Goal: Task Accomplishment & Management: Use online tool/utility

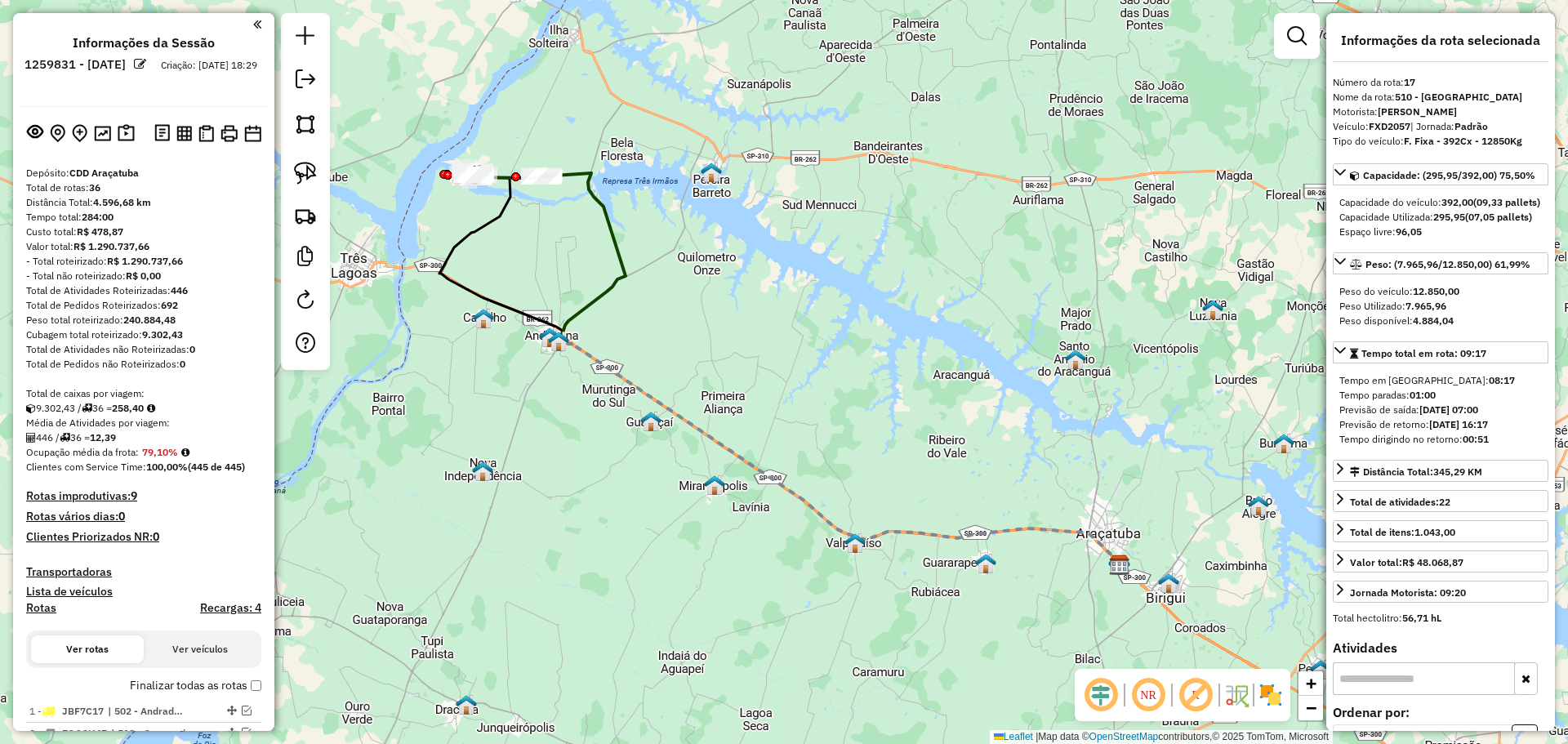
select select "**********"
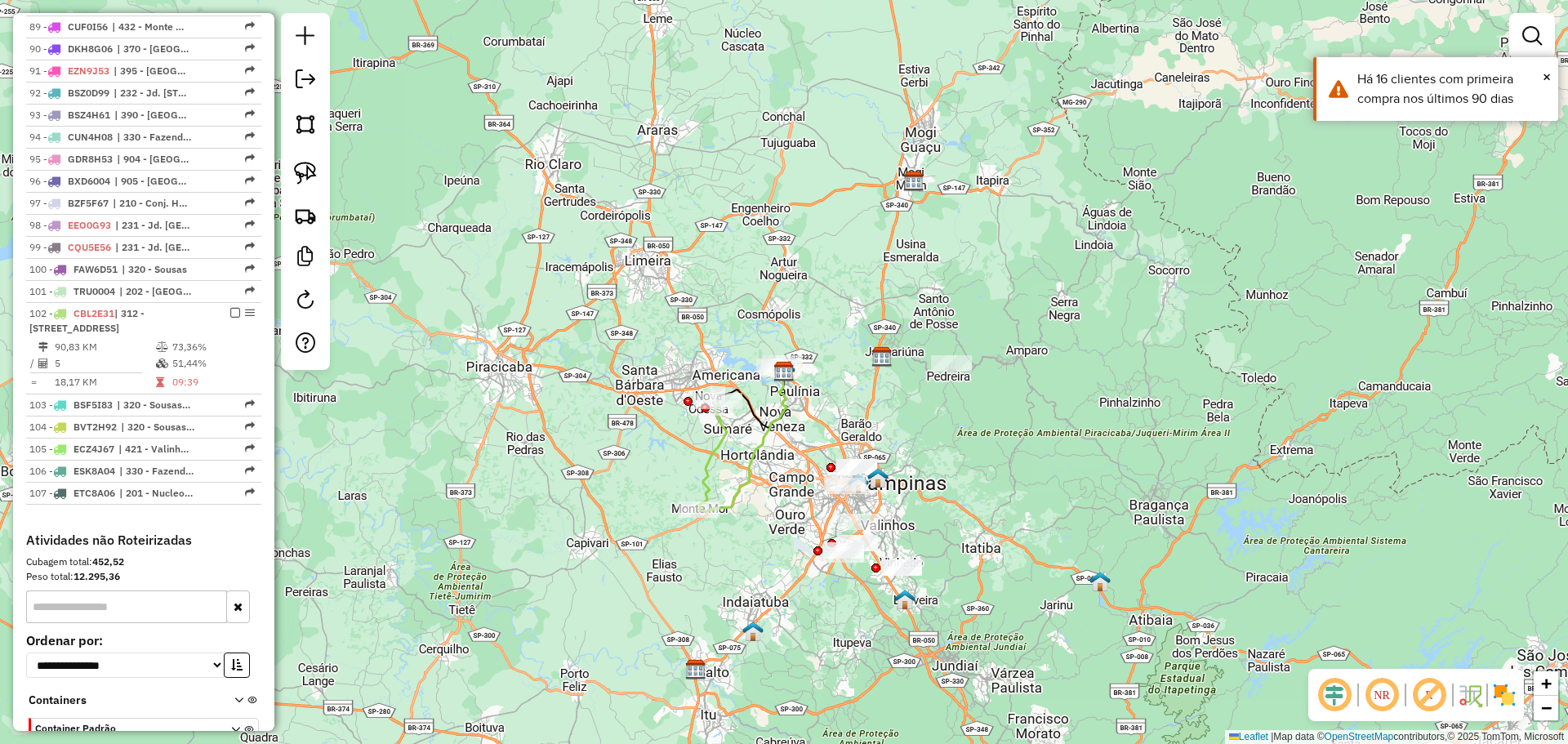
scroll to position [2795, 0]
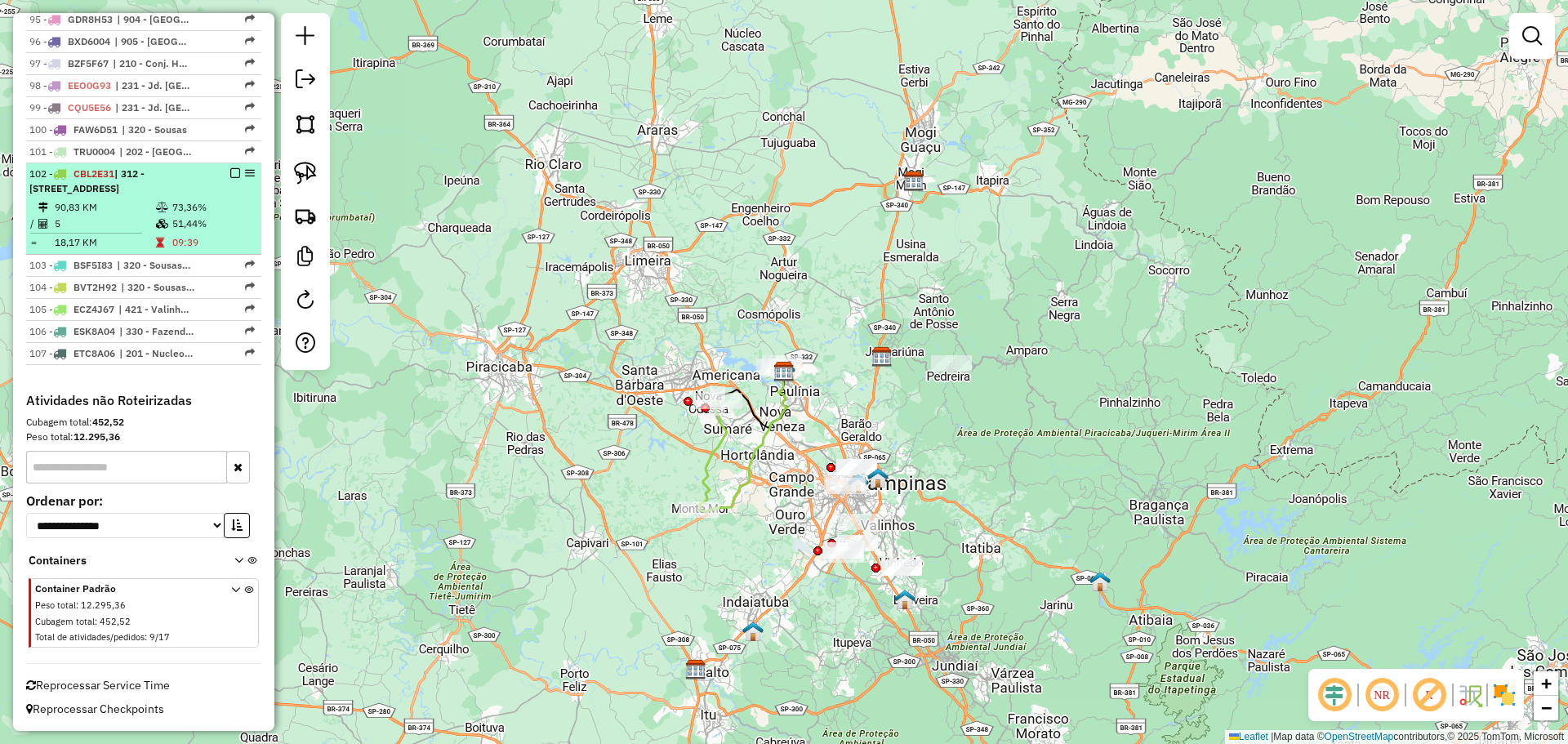
select select "**********"
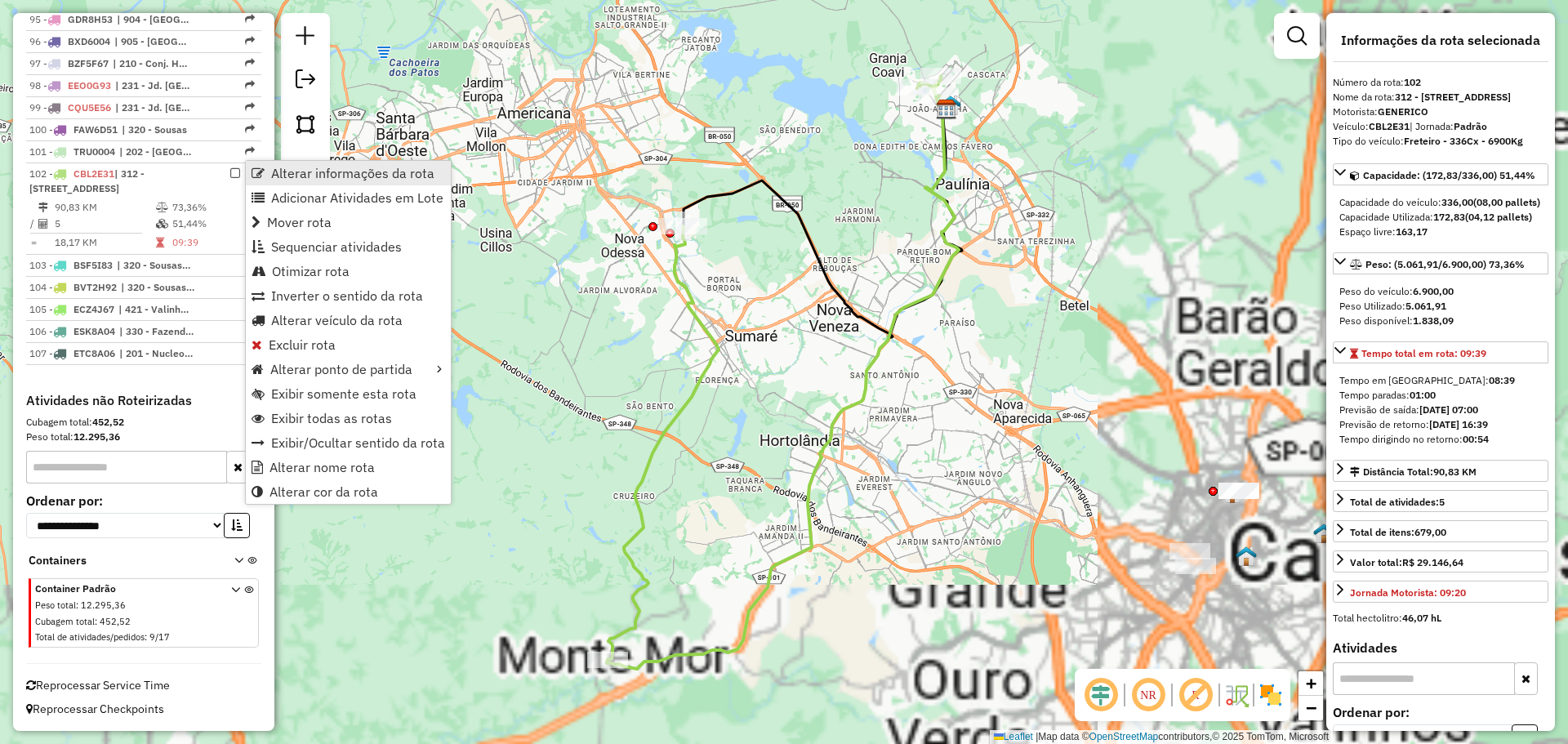
click at [262, 169] on span "Alterar informações da rota" at bounding box center [257, 172] width 13 height 13
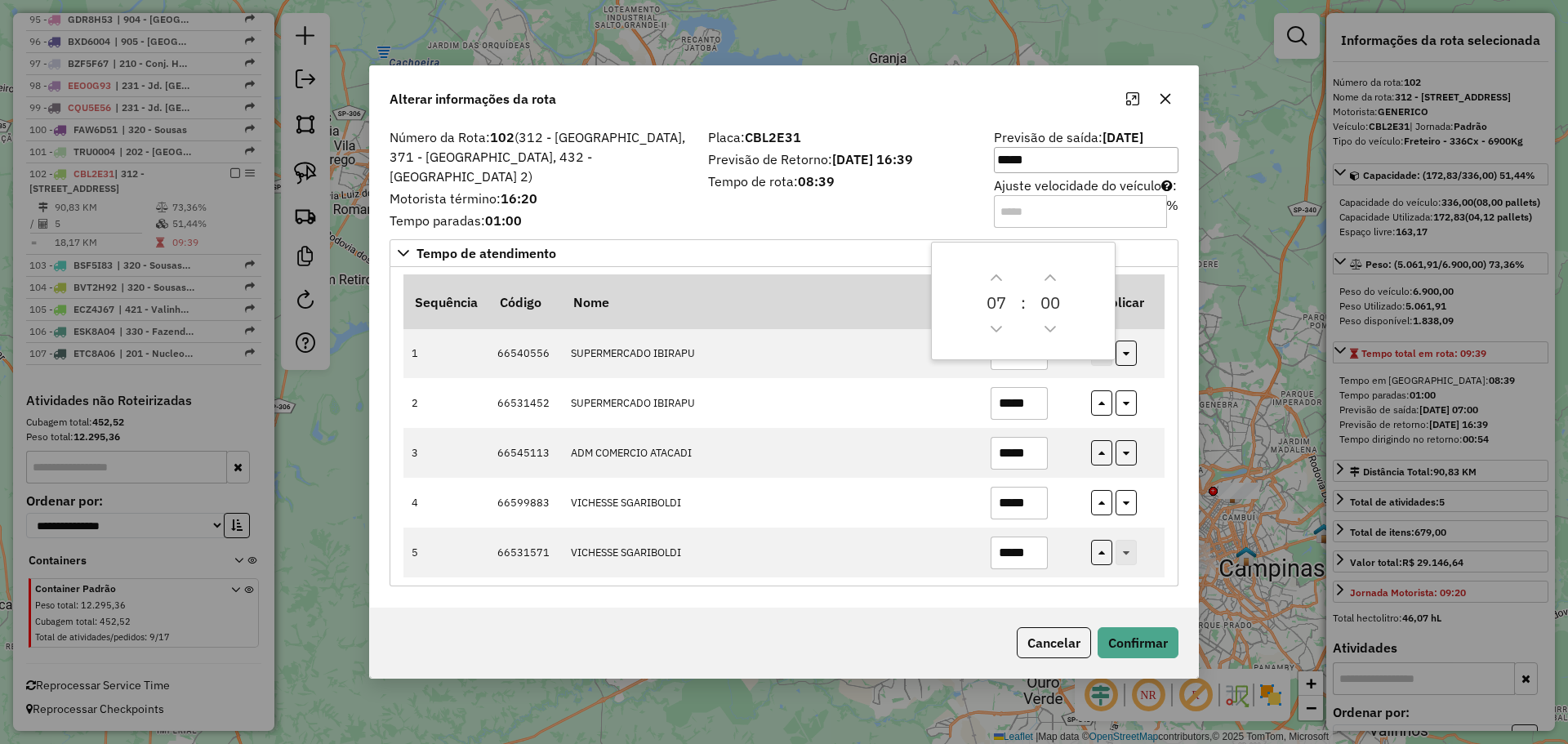
click at [1010, 208] on input "Ajuste velocidade do veículo : %" at bounding box center [1080, 211] width 173 height 32
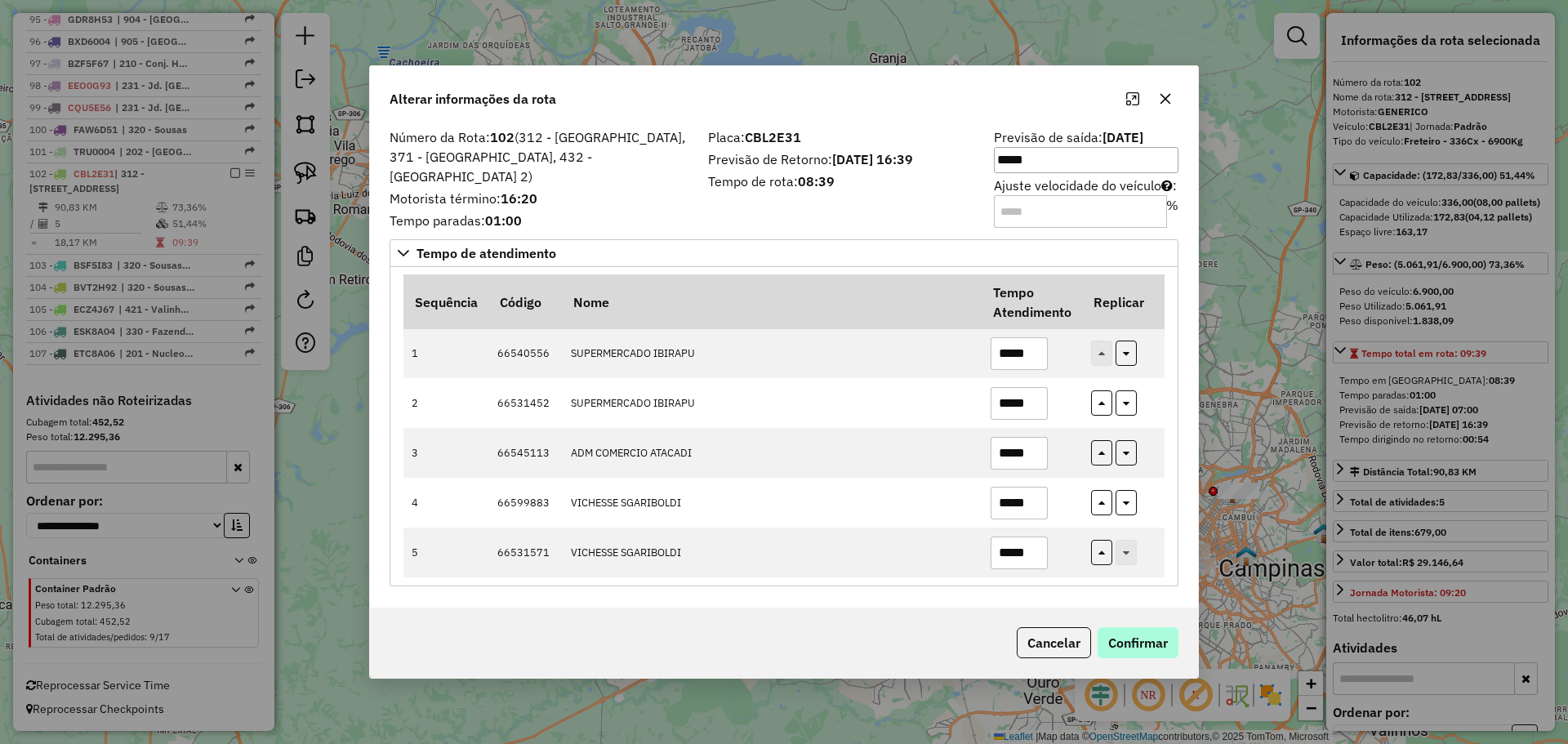
type input "**"
click at [1165, 639] on button "Confirmar" at bounding box center [1138, 643] width 81 height 31
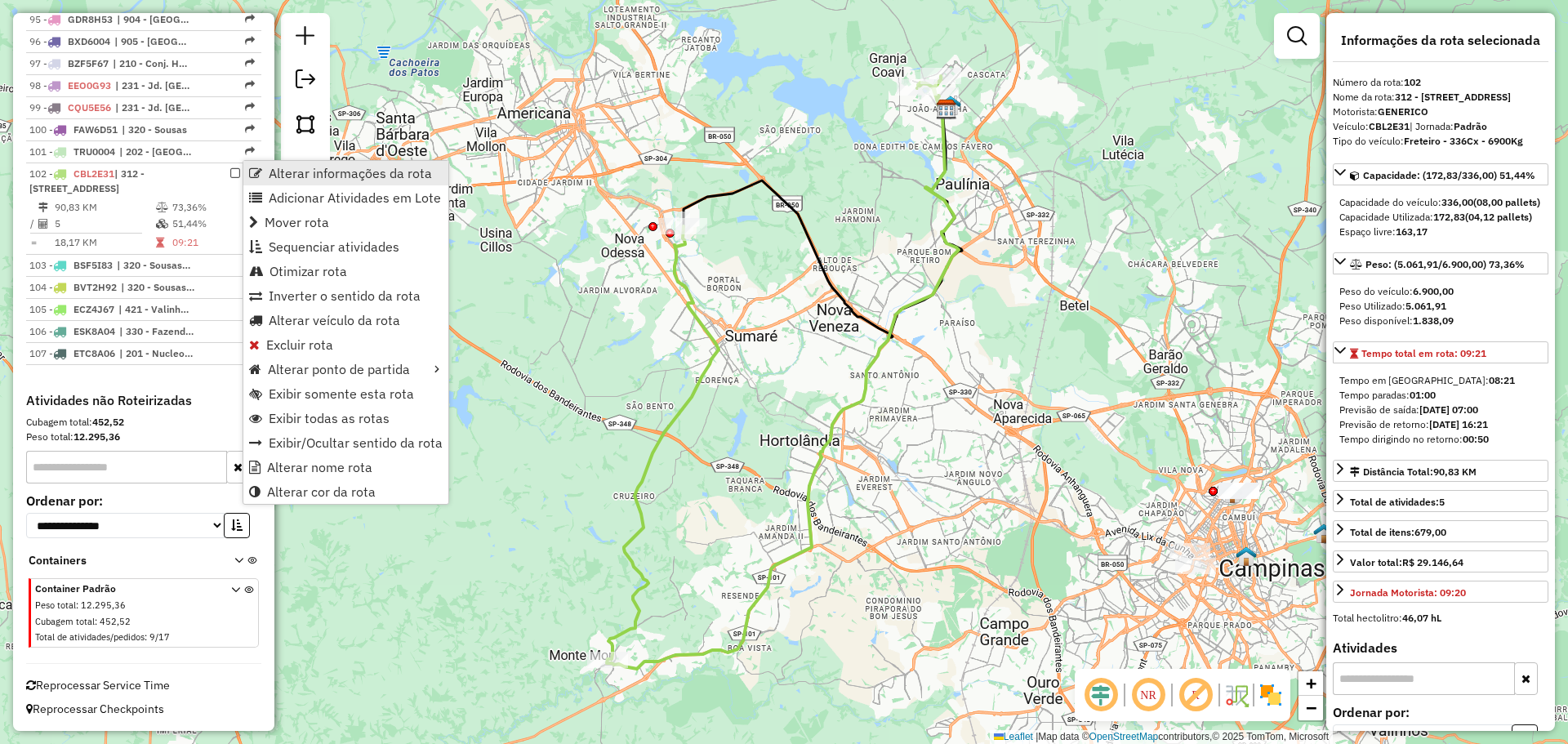
click at [251, 174] on span "Alterar informações da rota" at bounding box center [255, 172] width 13 height 13
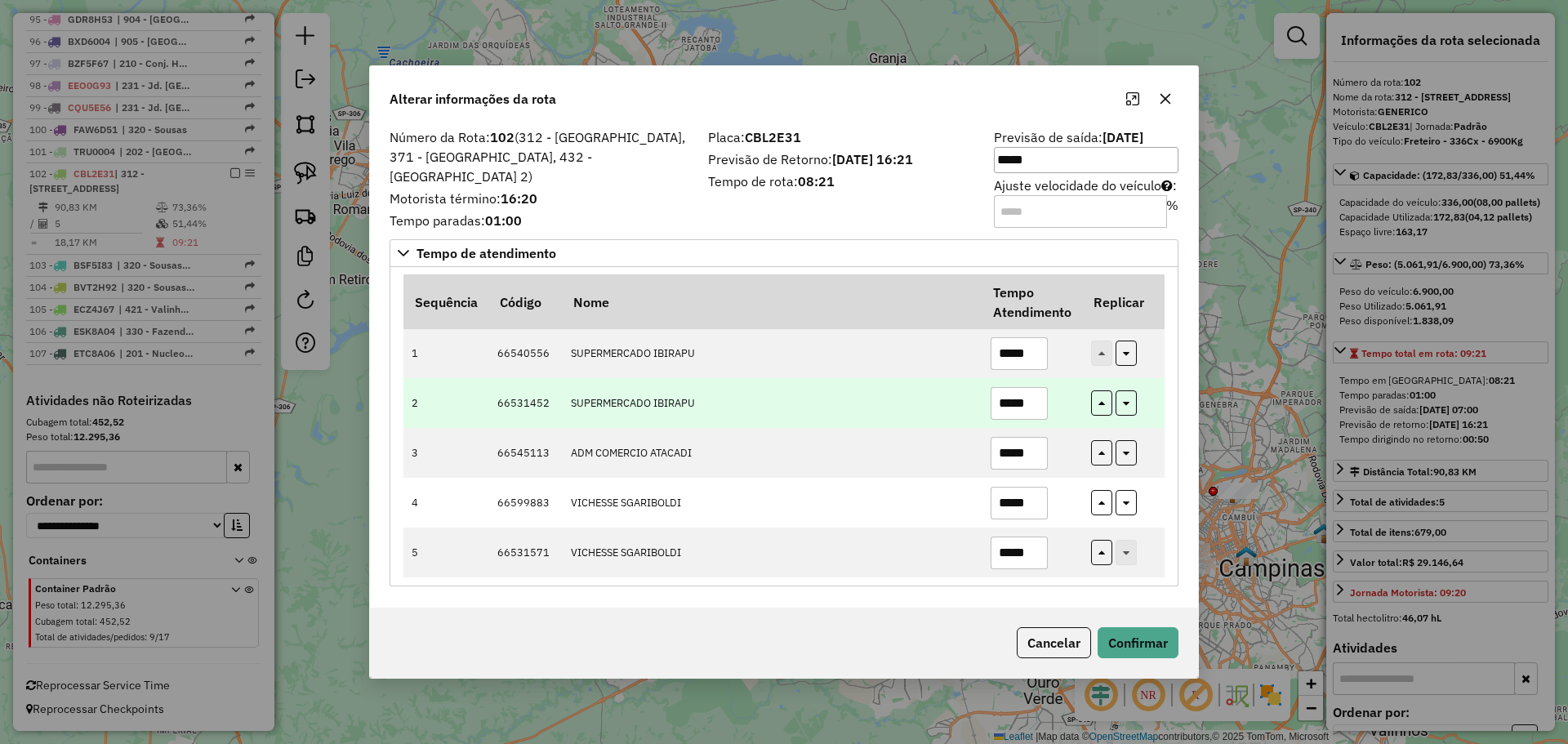
drag, startPoint x: 1040, startPoint y: 416, endPoint x: 1027, endPoint y: 408, distance: 15.3
click at [1027, 408] on input "*****" at bounding box center [1020, 403] width 57 height 32
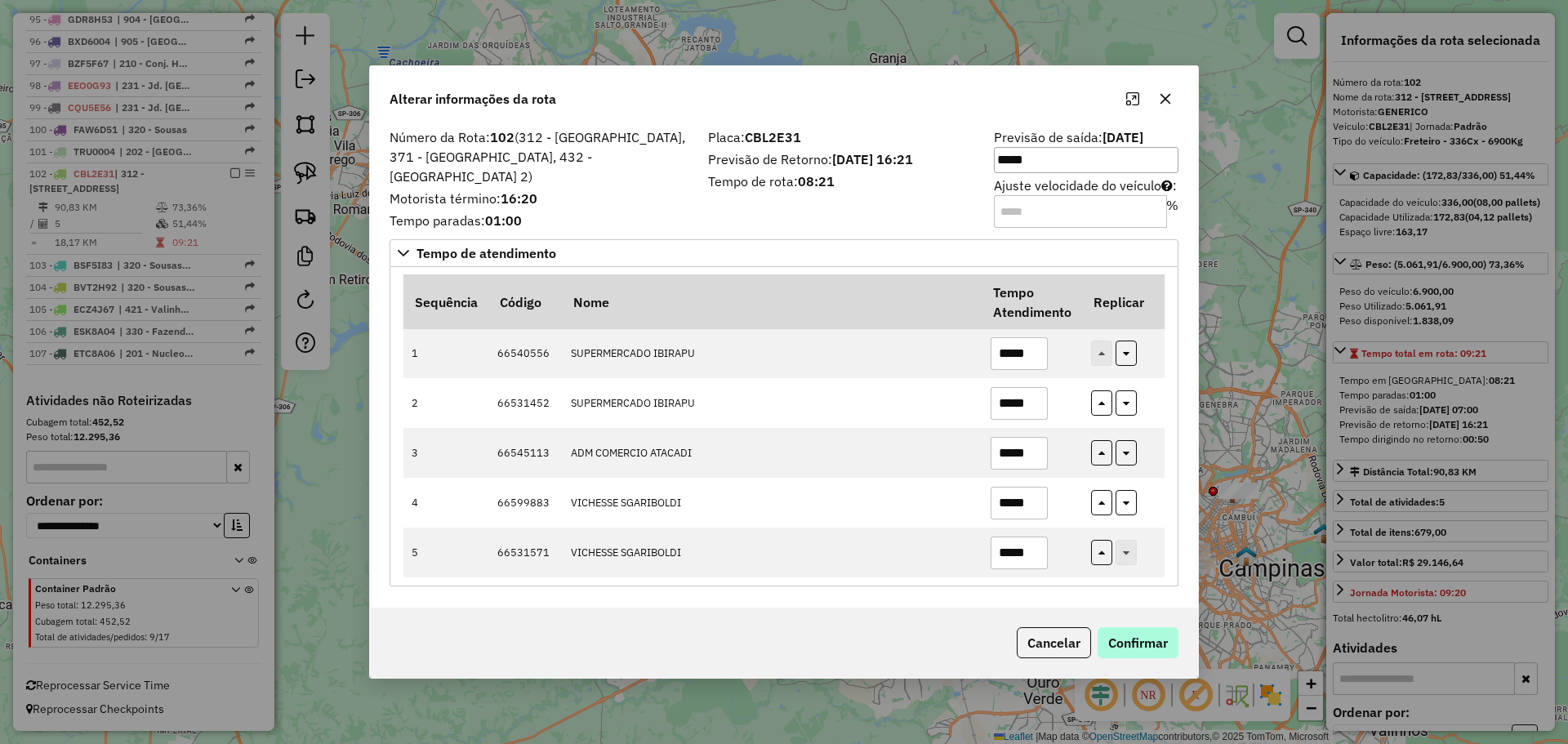
type input "*****"
click at [1126, 644] on button "Confirmar" at bounding box center [1138, 643] width 81 height 31
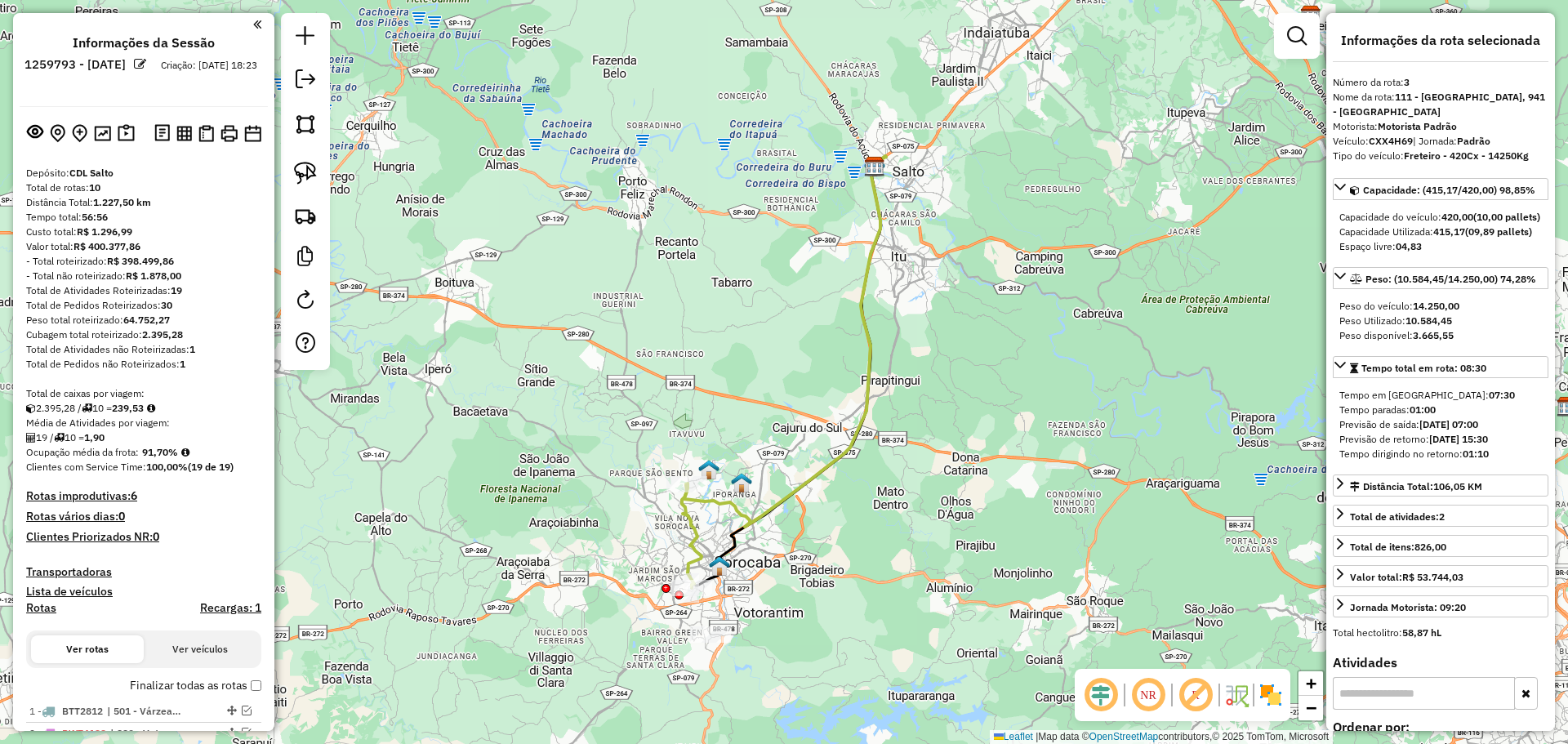
select select "**********"
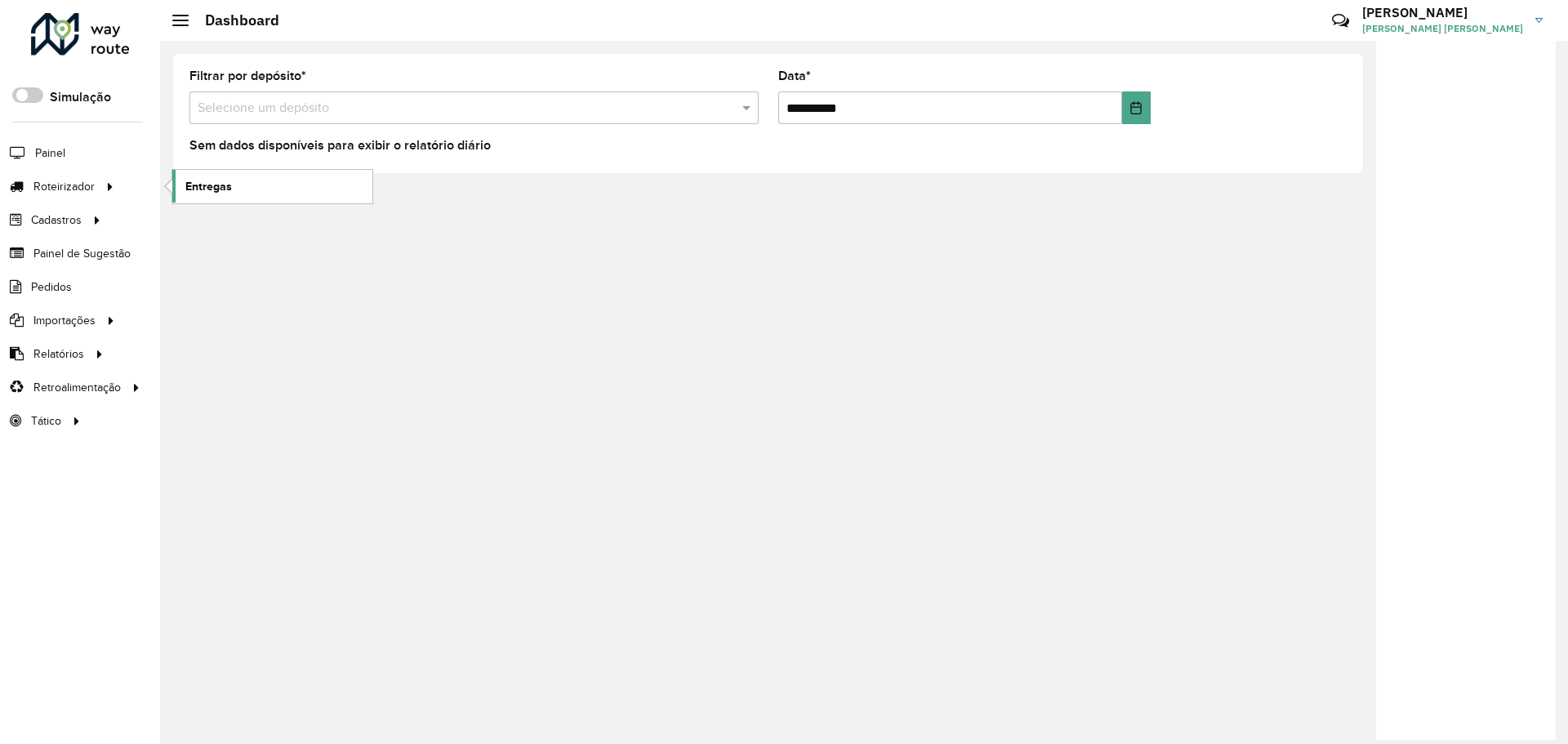
click at [199, 185] on span "Entregas" at bounding box center [209, 187] width 47 height 18
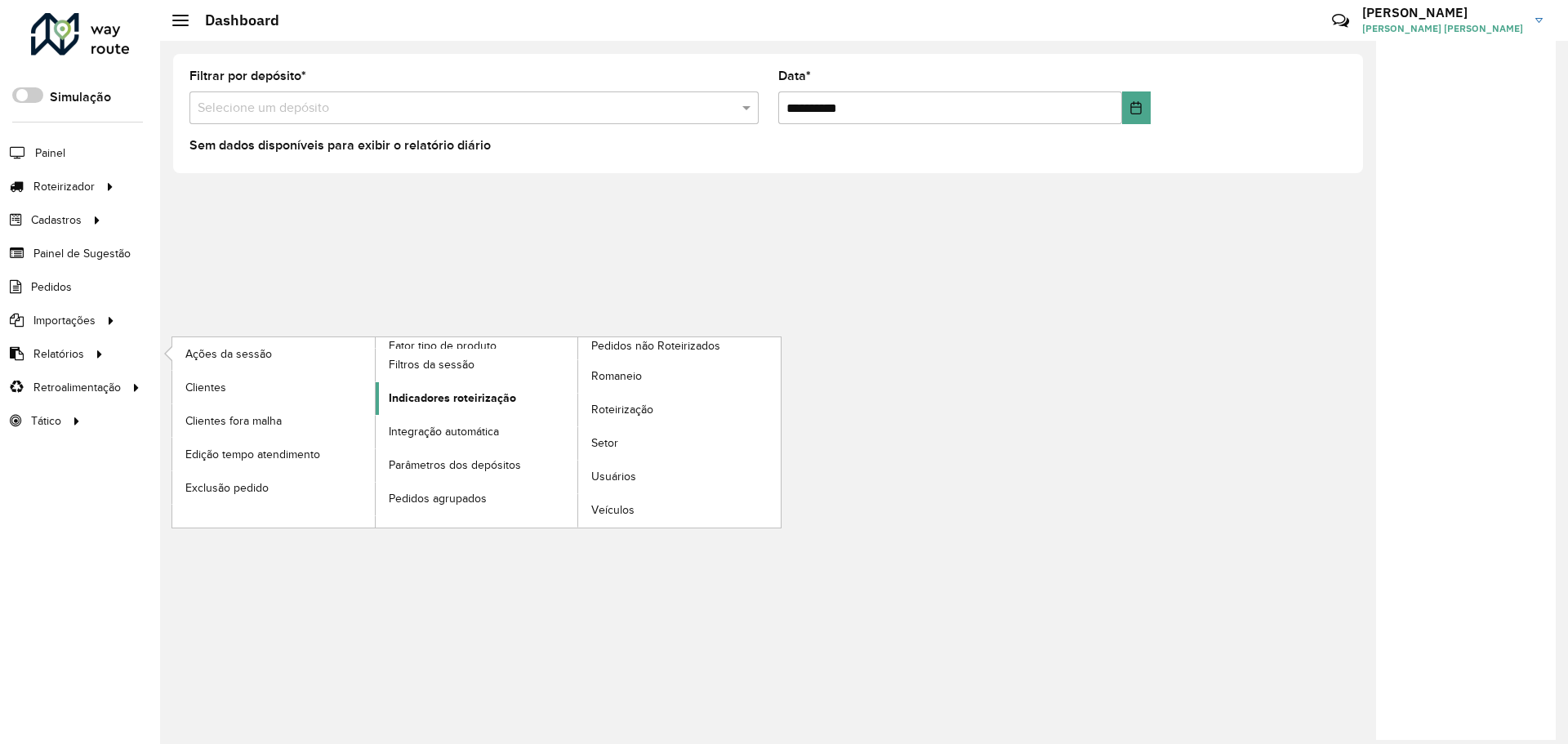
click at [451, 402] on span "Indicadores roteirização" at bounding box center [453, 399] width 127 height 18
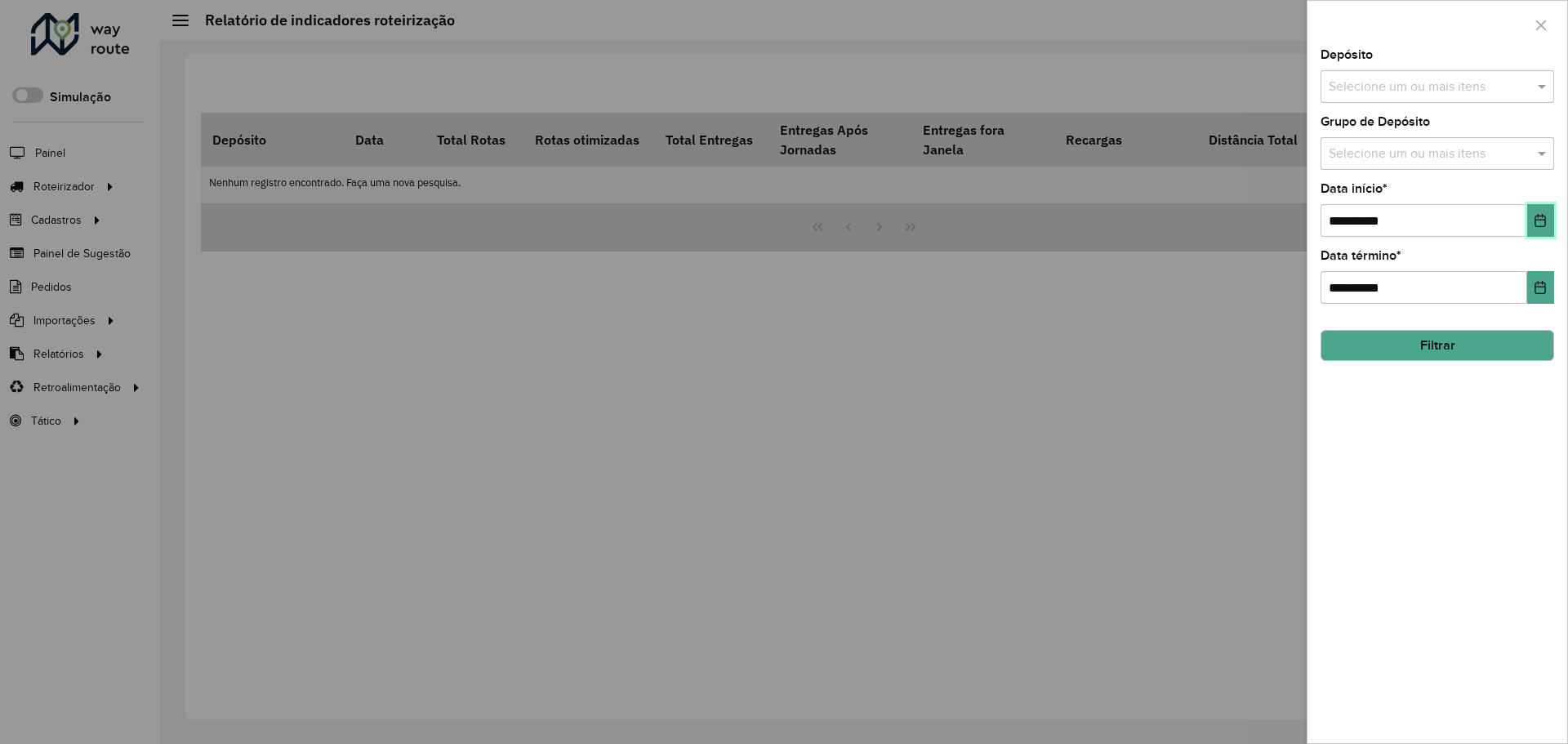
click at [1539, 222] on icon "Choose Date" at bounding box center [1540, 220] width 13 height 13
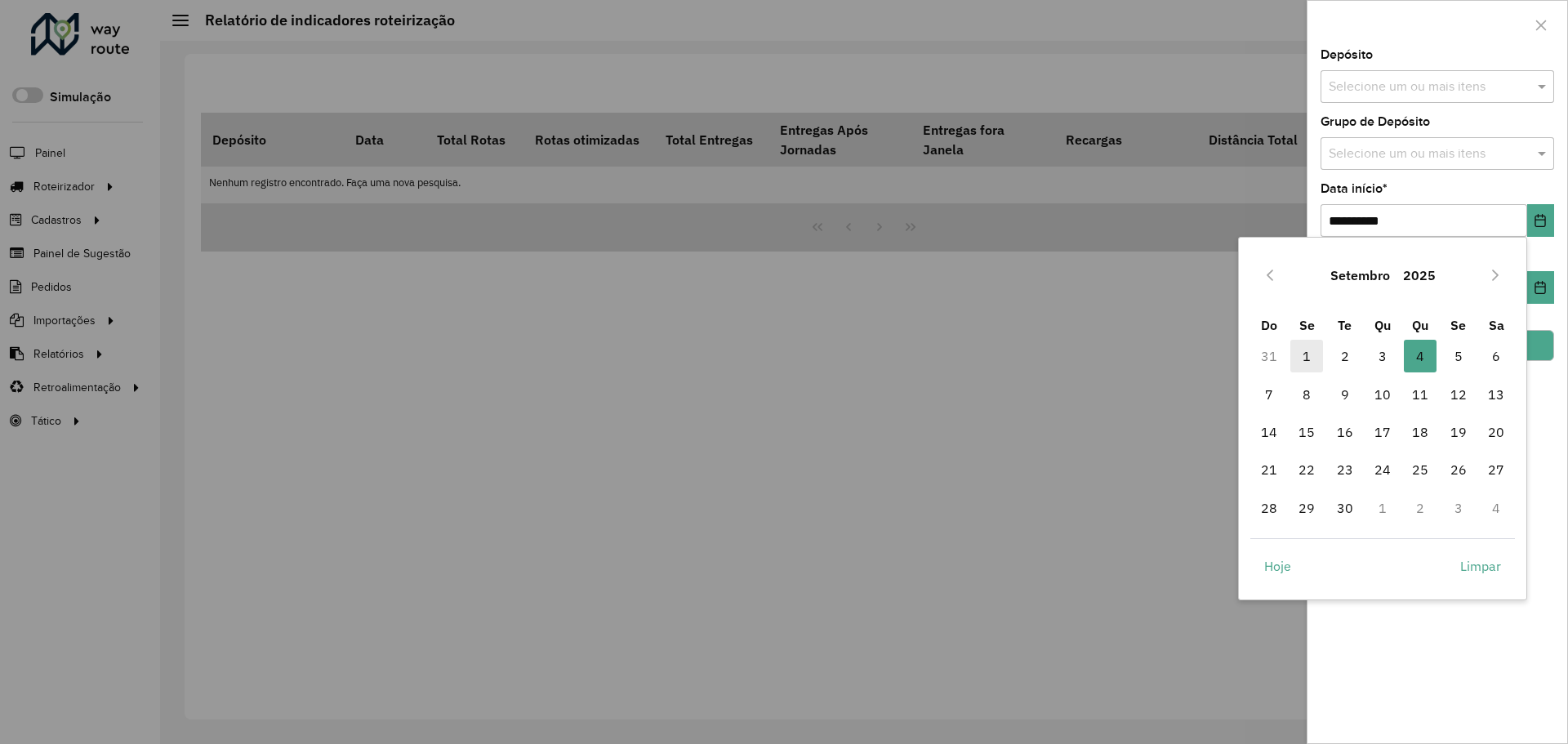
click at [1300, 366] on span "1" at bounding box center [1306, 356] width 32 height 32
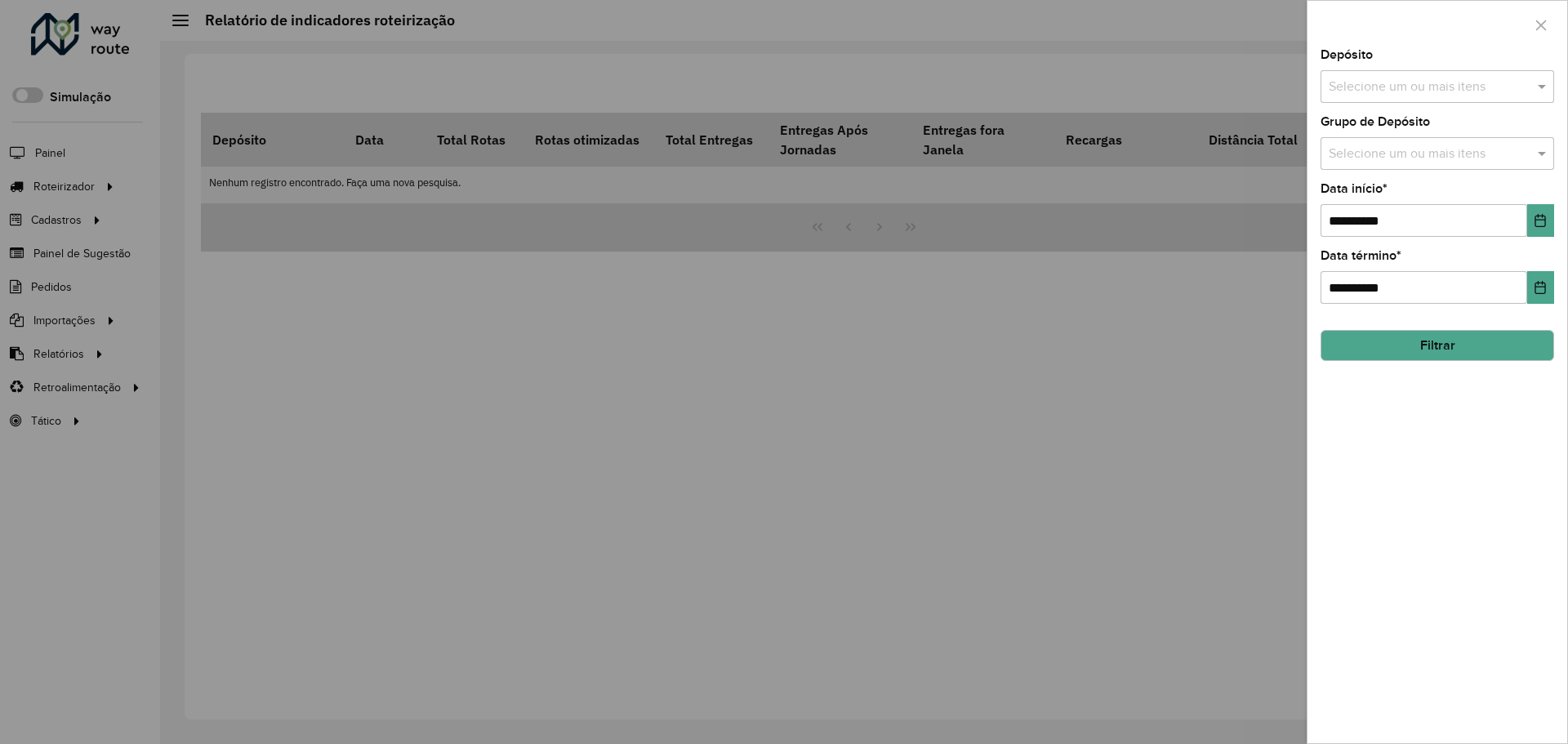
click at [1406, 143] on div "Selecione um ou mais itens" at bounding box center [1437, 153] width 234 height 32
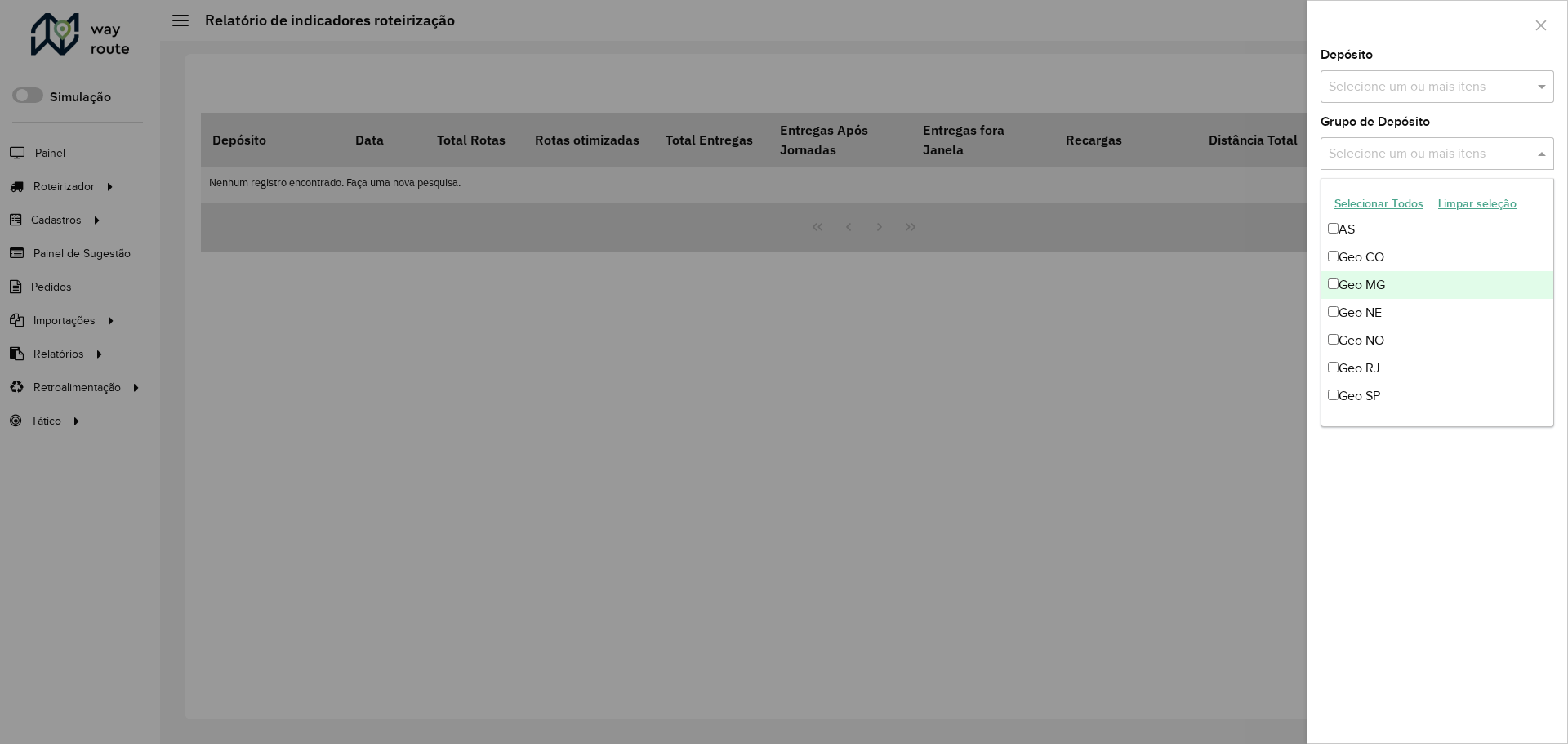
scroll to position [163, 0]
click at [1399, 272] on div "Geo MG" at bounding box center [1437, 266] width 232 height 27
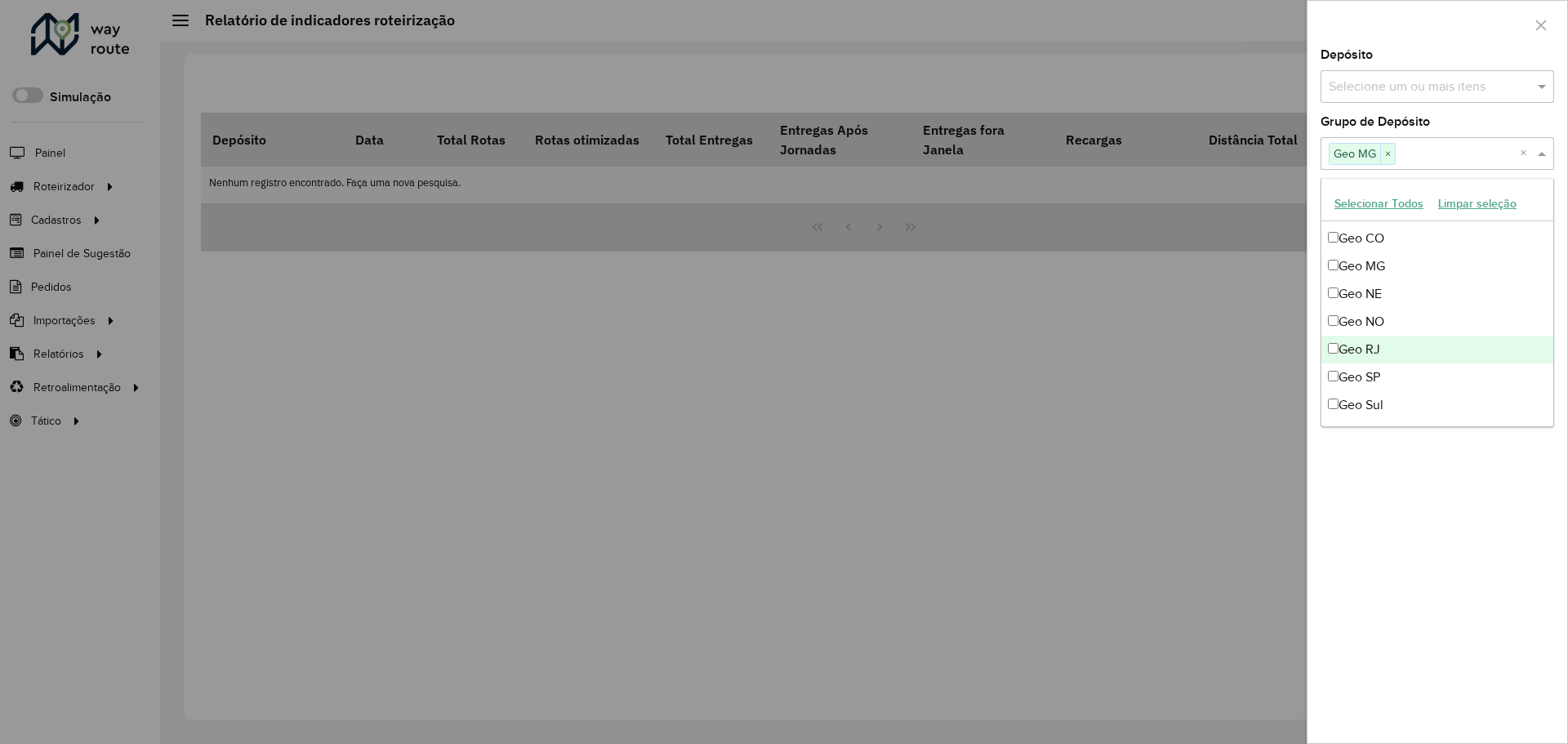
click at [1405, 357] on div "Geo RJ" at bounding box center [1437, 349] width 232 height 27
click at [1400, 380] on div "Geo SP" at bounding box center [1437, 377] width 232 height 27
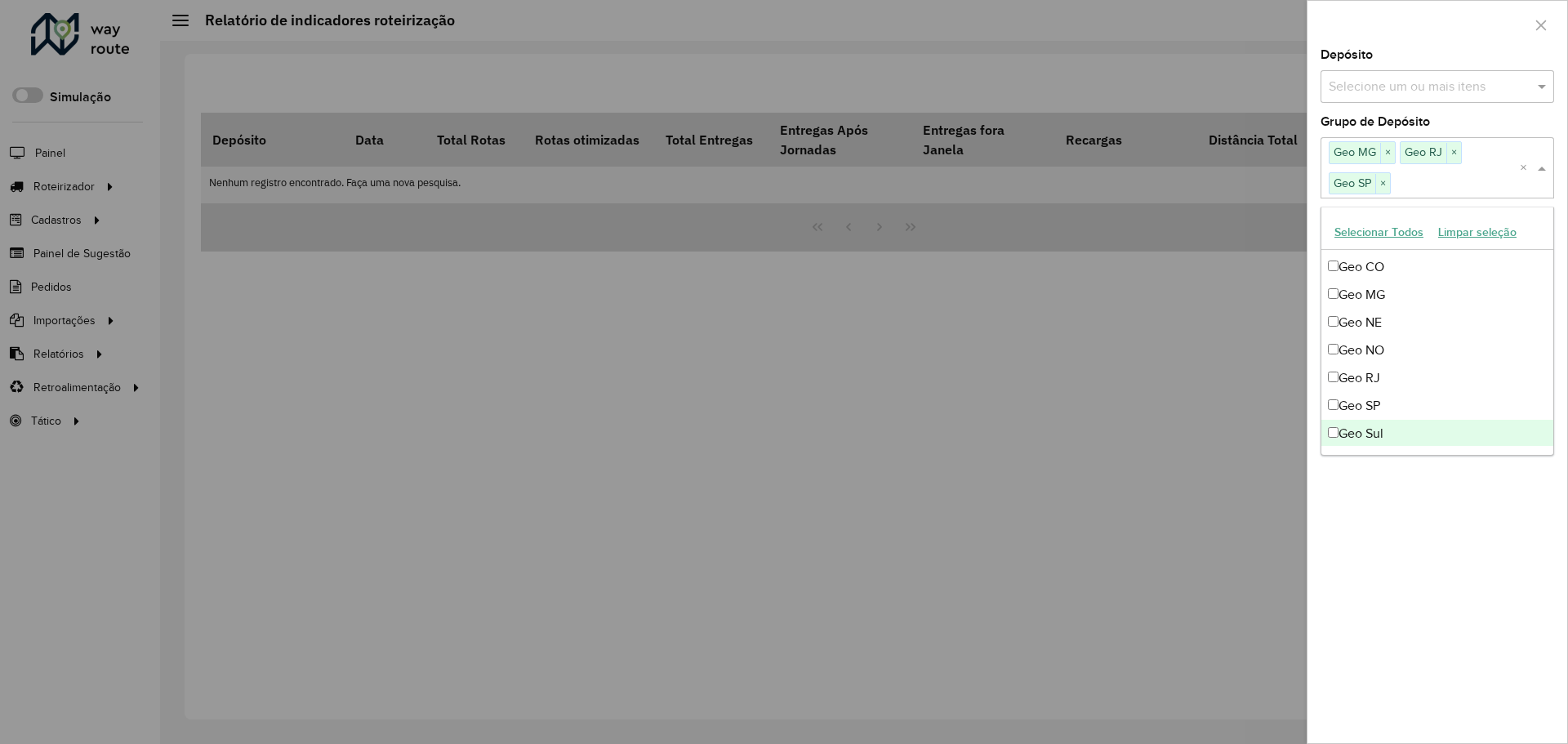
click at [1471, 564] on div "**********" at bounding box center [1438, 396] width 260 height 694
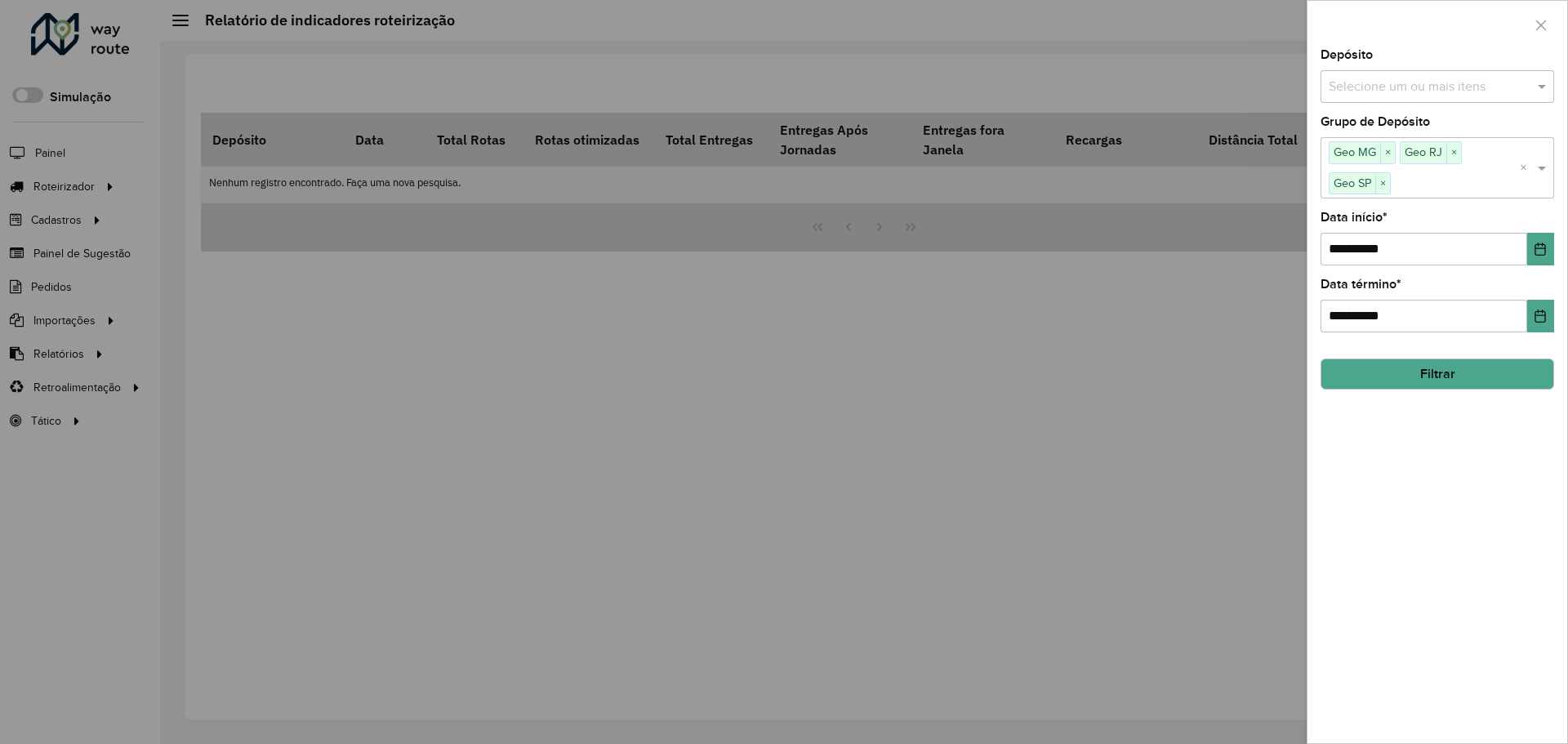
click at [1450, 363] on button "Filtrar" at bounding box center [1437, 374] width 234 height 31
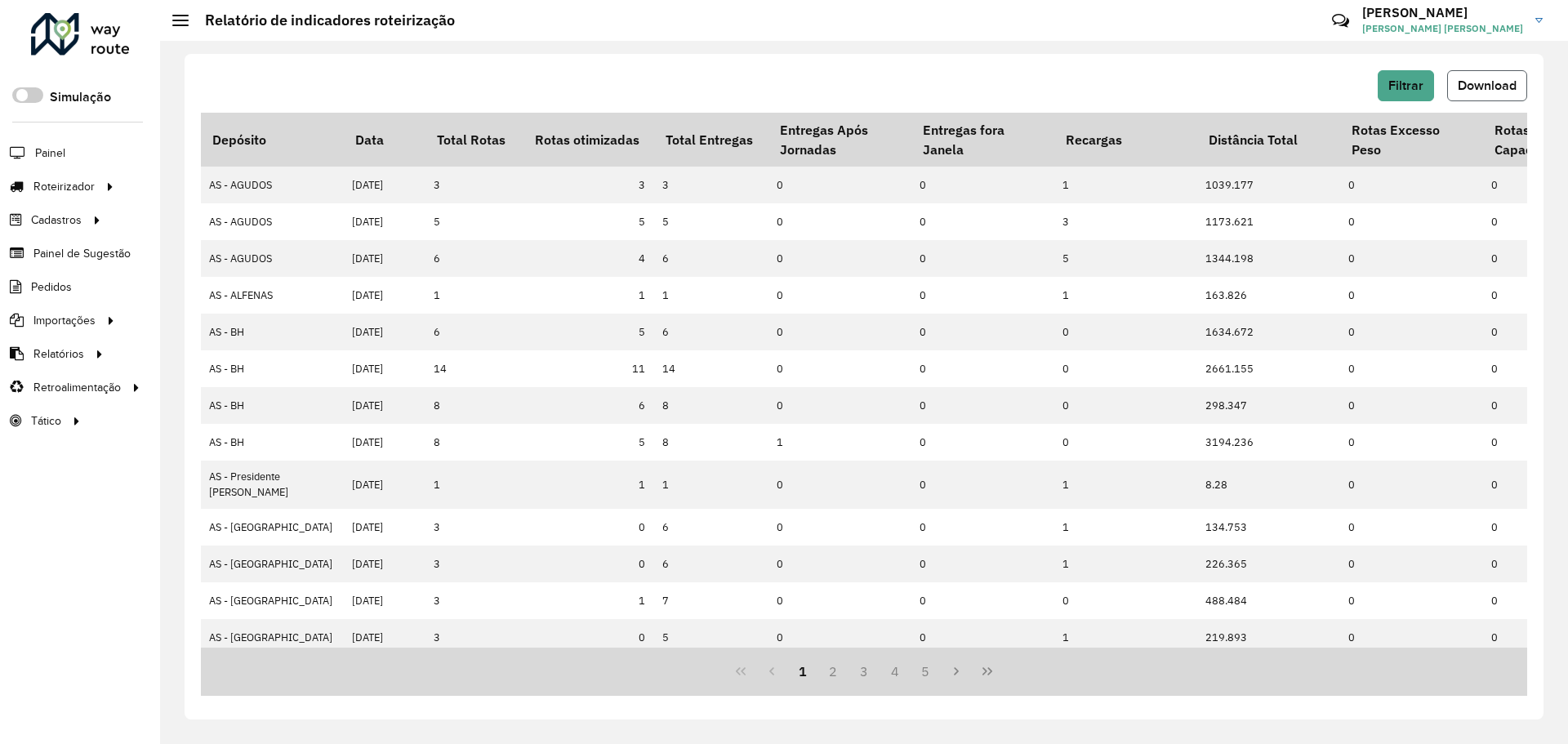
click at [1464, 89] on span "Download" at bounding box center [1488, 85] width 59 height 14
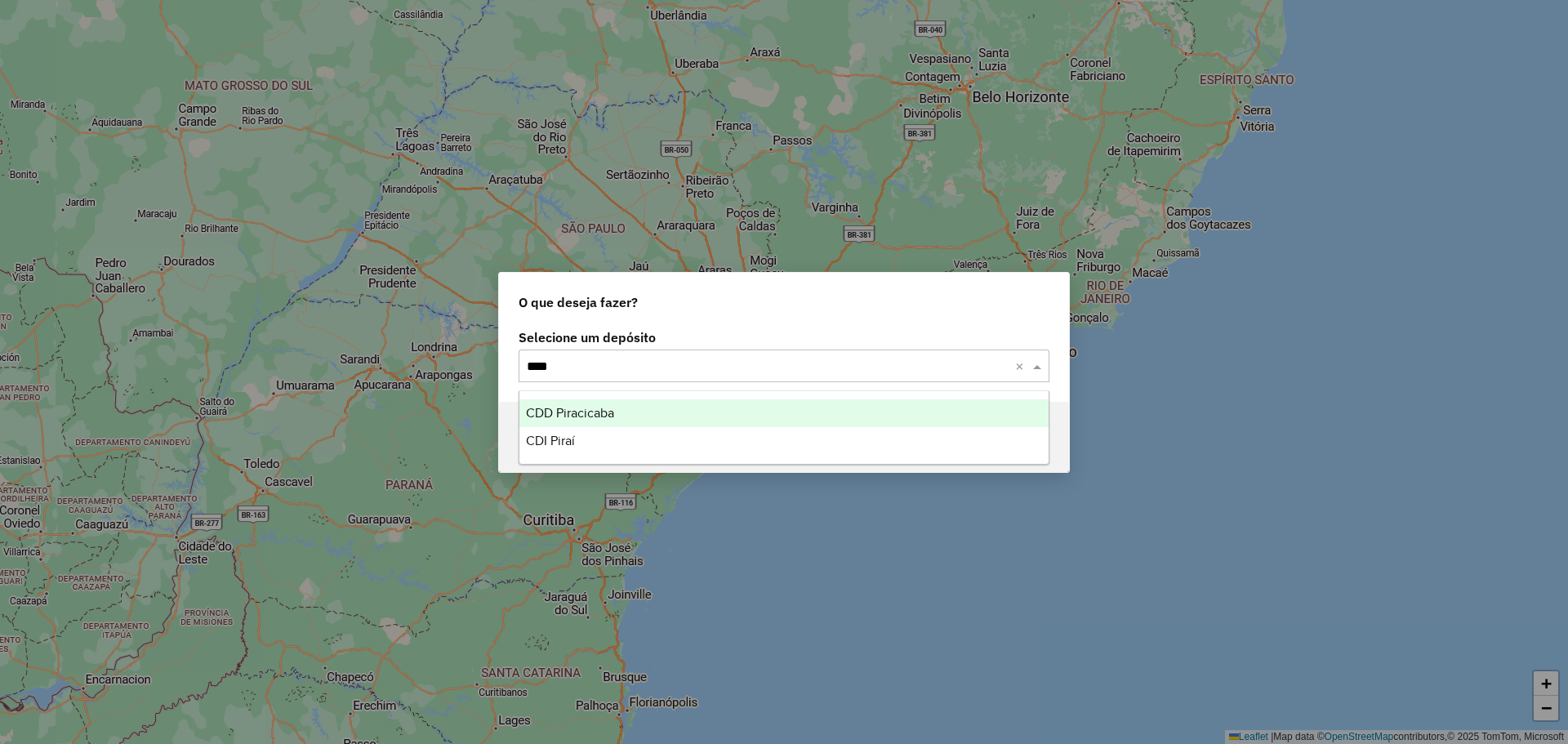
type input "*****"
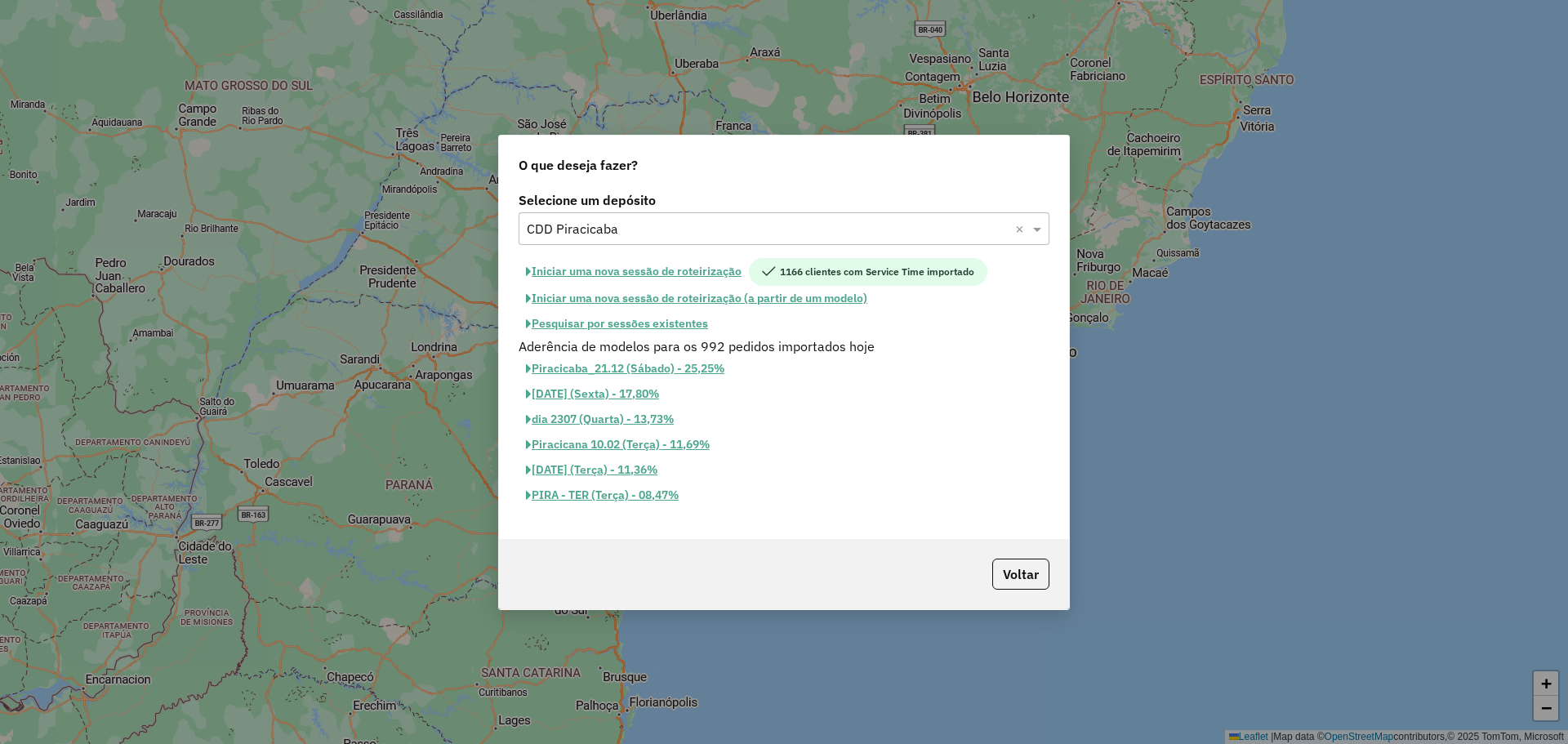
click at [690, 329] on button "Pesquisar por sessões existentes" at bounding box center [617, 324] width 196 height 25
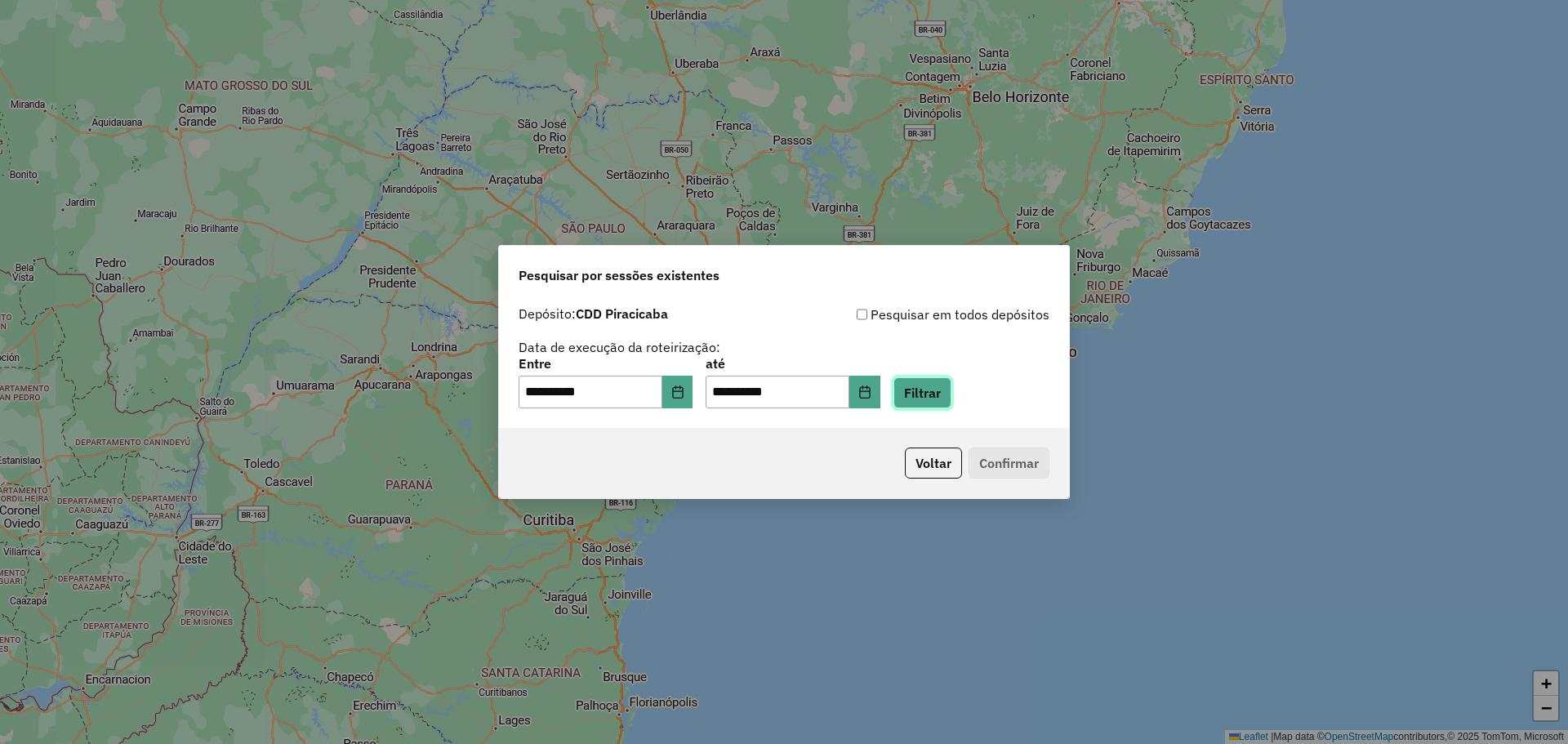
drag, startPoint x: 963, startPoint y: 390, endPoint x: 803, endPoint y: 335, distance: 169.2
click at [803, 335] on div "**********" at bounding box center [784, 357] width 531 height 104
click at [693, 395] on button "Choose Date" at bounding box center [678, 391] width 31 height 32
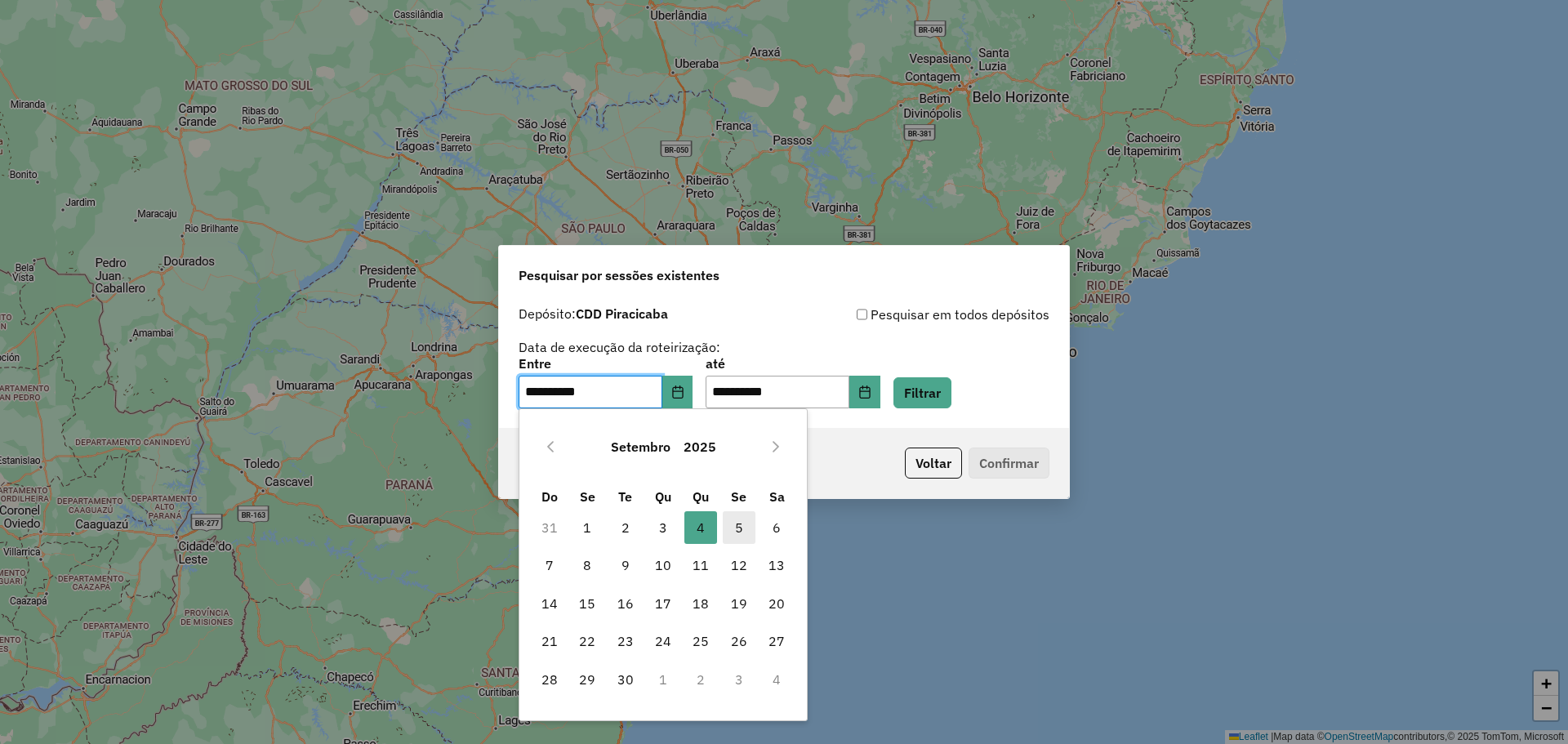
click at [746, 525] on span "5" at bounding box center [739, 527] width 32 height 32
type input "**********"
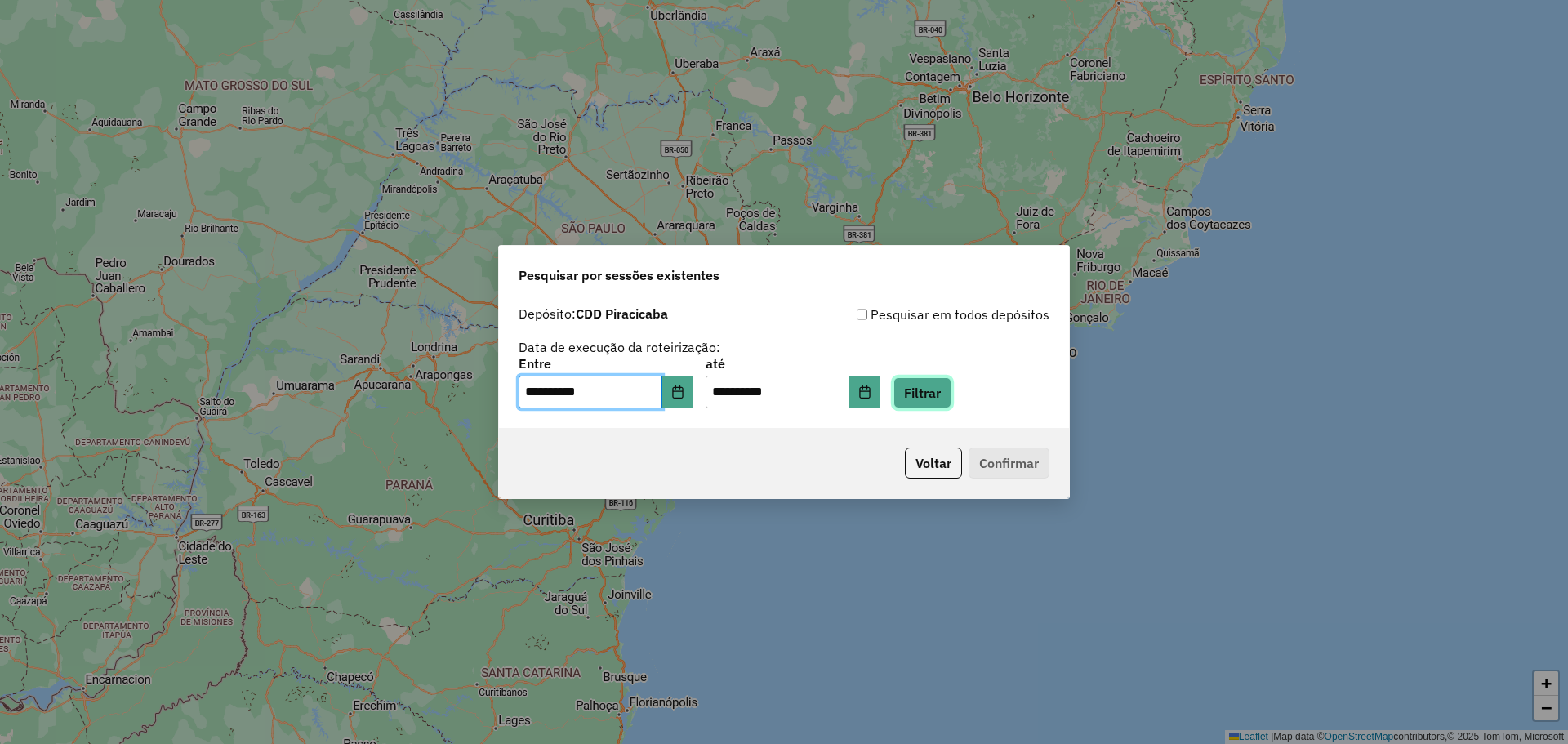
click at [916, 391] on button "Filtrar" at bounding box center [922, 393] width 58 height 31
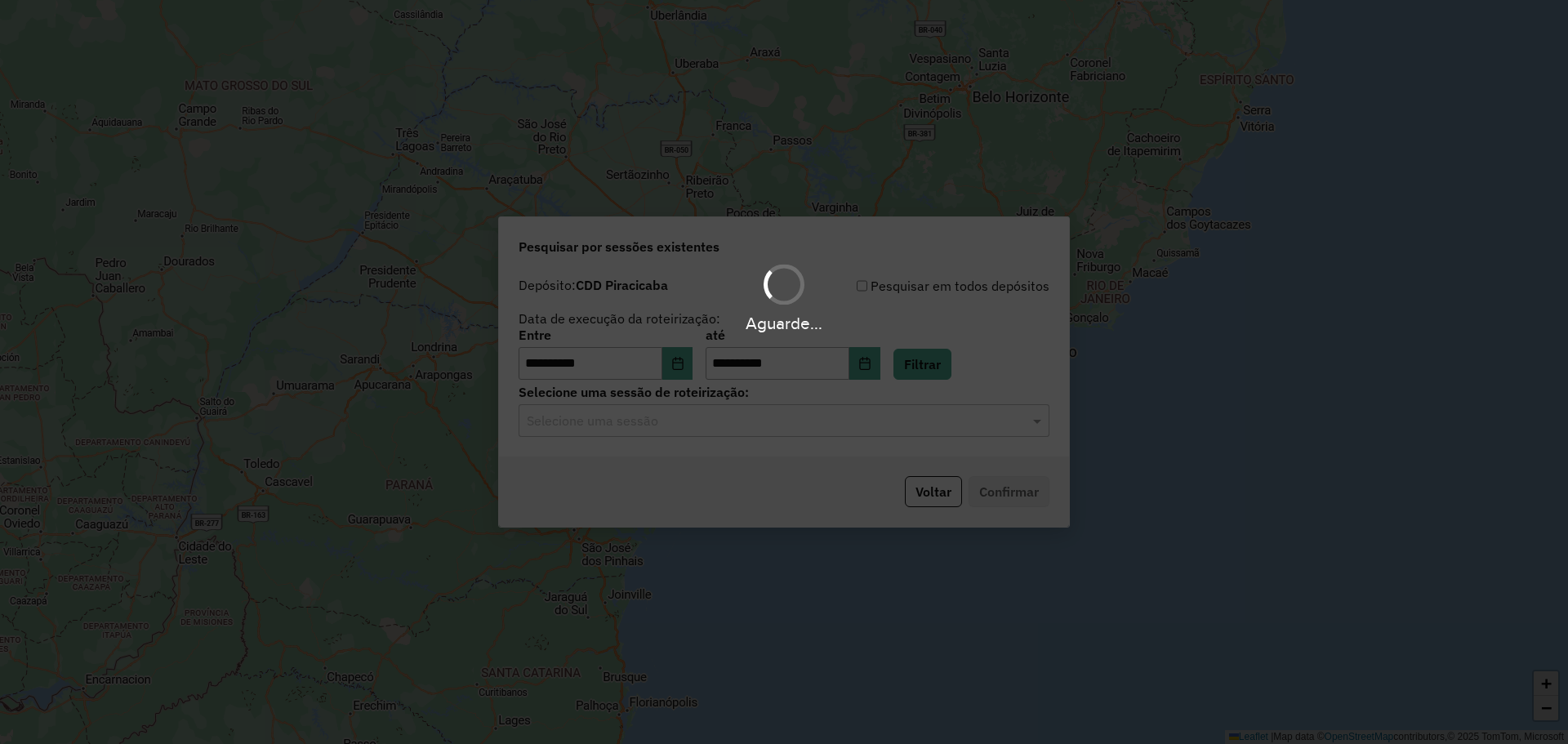
click at [684, 424] on hb-app "**********" at bounding box center [784, 372] width 1568 height 744
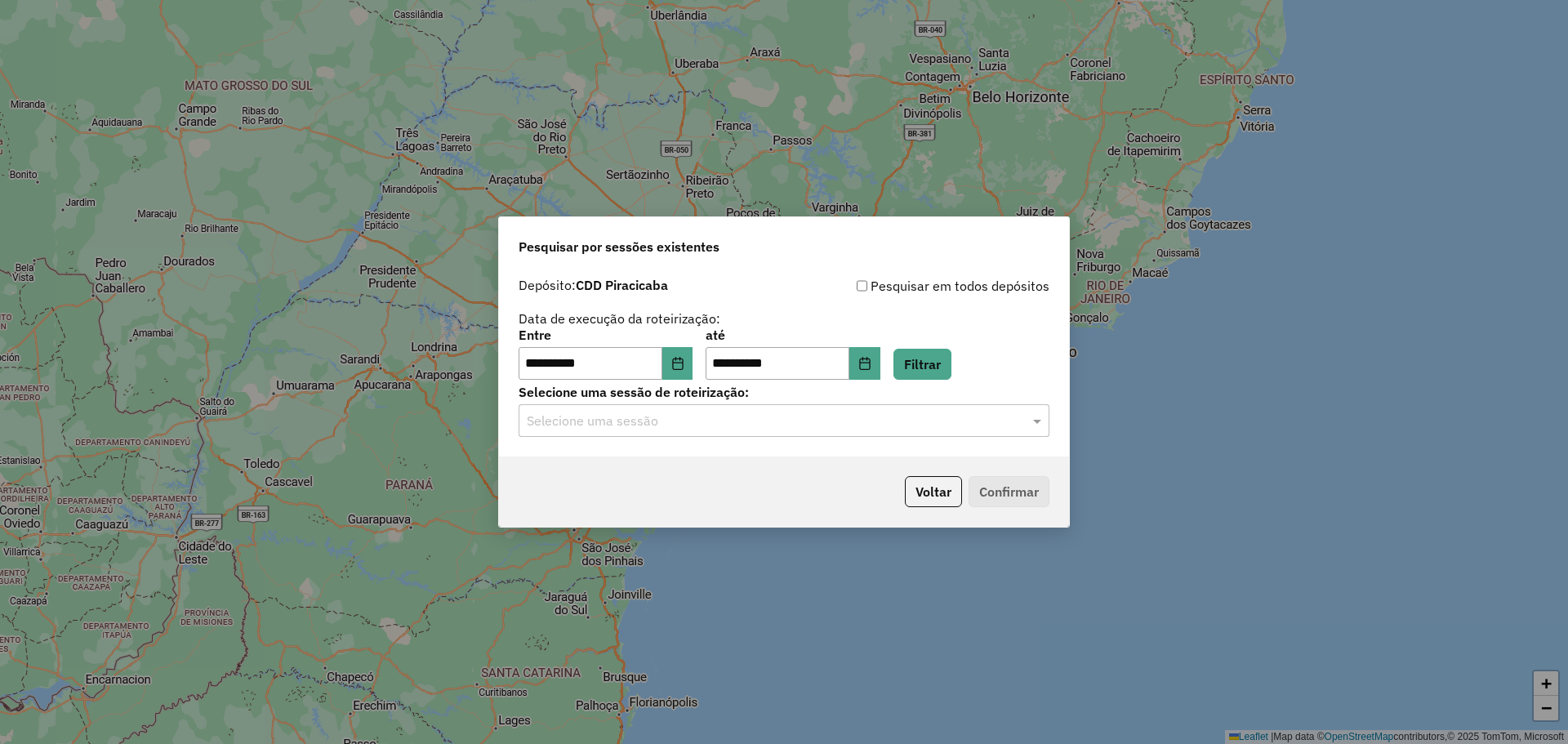
click at [679, 429] on input "text" at bounding box center [767, 421] width 482 height 20
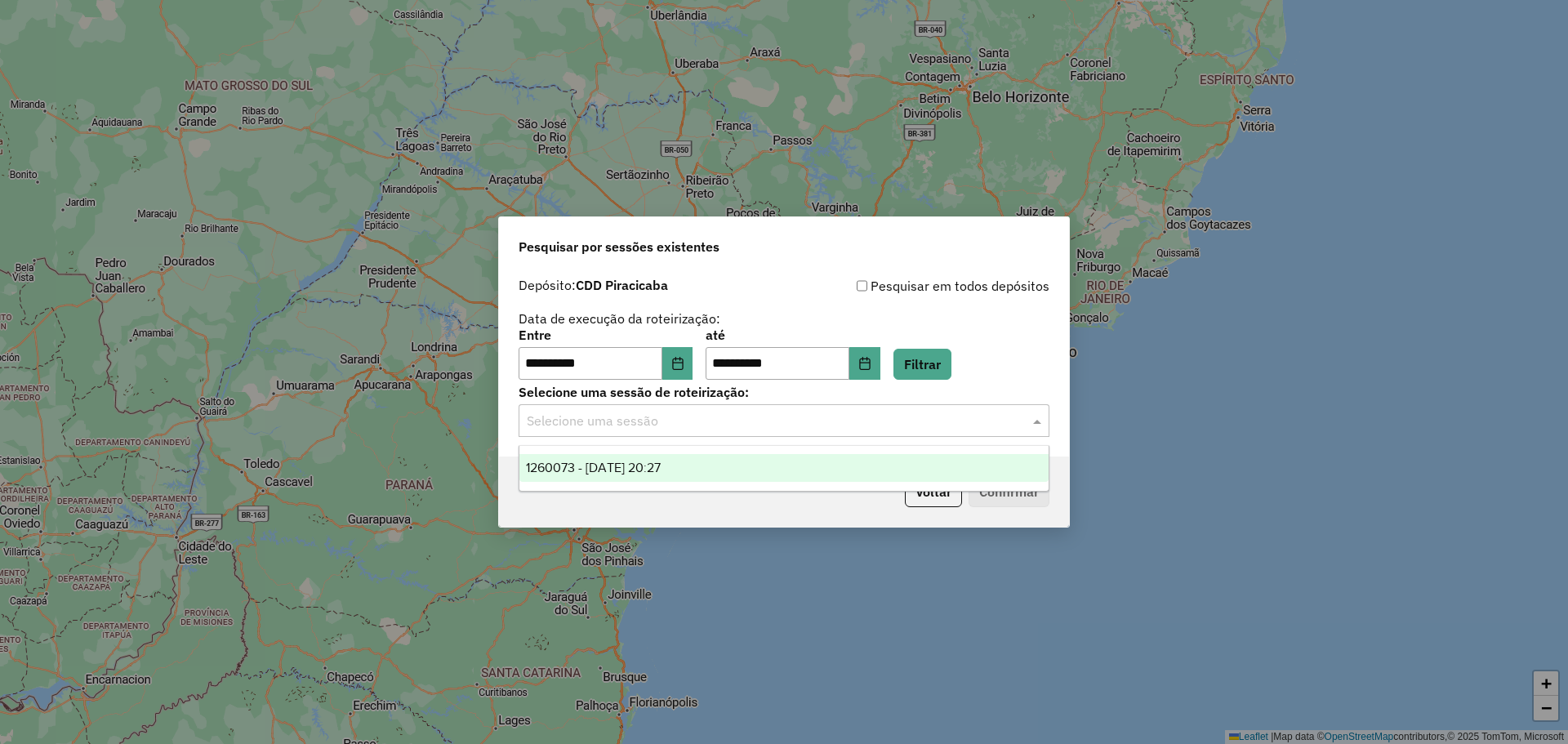
click at [661, 461] on span "1260073 - 05/09/2025 20:27" at bounding box center [593, 467] width 135 height 14
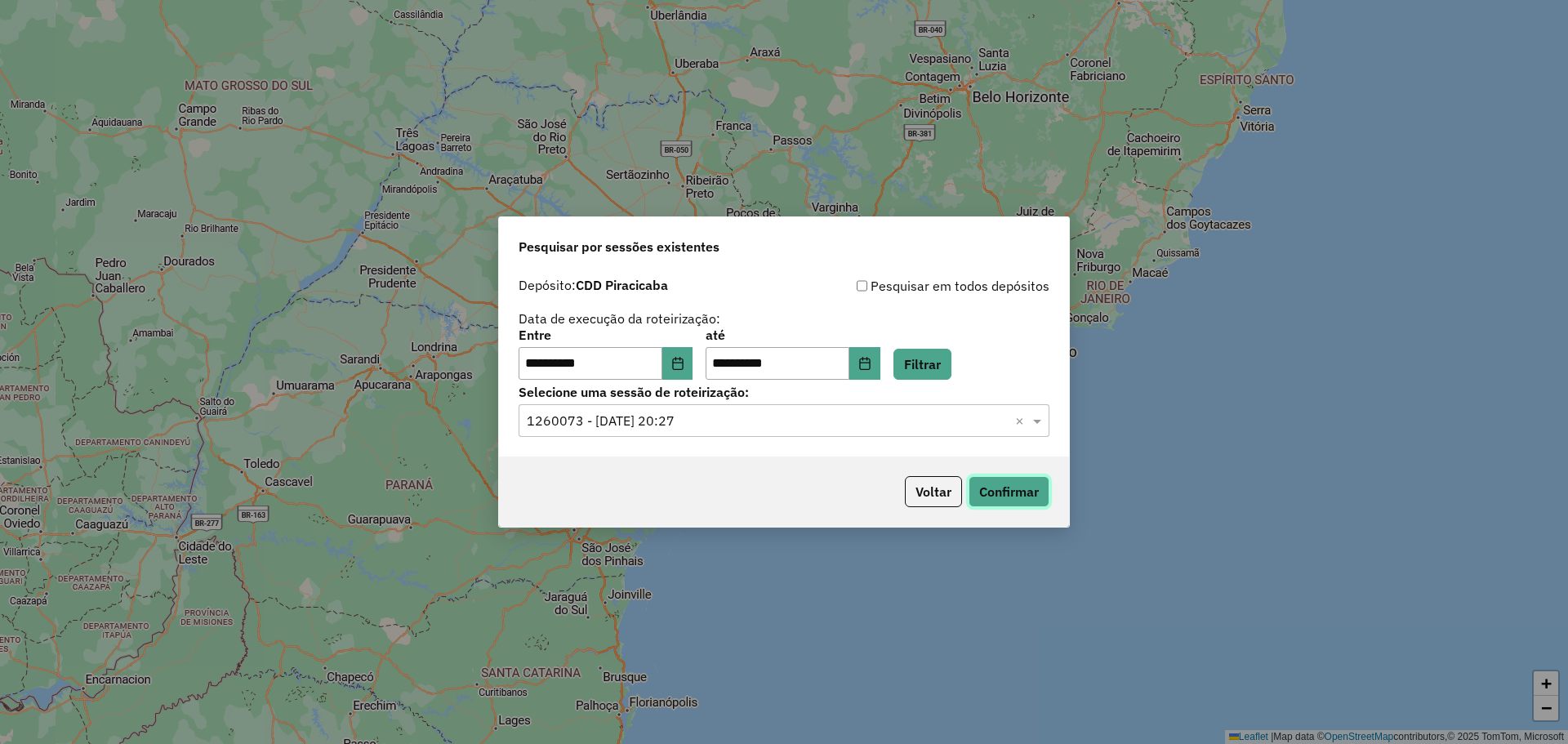
click at [1014, 490] on button "Confirmar" at bounding box center [1009, 492] width 81 height 31
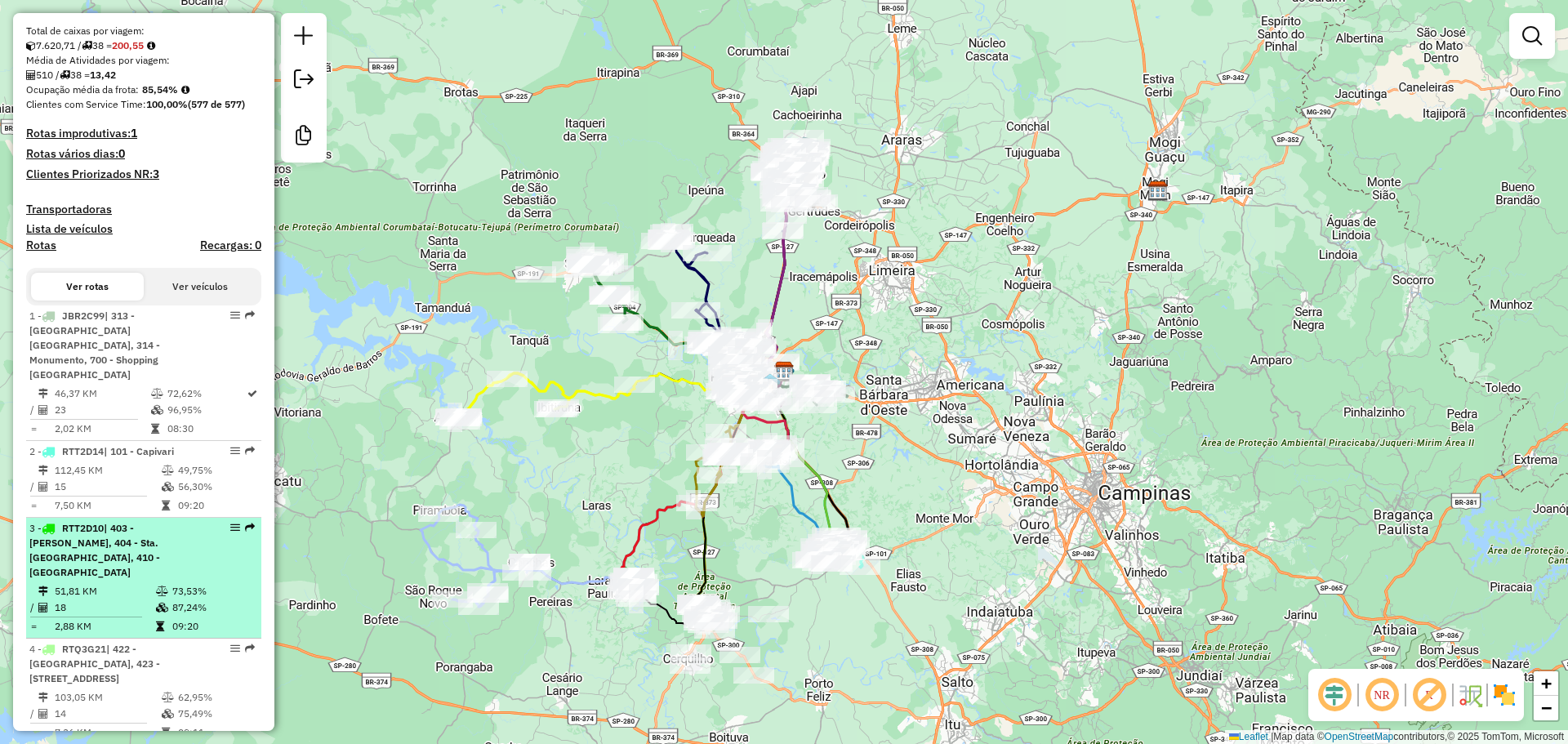
scroll to position [490, 0]
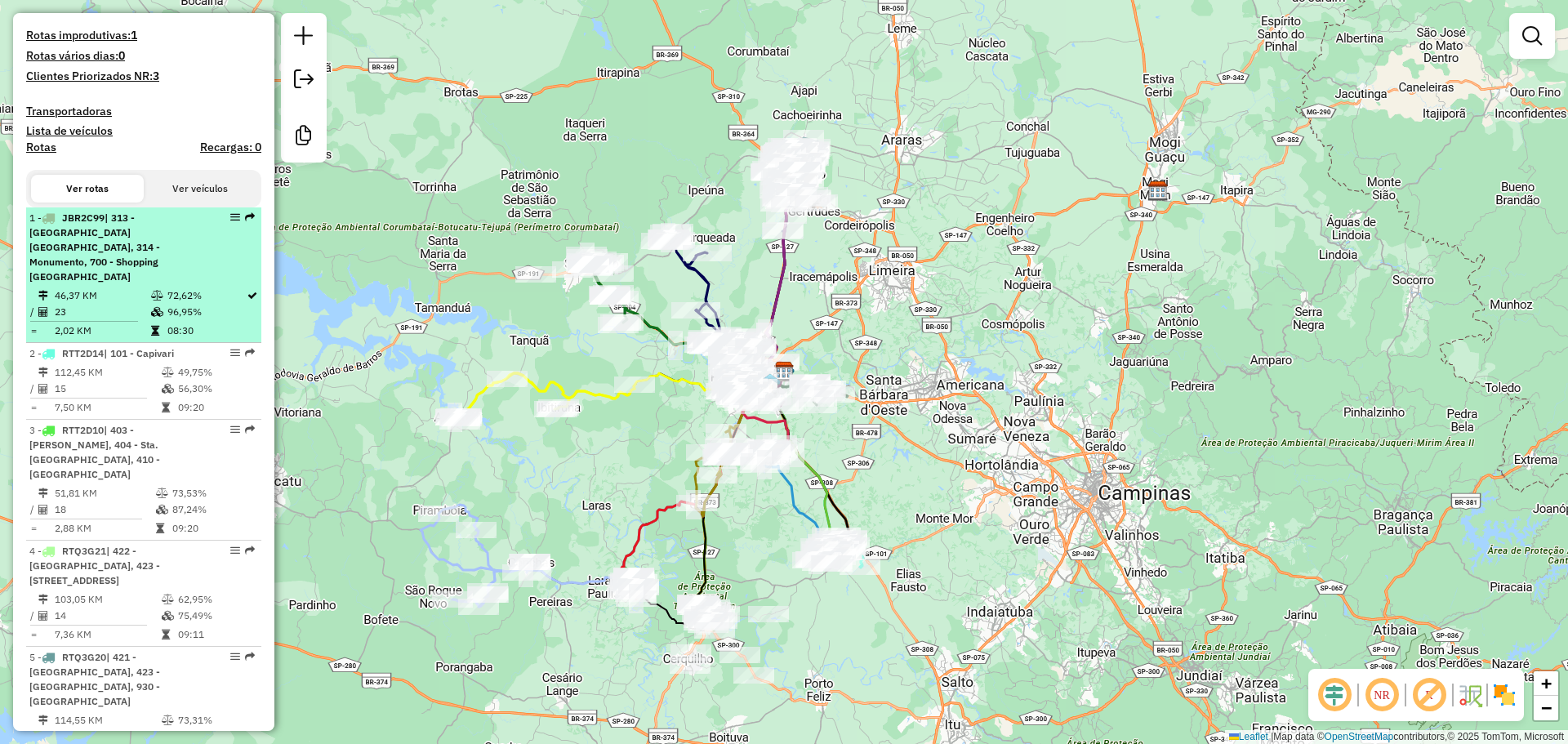
select select "**********"
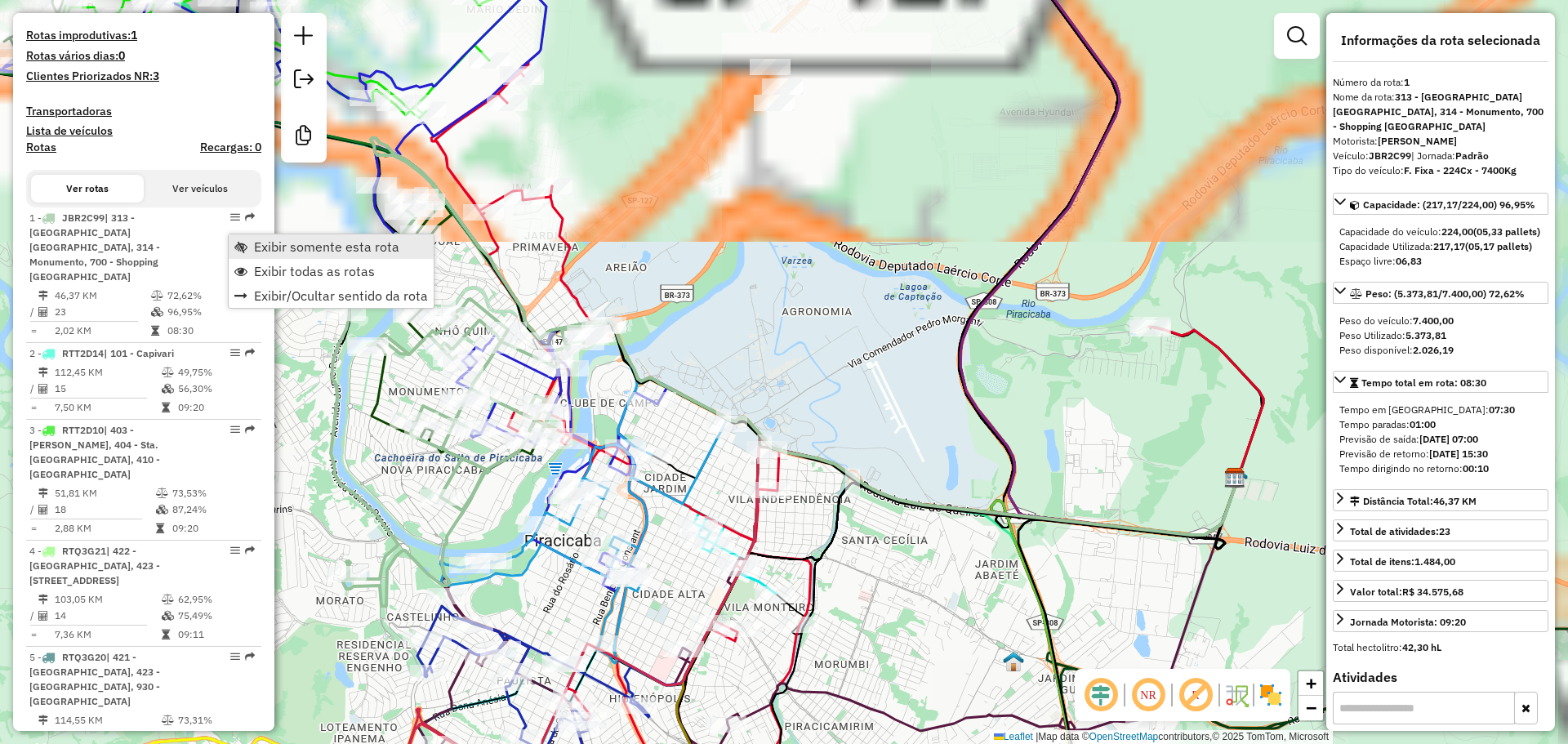
click at [250, 242] on link "Exibir somente esta rota" at bounding box center [331, 246] width 205 height 24
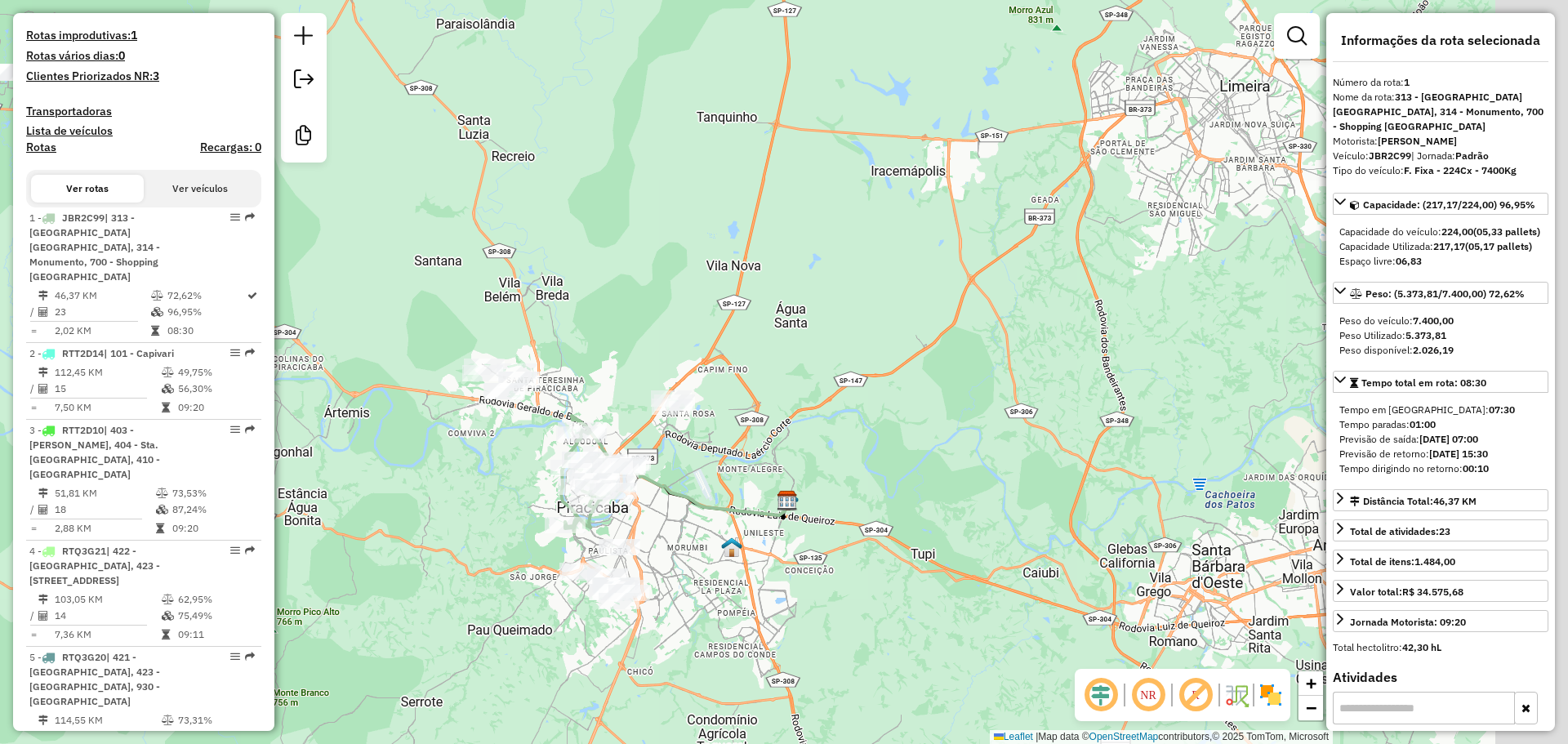
drag, startPoint x: 844, startPoint y: 373, endPoint x: 768, endPoint y: 451, distance: 108.9
click at [768, 451] on div "Janela de atendimento Grade de atendimento Capacidade Transportadoras Veículos …" at bounding box center [784, 372] width 1568 height 744
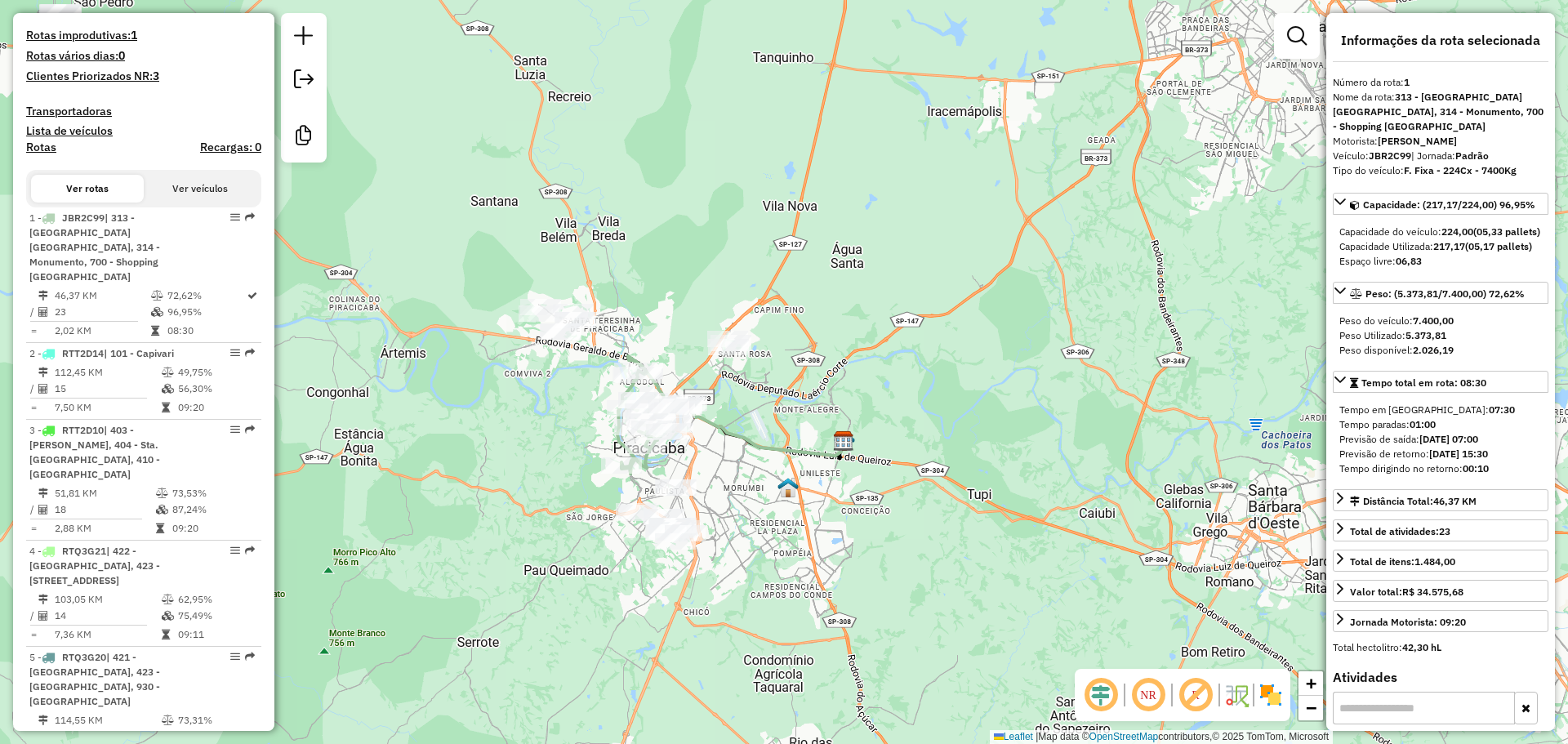
click at [762, 417] on div "Janela de atendimento Grade de atendimento Capacidade Transportadoras Veículos …" at bounding box center [784, 372] width 1568 height 744
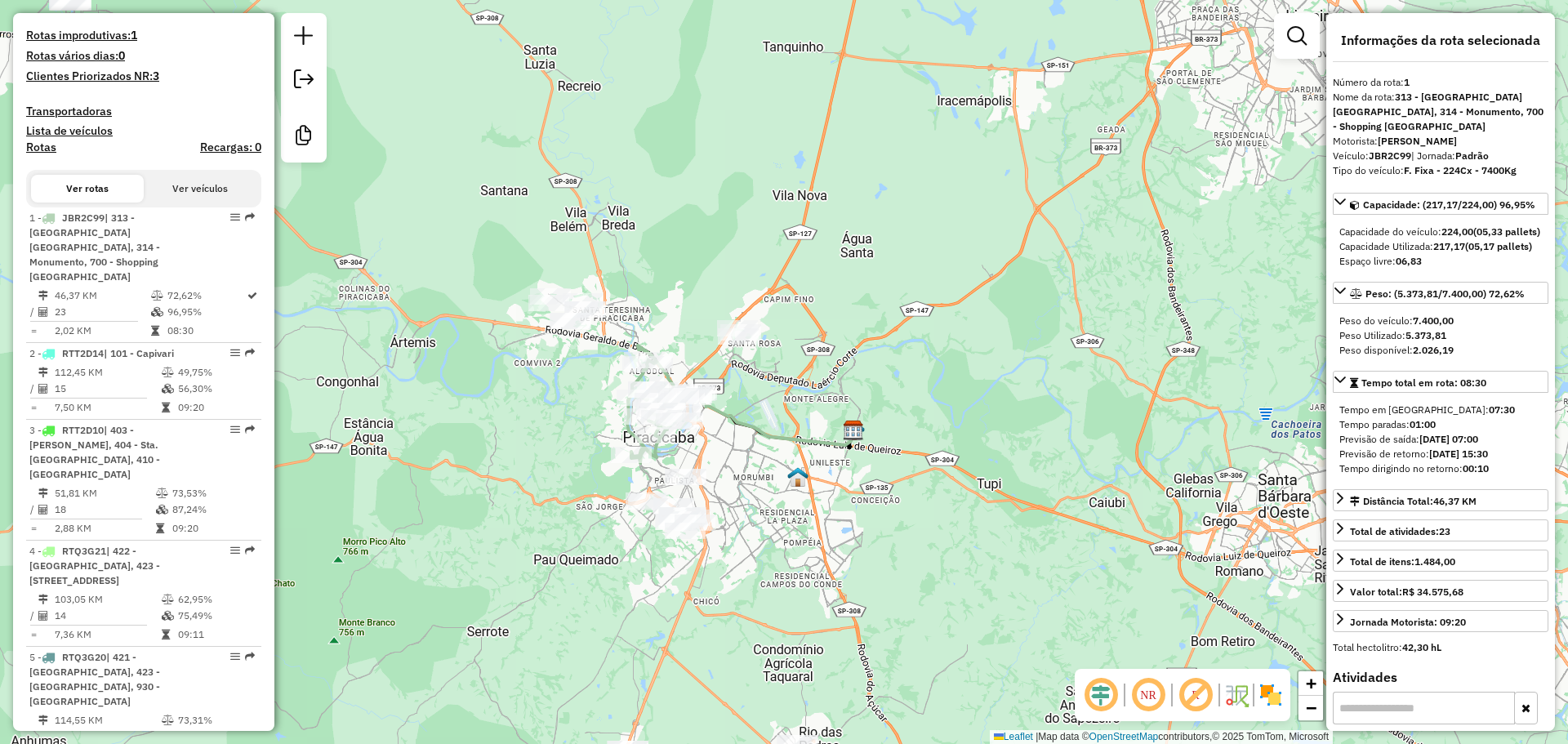
click at [1281, 51] on div at bounding box center [1297, 35] width 46 height 46
click at [1304, 37] on em at bounding box center [1297, 36] width 20 height 20
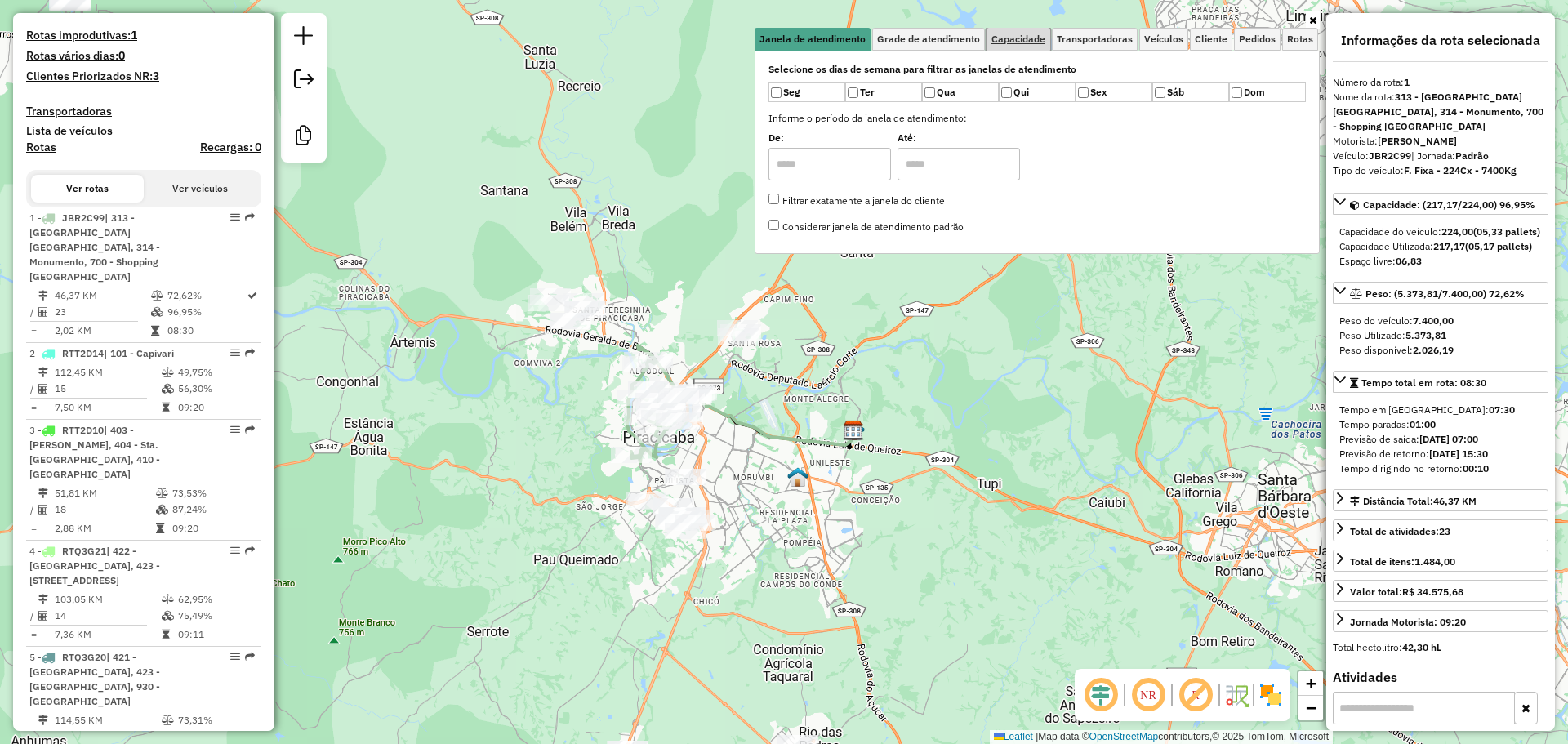
click at [1029, 42] on span "Capacidade" at bounding box center [1019, 39] width 54 height 10
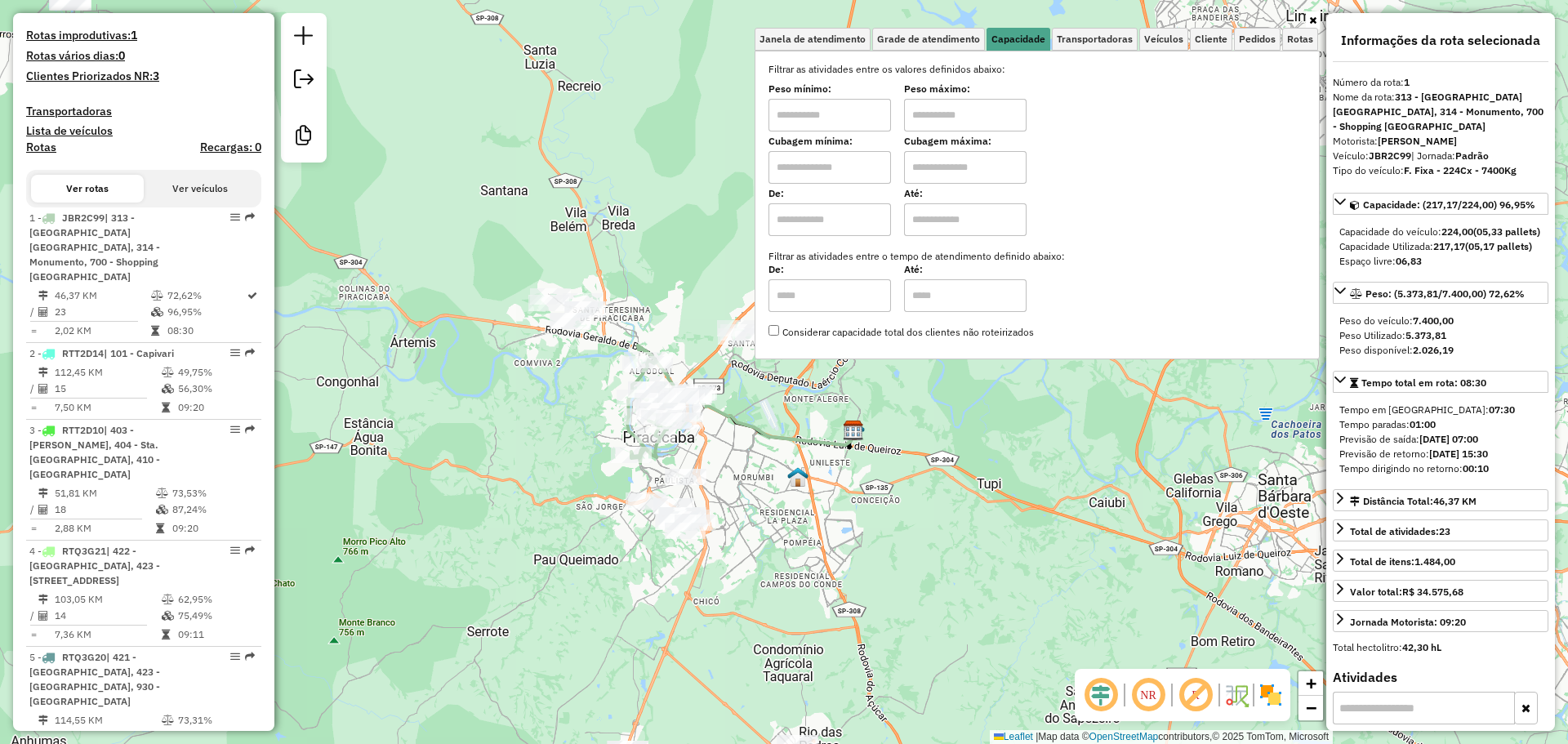
drag, startPoint x: 856, startPoint y: 165, endPoint x: 855, endPoint y: 180, distance: 15.0
click at [856, 165] on input "text" at bounding box center [829, 167] width 122 height 32
type input "****"
drag, startPoint x: 992, startPoint y: 153, endPoint x: 981, endPoint y: 183, distance: 32.0
click at [992, 153] on input "text" at bounding box center [965, 167] width 122 height 32
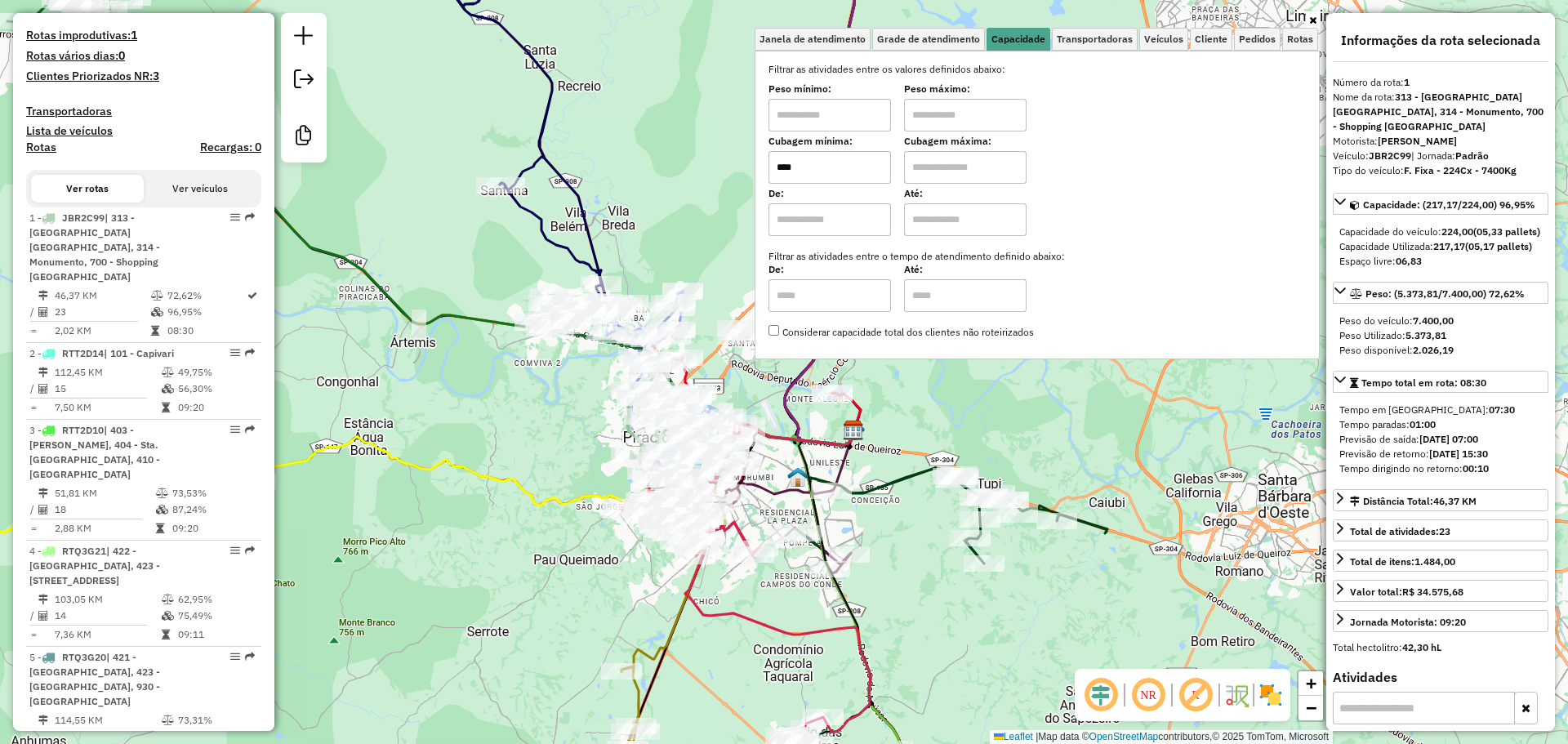
type input "****"
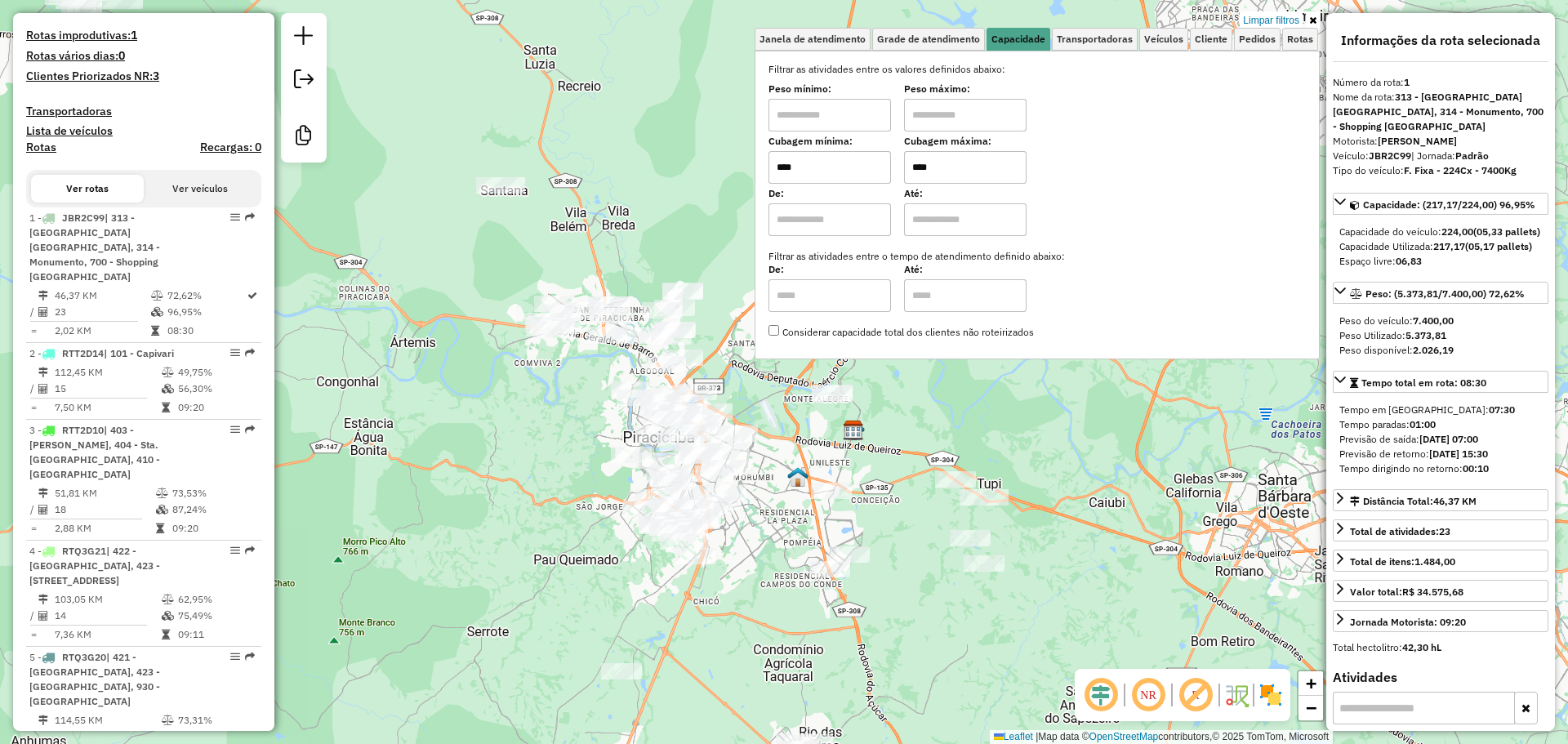
click at [759, 397] on hb-app "Aplicando filtros Pop-up bloqueado! Seu navegador bloqueou automáticamente a ab…" at bounding box center [784, 372] width 1568 height 744
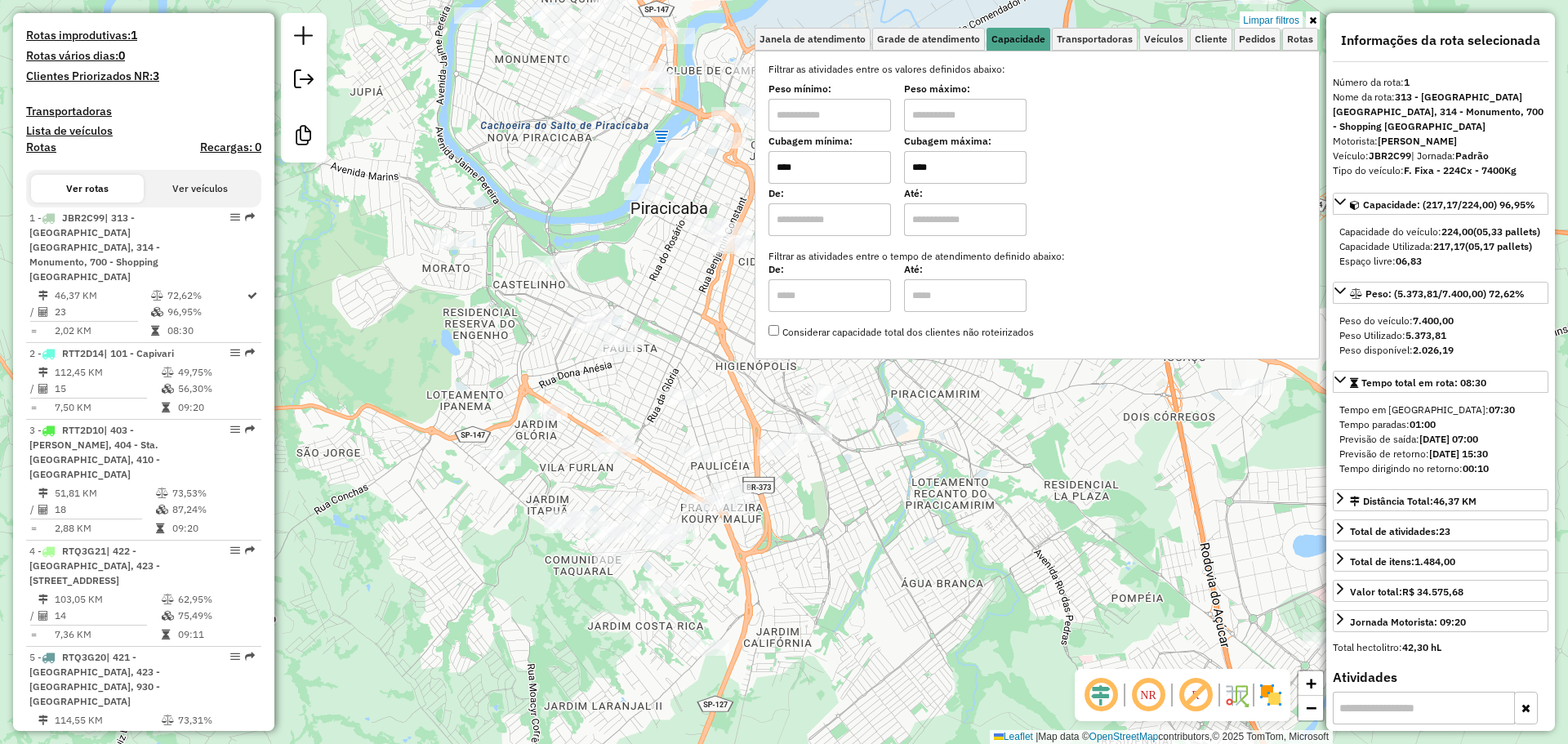
drag, startPoint x: 790, startPoint y: 503, endPoint x: 854, endPoint y: 536, distance: 72.0
click at [852, 535] on div "Limpar filtros Janela de atendimento Grade de atendimento Capacidade Transporta…" at bounding box center [784, 372] width 1568 height 744
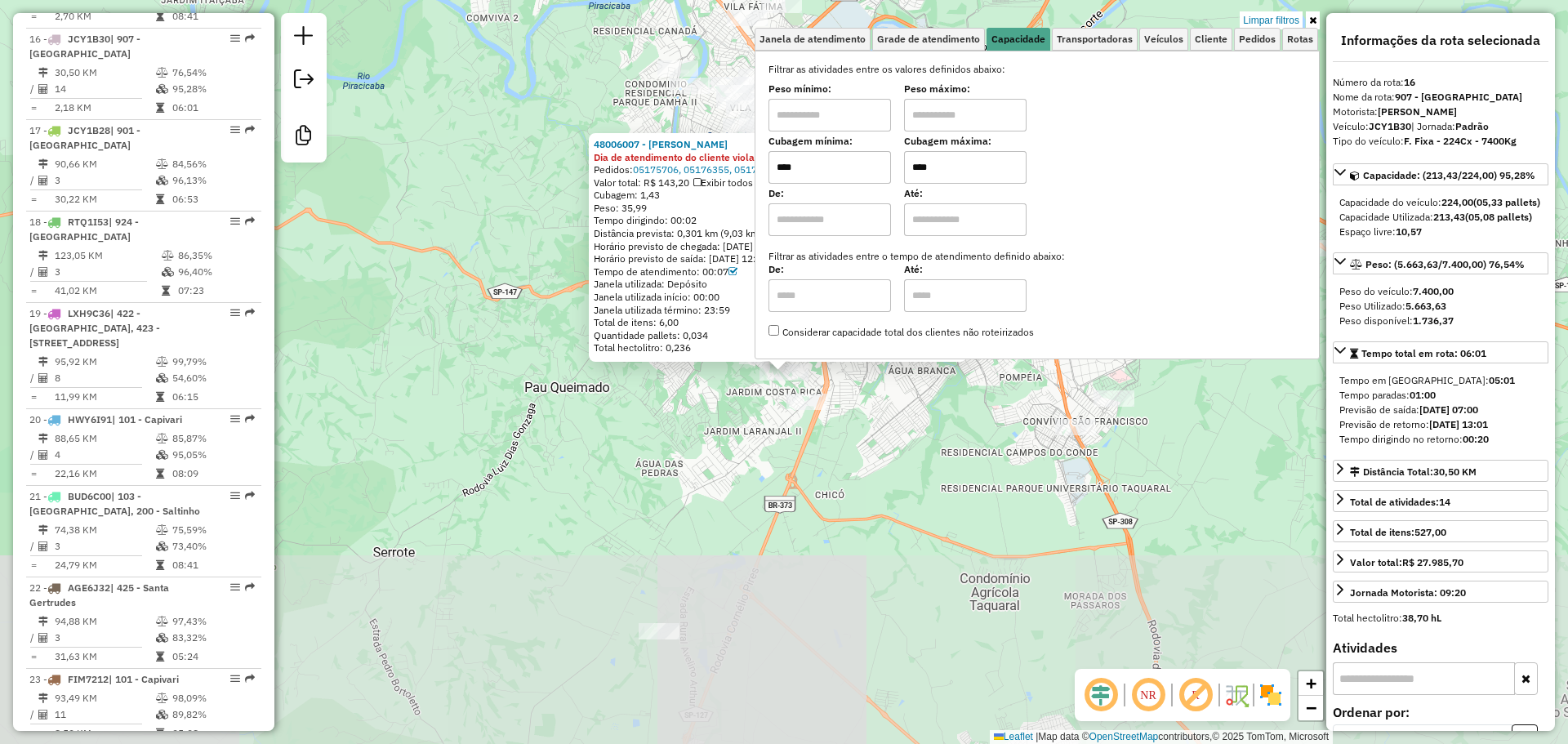
scroll to position [2161, 0]
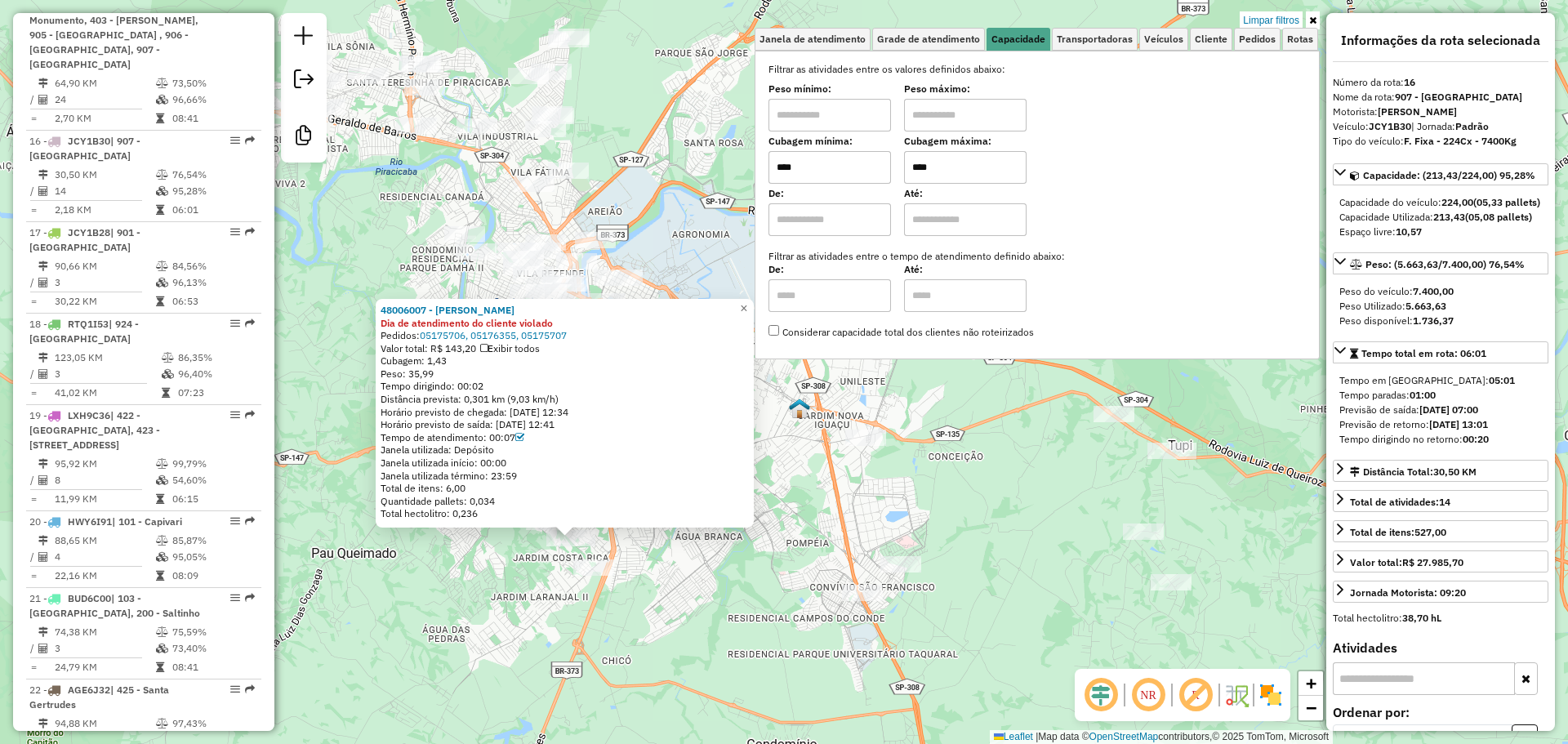
drag, startPoint x: 927, startPoint y: 476, endPoint x: 714, endPoint y: 642, distance: 270.0
click at [714, 642] on div "48006007 - SEBASTIaO PAULO GUIMARaES PAULO GUIMARaE Dia de atendimento do clien…" at bounding box center [784, 372] width 1568 height 744
click at [716, 594] on div "48006007 - SEBASTIaO PAULO GUIMARaES PAULO GUIMARaE Dia de atendimento do clien…" at bounding box center [784, 372] width 1568 height 744
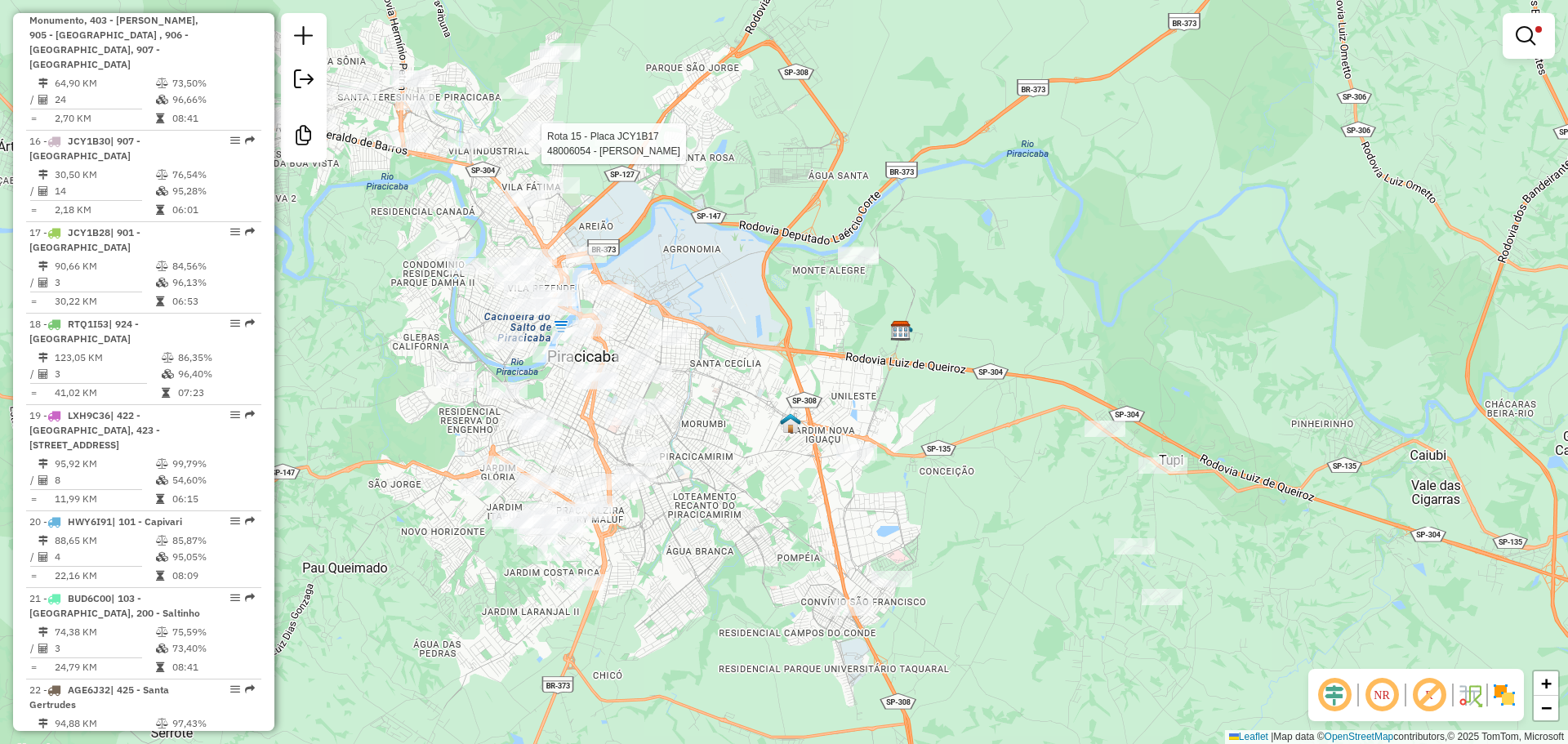
select select "**********"
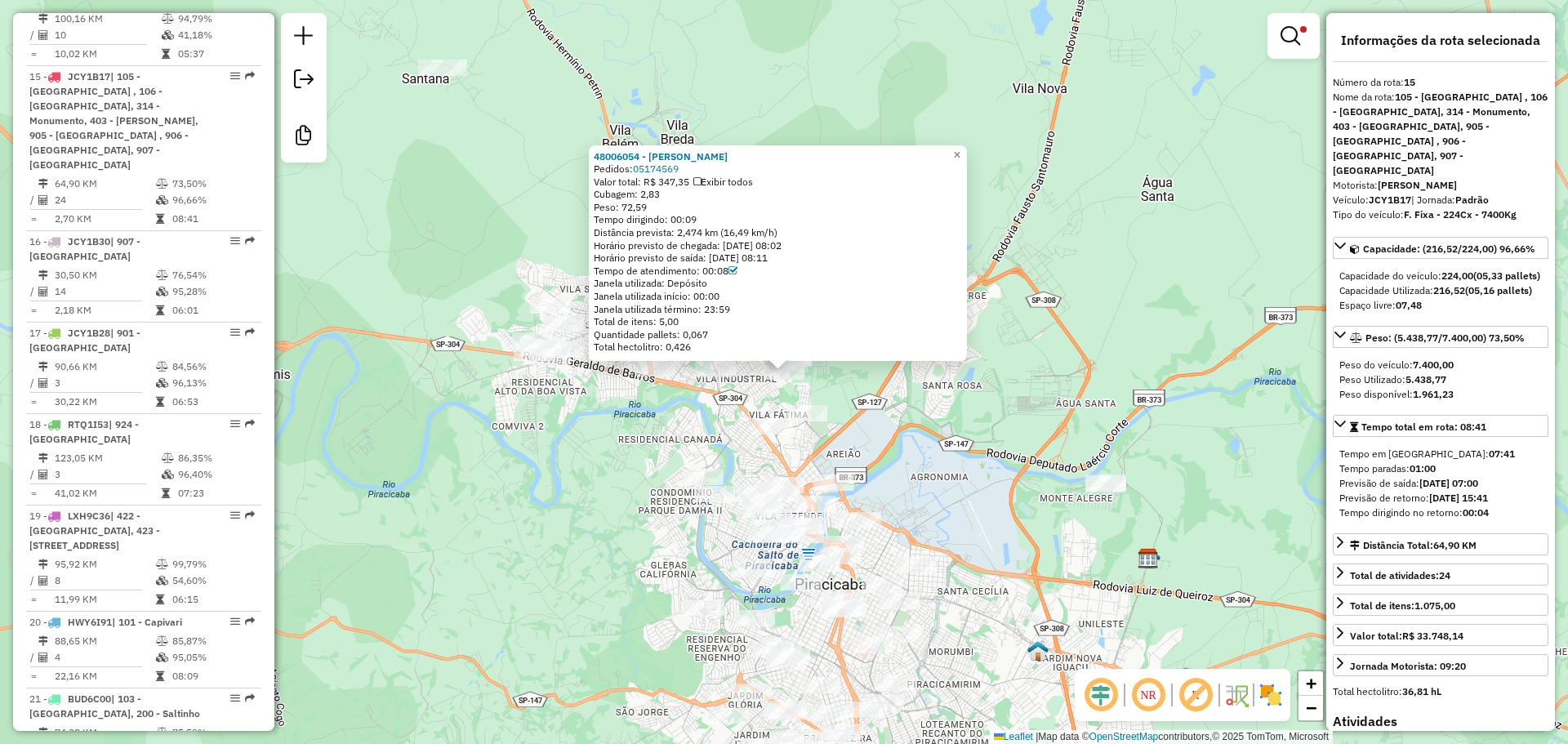
scroll to position [2025, 0]
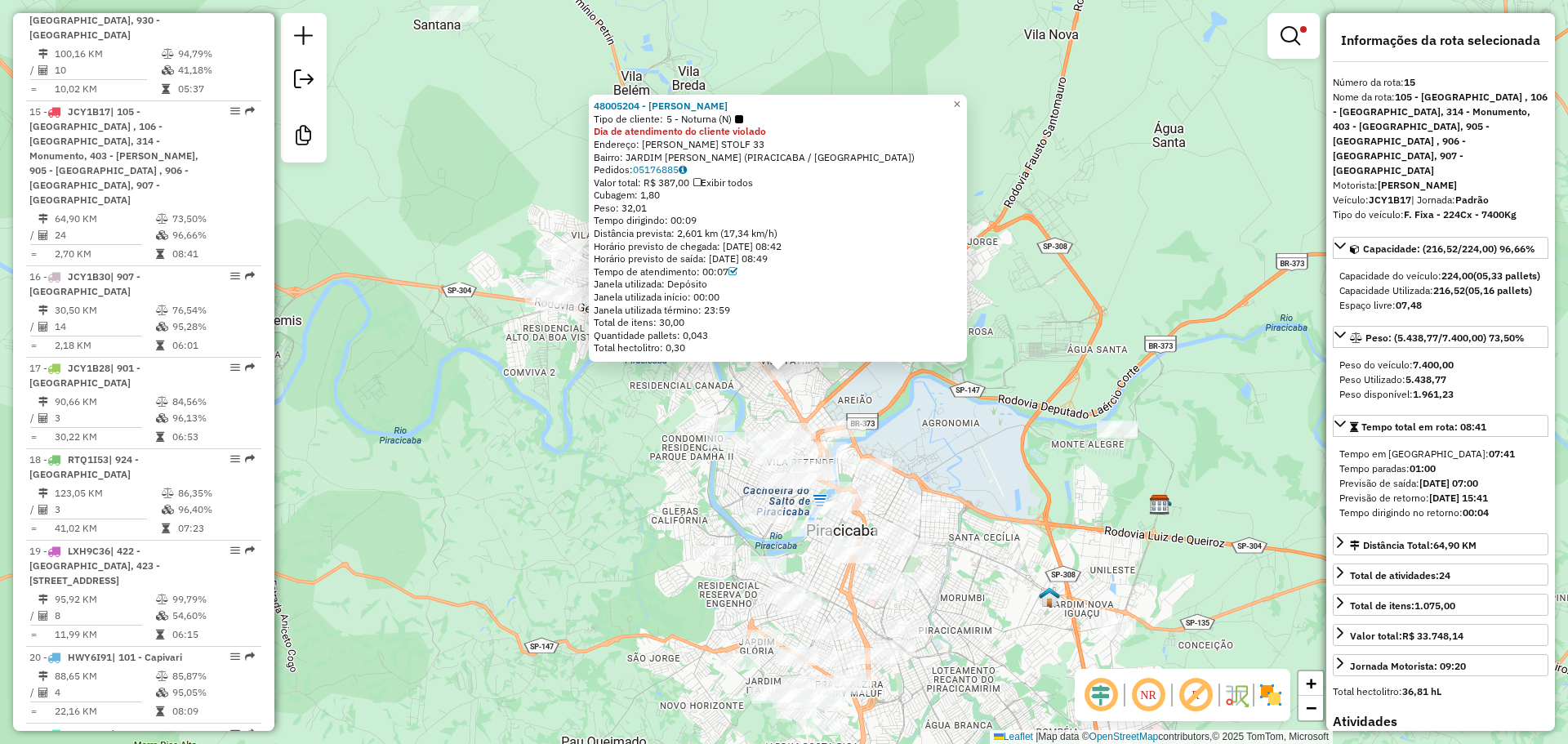
click at [929, 431] on div "48005204 - LEMO LANCHE Tipo de cliente: 5 - Noturna (N) Dia de atendimento do c…" at bounding box center [784, 372] width 1568 height 744
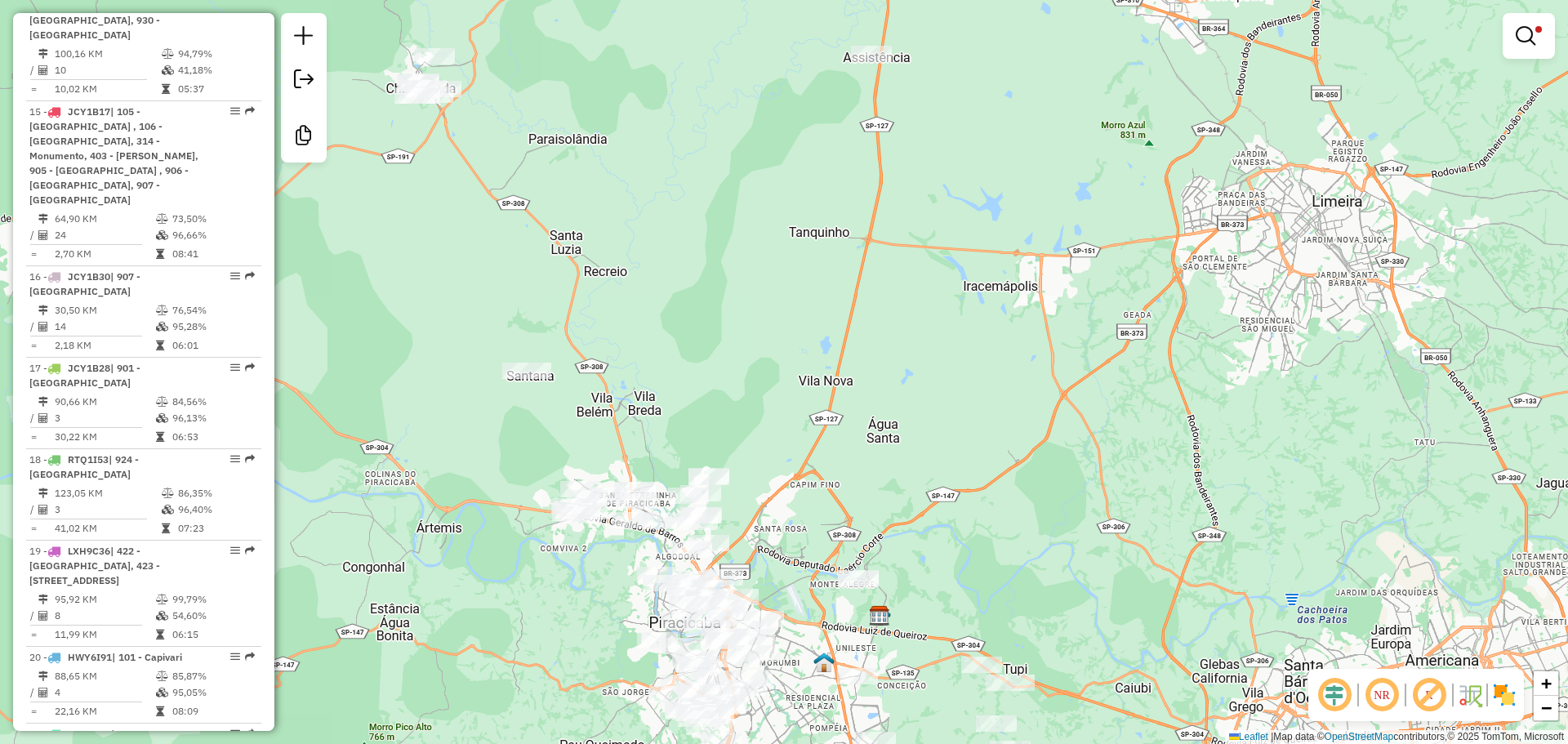
drag, startPoint x: 1017, startPoint y: 273, endPoint x: 806, endPoint y: 460, distance: 281.9
click at [807, 461] on div "Limpar filtros Janela de atendimento Grade de atendimento Capacidade Transporta…" at bounding box center [784, 372] width 1568 height 744
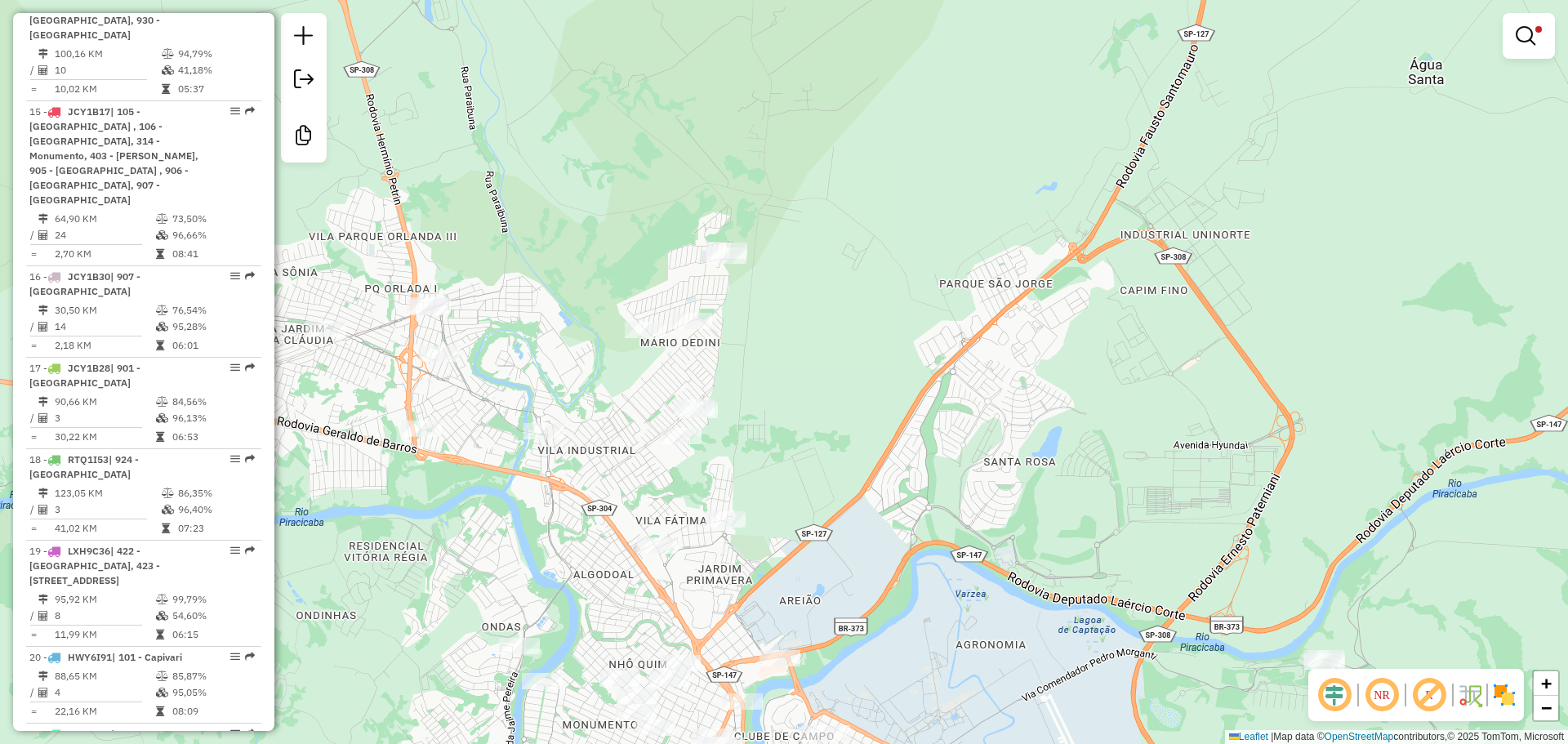
drag, startPoint x: 719, startPoint y: 508, endPoint x: 714, endPoint y: 130, distance: 378.0
click at [714, 125] on div "Limpar filtros Janela de atendimento Grade de atendimento Capacidade Transporta…" at bounding box center [784, 372] width 1568 height 744
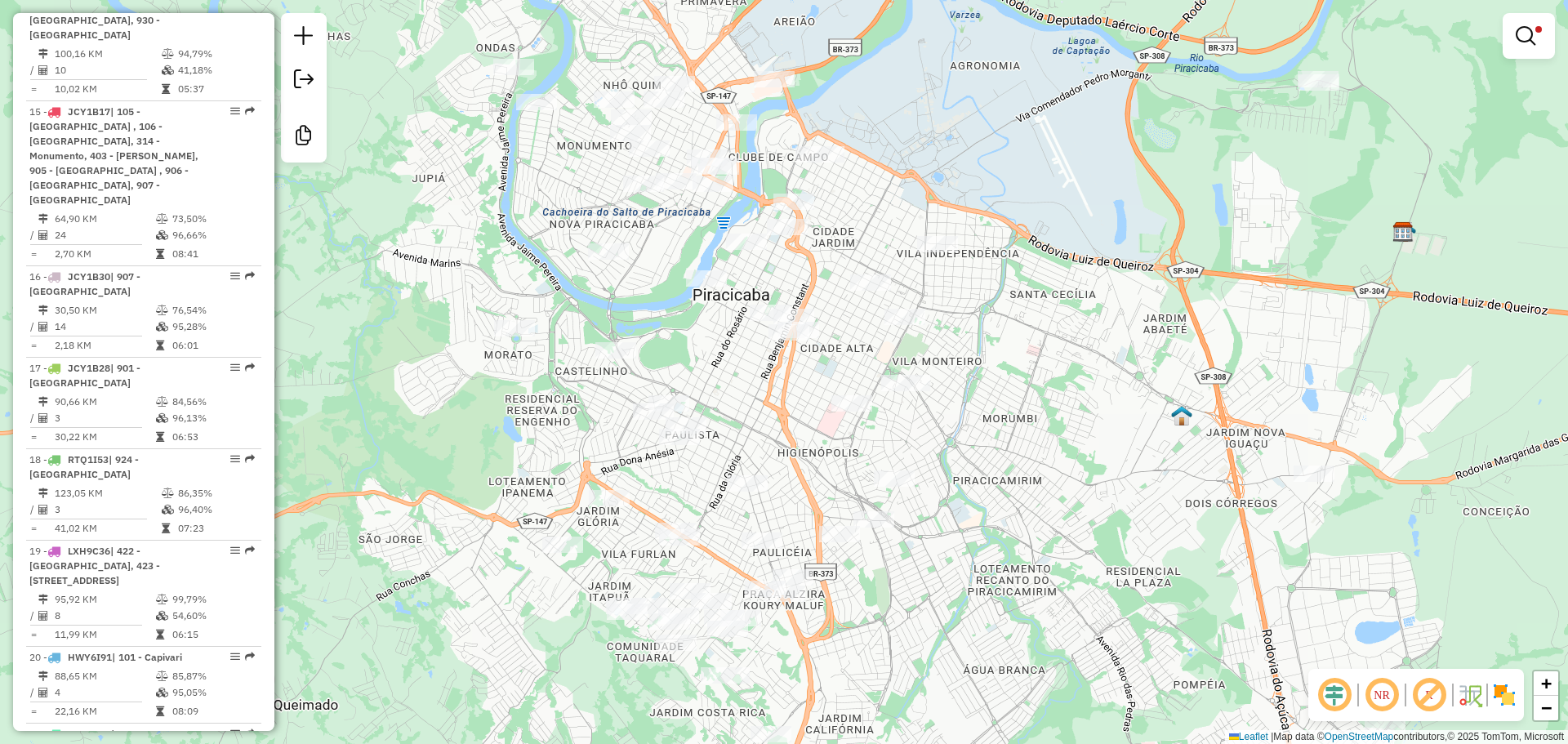
drag, startPoint x: 1011, startPoint y: 400, endPoint x: 1010, endPoint y: 506, distance: 106.0
click at [1012, 506] on div "Limpar filtros Janela de atendimento Grade de atendimento Capacidade Transporta…" at bounding box center [784, 372] width 1568 height 744
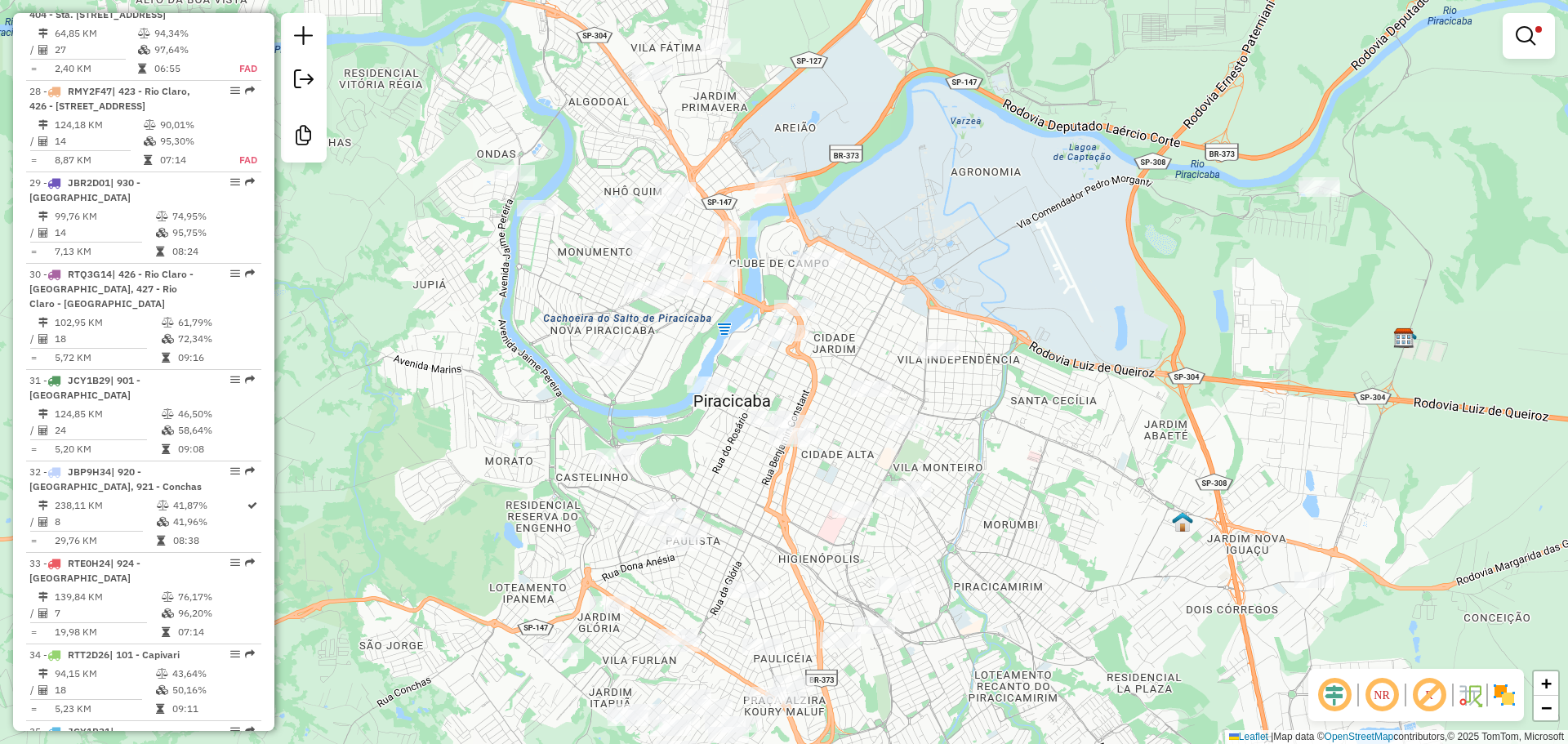
scroll to position [3658, 0]
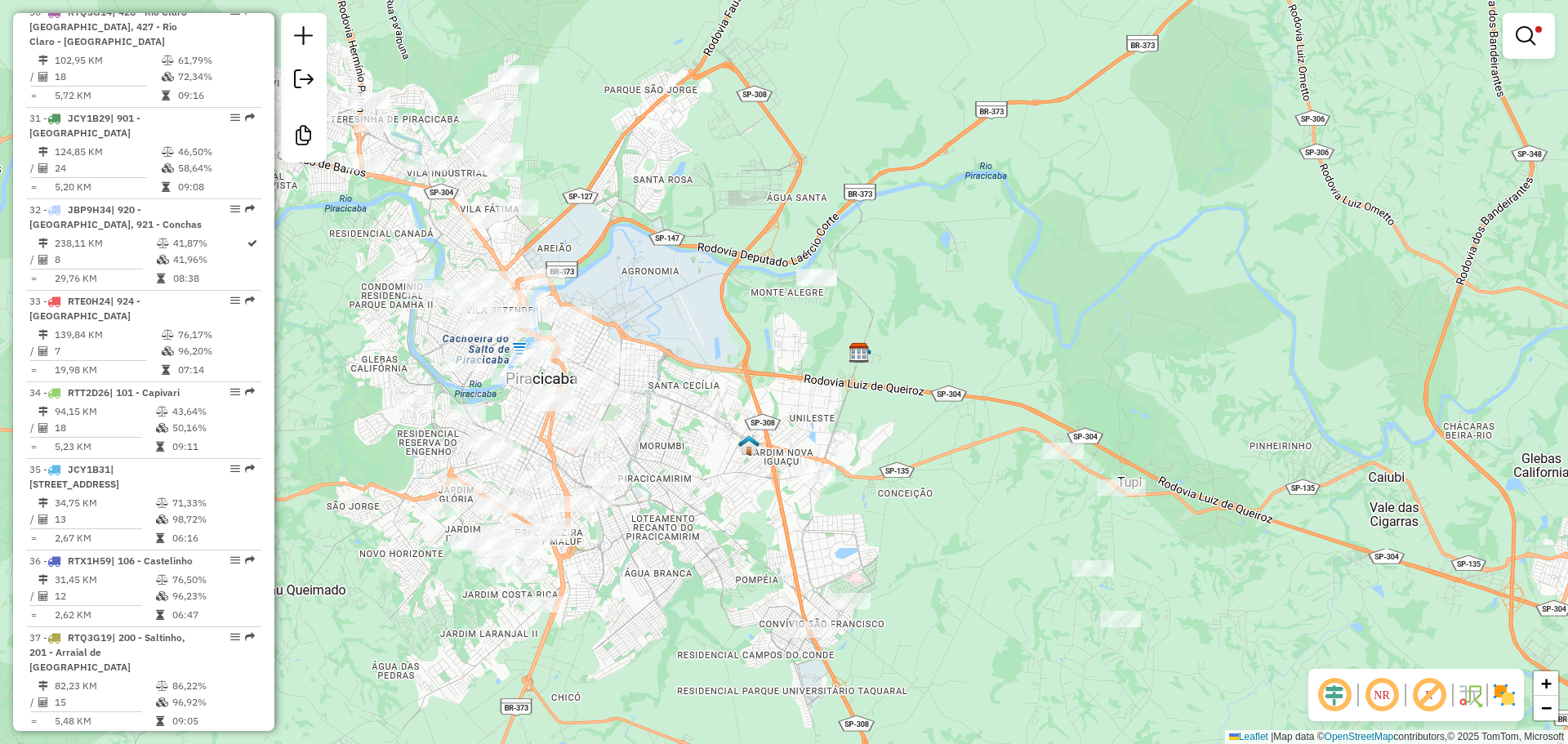
drag, startPoint x: 672, startPoint y: 499, endPoint x: 717, endPoint y: 274, distance: 229.5
click at [763, 259] on div "Limpar filtros Janela de atendimento Grade de atendimento Capacidade Transporta…" at bounding box center [784, 372] width 1568 height 744
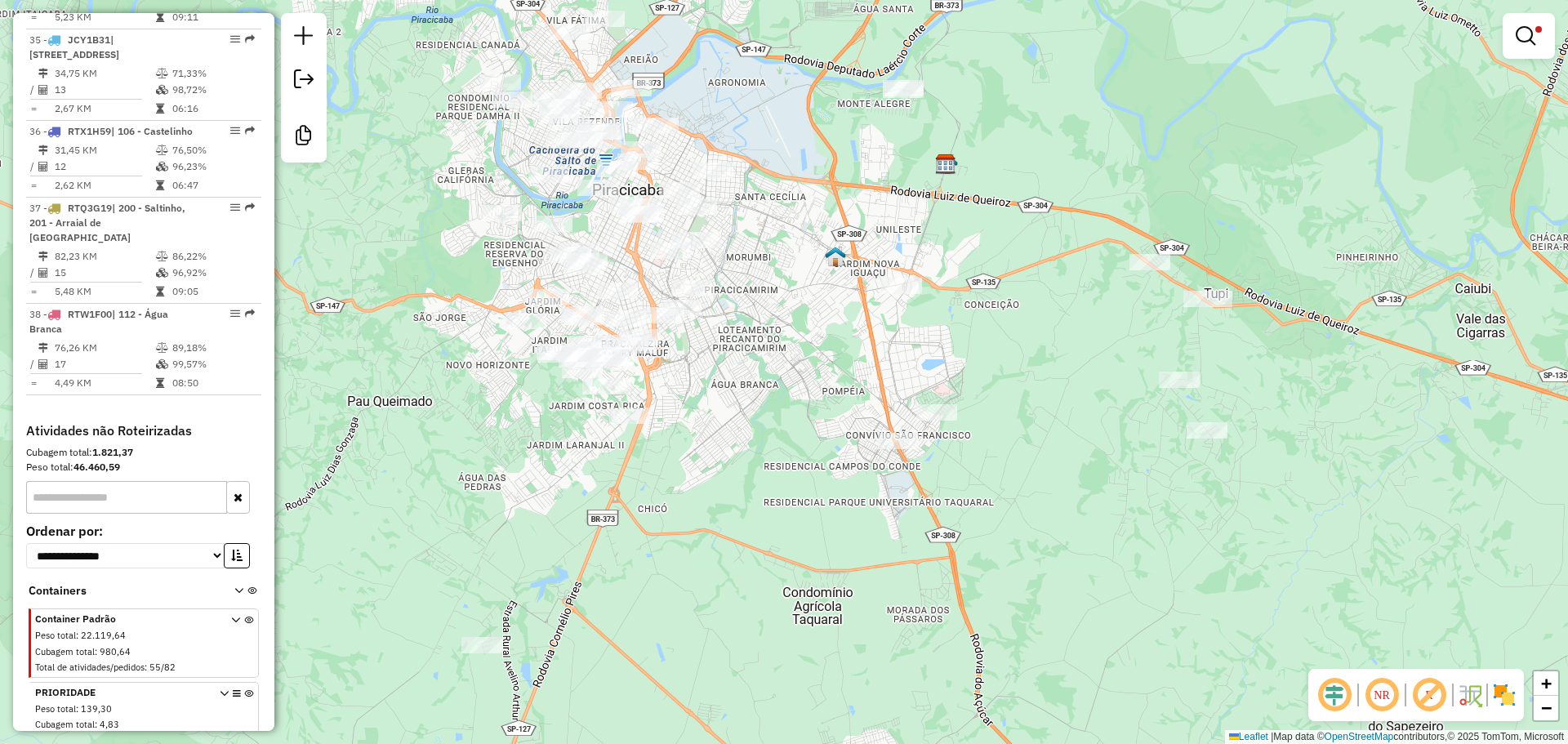
scroll to position [4109, 0]
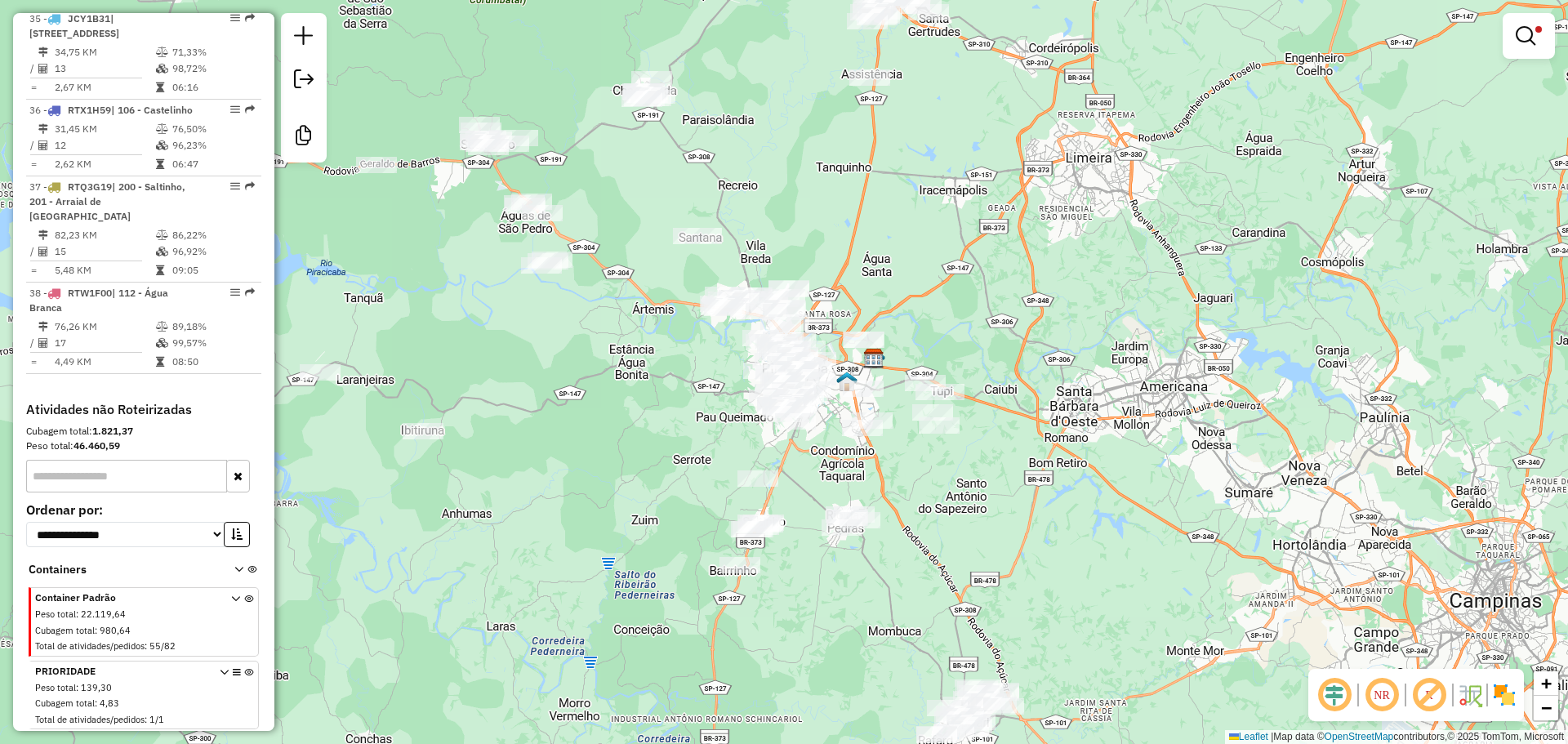
drag, startPoint x: 829, startPoint y: 190, endPoint x: 838, endPoint y: 484, distance: 294.1
click at [838, 484] on div "Limpar filtros Janela de atendimento Grade de atendimento Capacidade Transporta…" at bounding box center [784, 372] width 1568 height 744
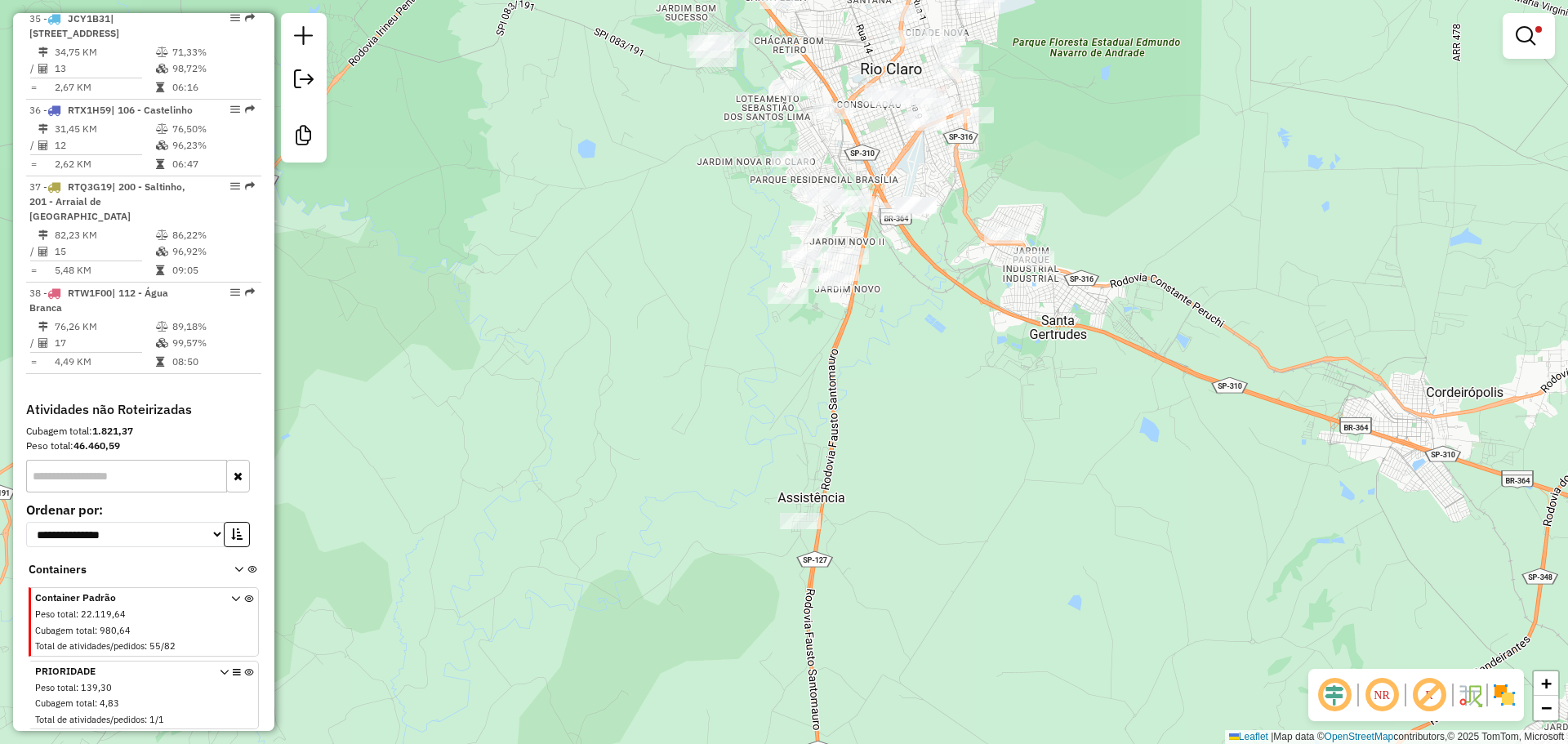
drag, startPoint x: 960, startPoint y: 240, endPoint x: 936, endPoint y: 400, distance: 161.8
click at [937, 400] on div "Limpar filtros Janela de atendimento Grade de atendimento Capacidade Transporta…" at bounding box center [784, 372] width 1568 height 744
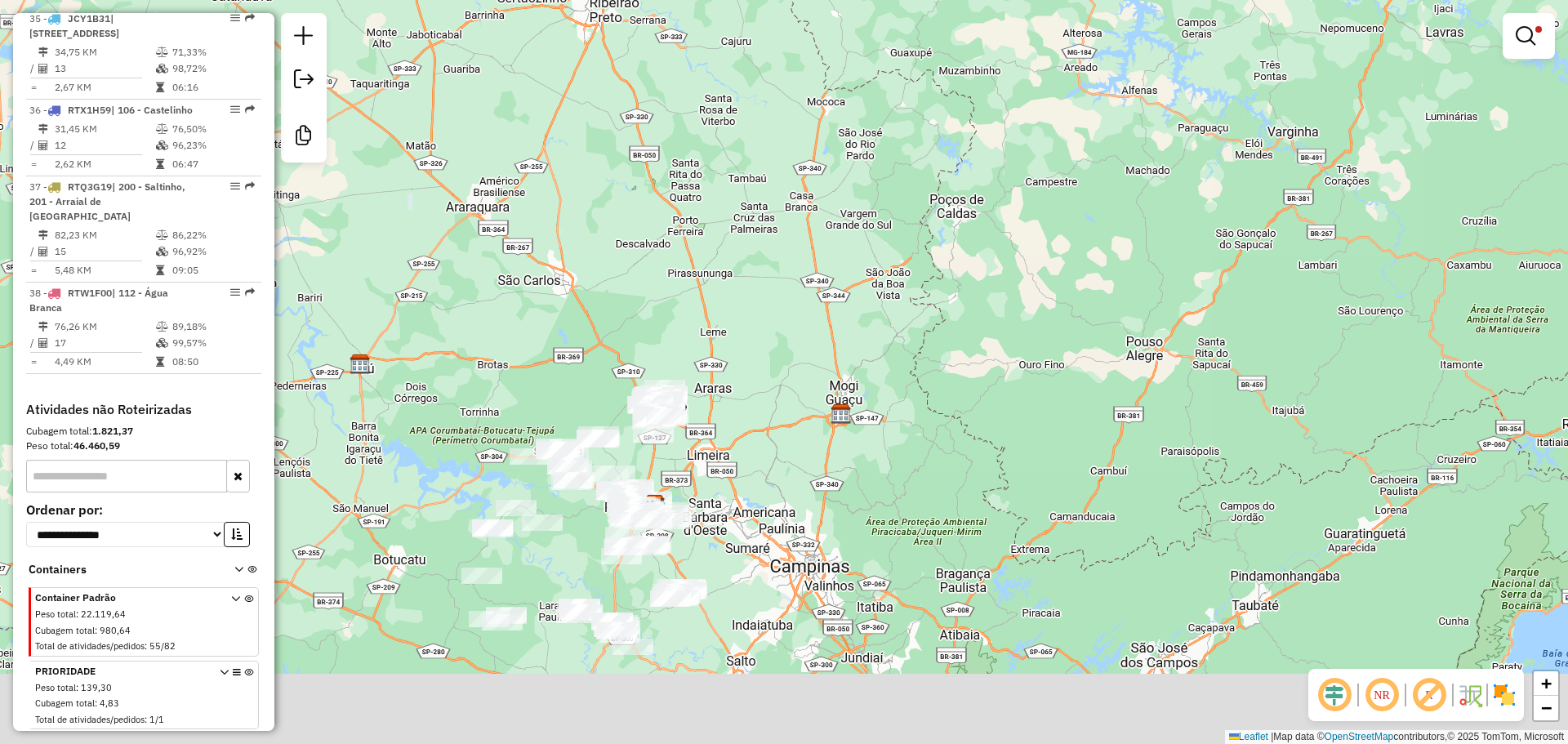
drag, startPoint x: 576, startPoint y: 601, endPoint x: 845, endPoint y: 307, distance: 398.5
click at [639, 351] on div "Limpar filtros Janela de atendimento Grade de atendimento Capacidade Transporta…" at bounding box center [784, 372] width 1568 height 744
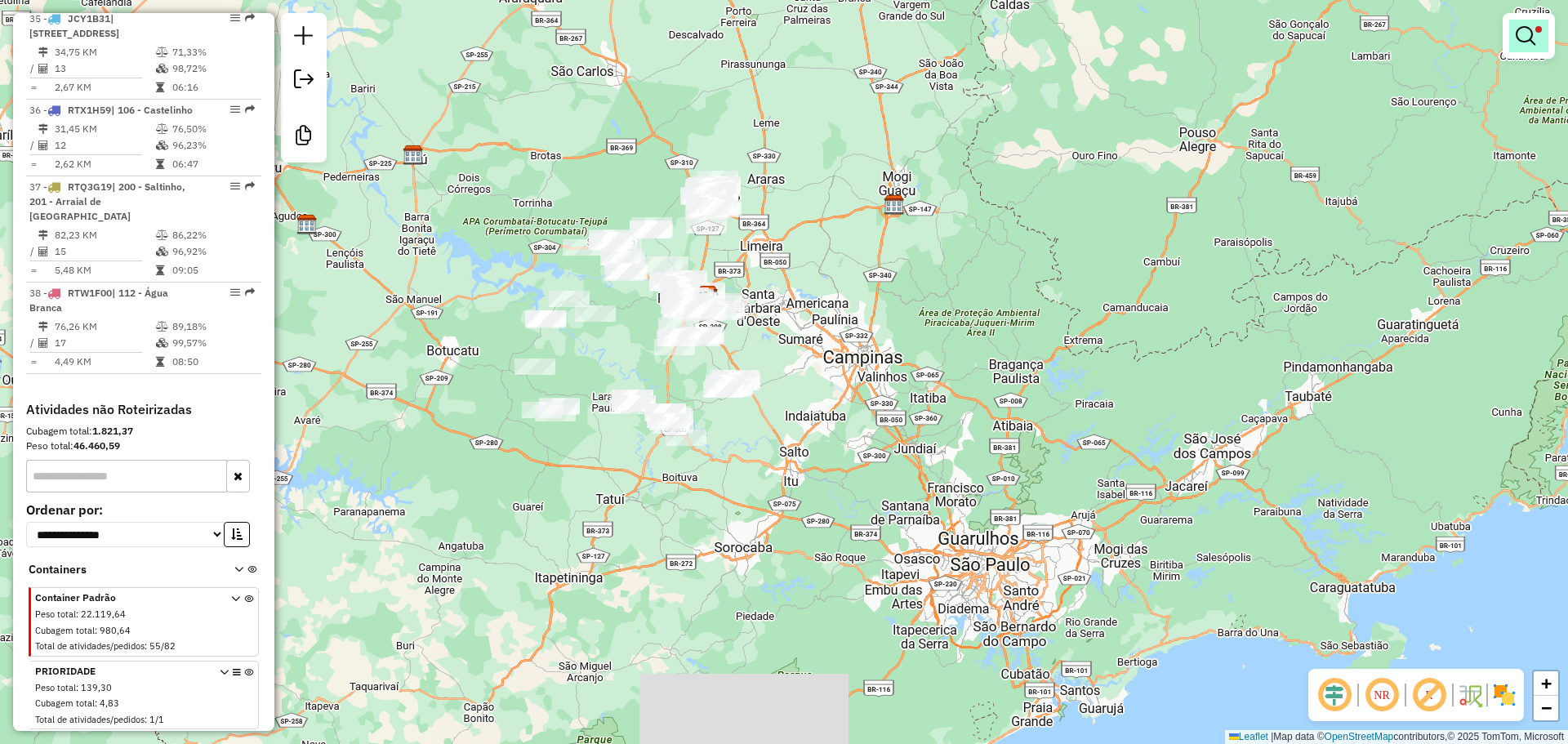
click at [1532, 40] on em at bounding box center [1526, 36] width 20 height 20
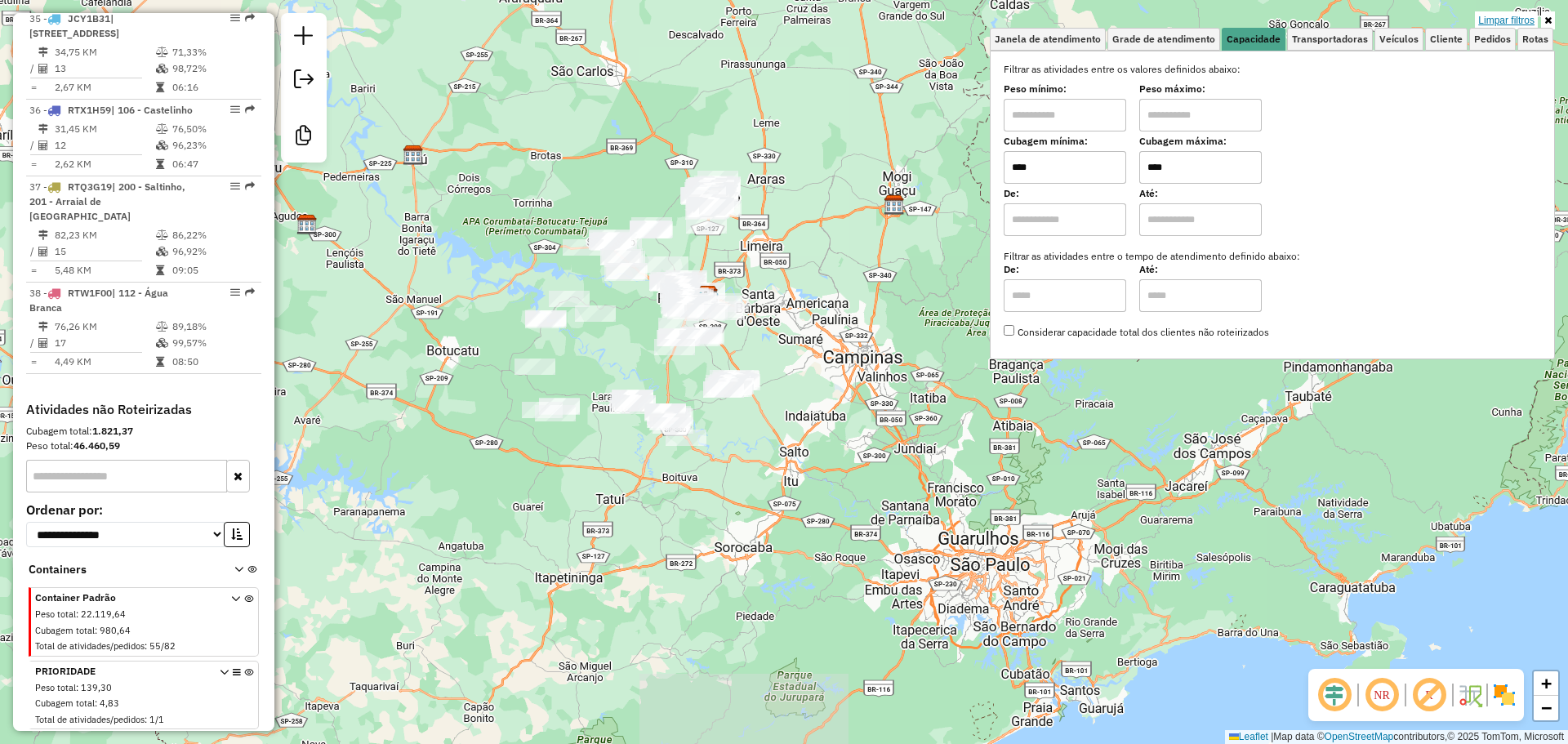
click at [1512, 17] on link "Limpar filtros" at bounding box center [1506, 21] width 63 height 18
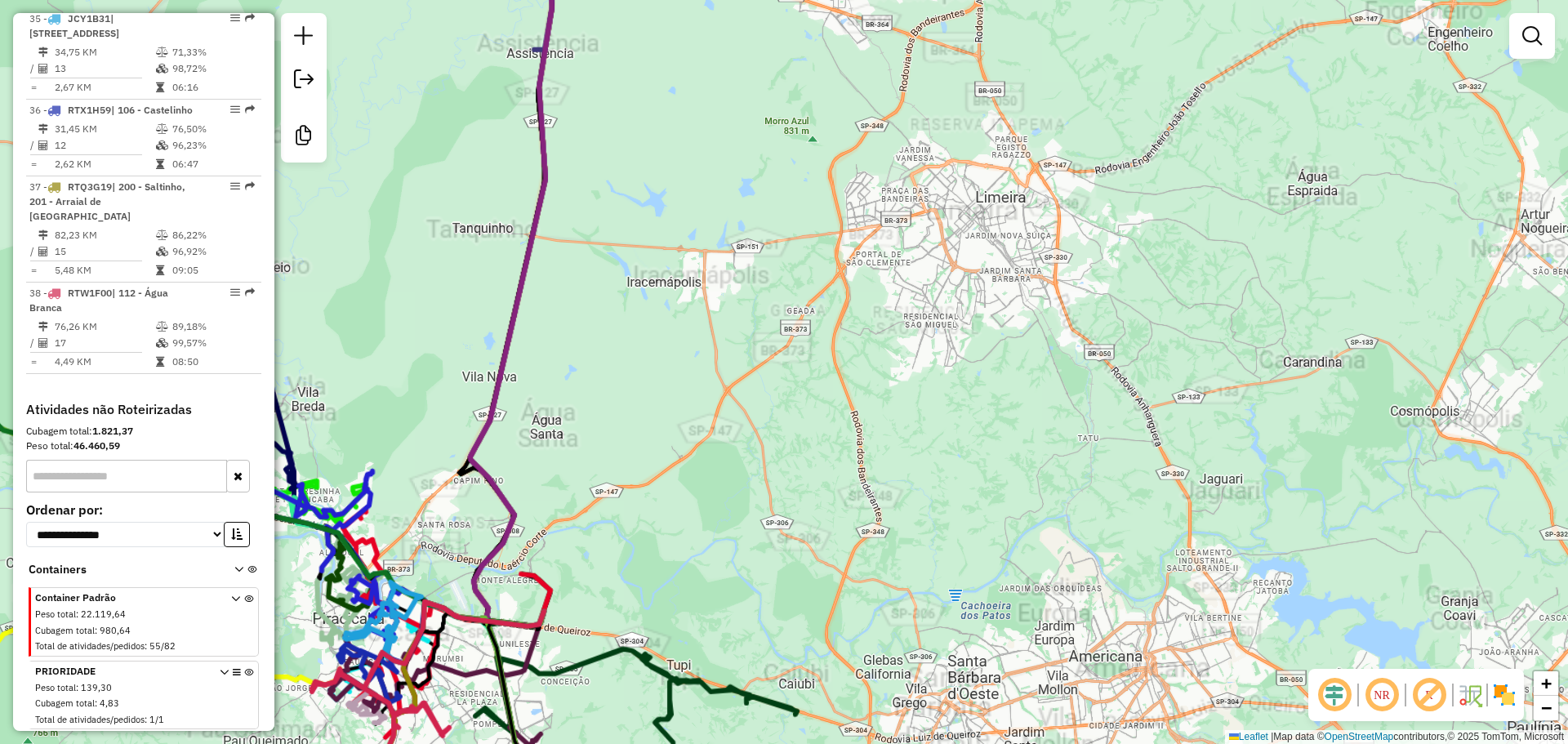
drag, startPoint x: 650, startPoint y: 105, endPoint x: 702, endPoint y: 446, distance: 344.9
click at [704, 461] on div "Janela de atendimento Grade de atendimento Capacidade Transportadoras Veículos …" at bounding box center [784, 372] width 1568 height 744
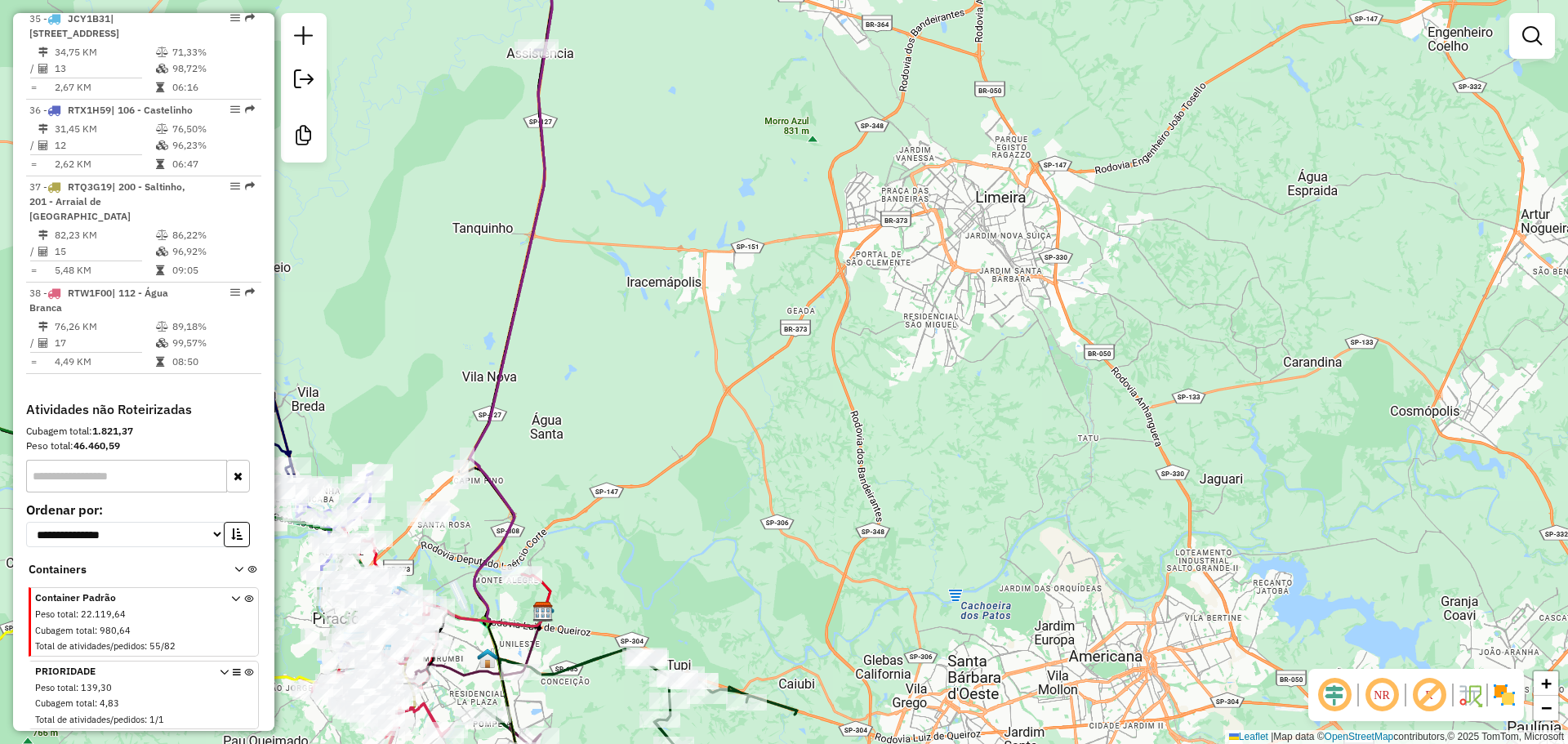
drag, startPoint x: 759, startPoint y: 518, endPoint x: 802, endPoint y: 730, distance: 216.3
click at [803, 743] on html "Aplicando filtros Pop-up bloqueado! Seu navegador bloqueou automáticamente a ab…" at bounding box center [784, 372] width 1568 height 744
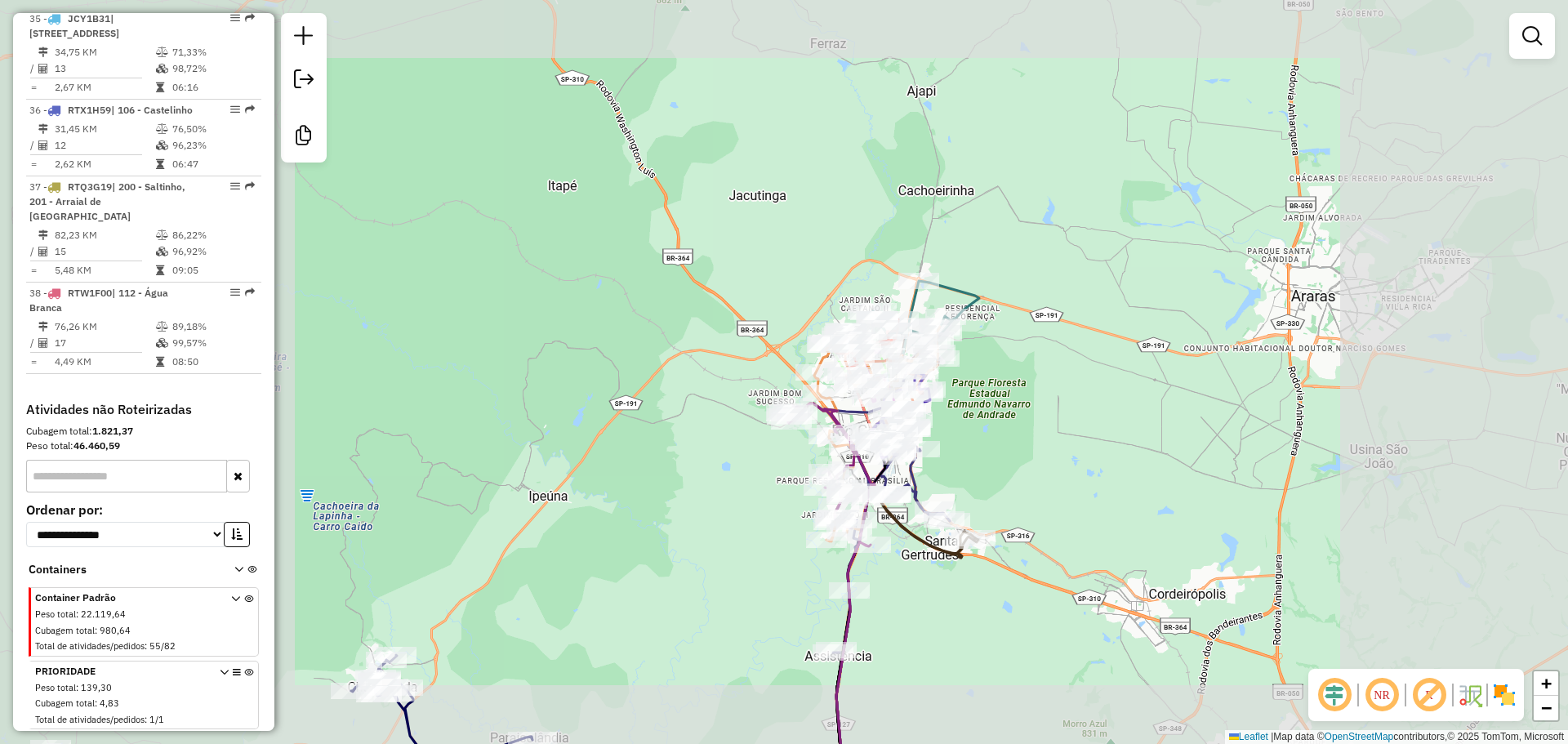
click at [1112, 261] on div "Janela de atendimento Grade de atendimento Capacidade Transportadoras Veículos …" at bounding box center [784, 372] width 1568 height 744
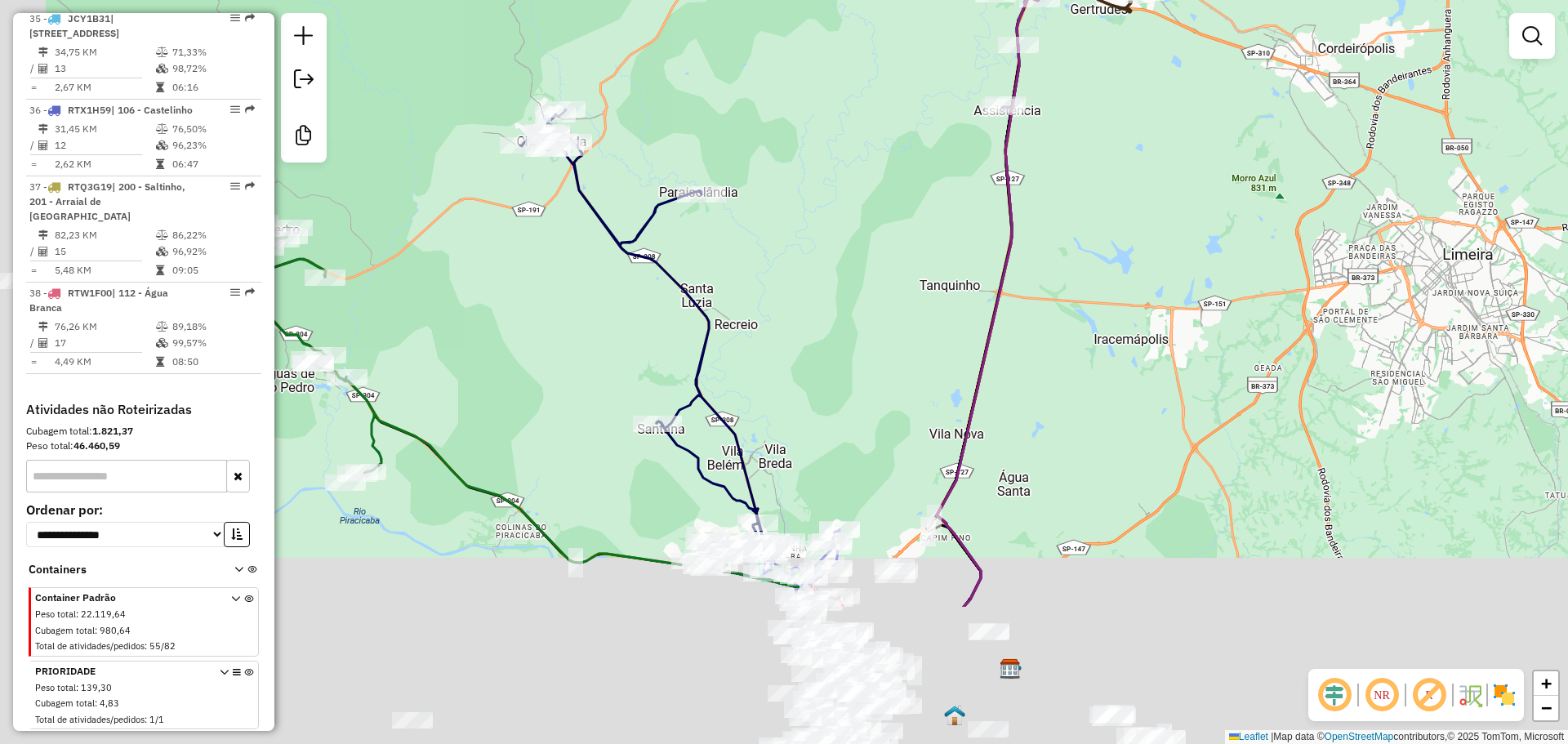
drag, startPoint x: 1038, startPoint y: 498, endPoint x: 1093, endPoint y: 222, distance: 281.4
click at [1093, 222] on div "Janela de atendimento Grade de atendimento Capacidade Transportadoras Veículos …" at bounding box center [784, 372] width 1568 height 744
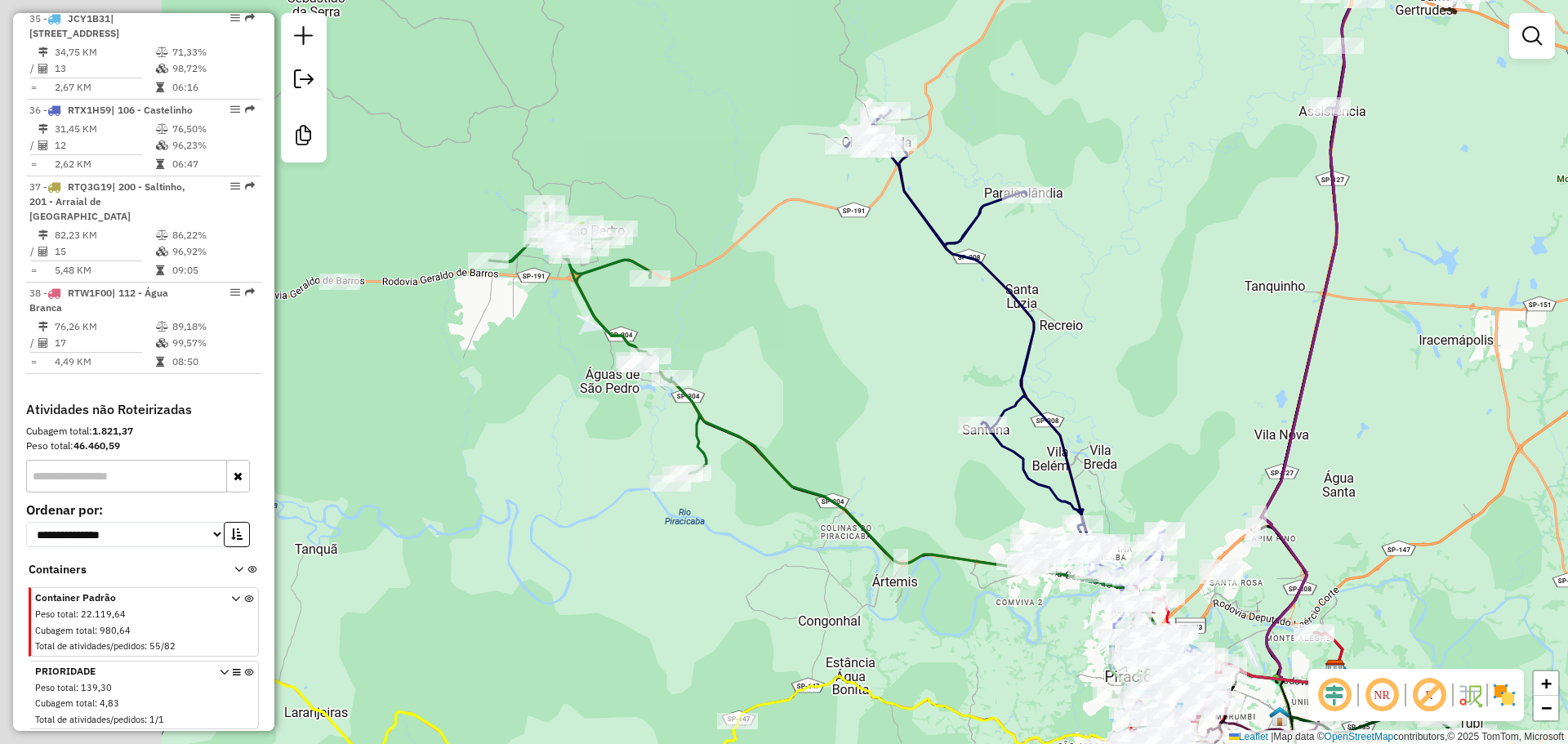
drag, startPoint x: 480, startPoint y: 500, endPoint x: 878, endPoint y: 582, distance: 406.4
click at [878, 582] on div "Janela de atendimento Grade de atendimento Capacidade Transportadoras Veículos …" at bounding box center [784, 372] width 1568 height 744
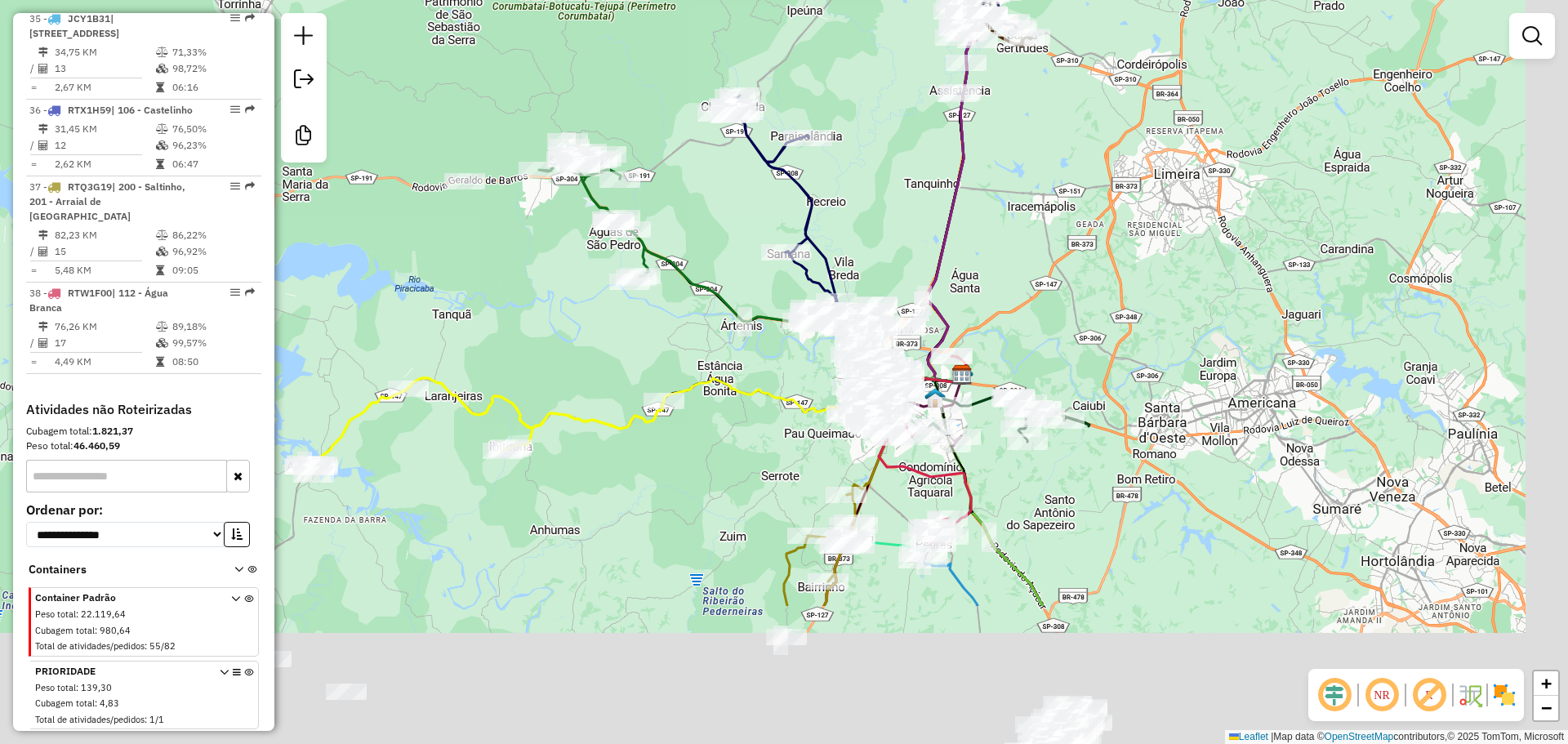
drag, startPoint x: 697, startPoint y: 372, endPoint x: 633, endPoint y: 296, distance: 99.4
click at [629, 296] on div "Janela de atendimento Grade de atendimento Capacidade Transportadoras Veículos …" at bounding box center [784, 372] width 1568 height 744
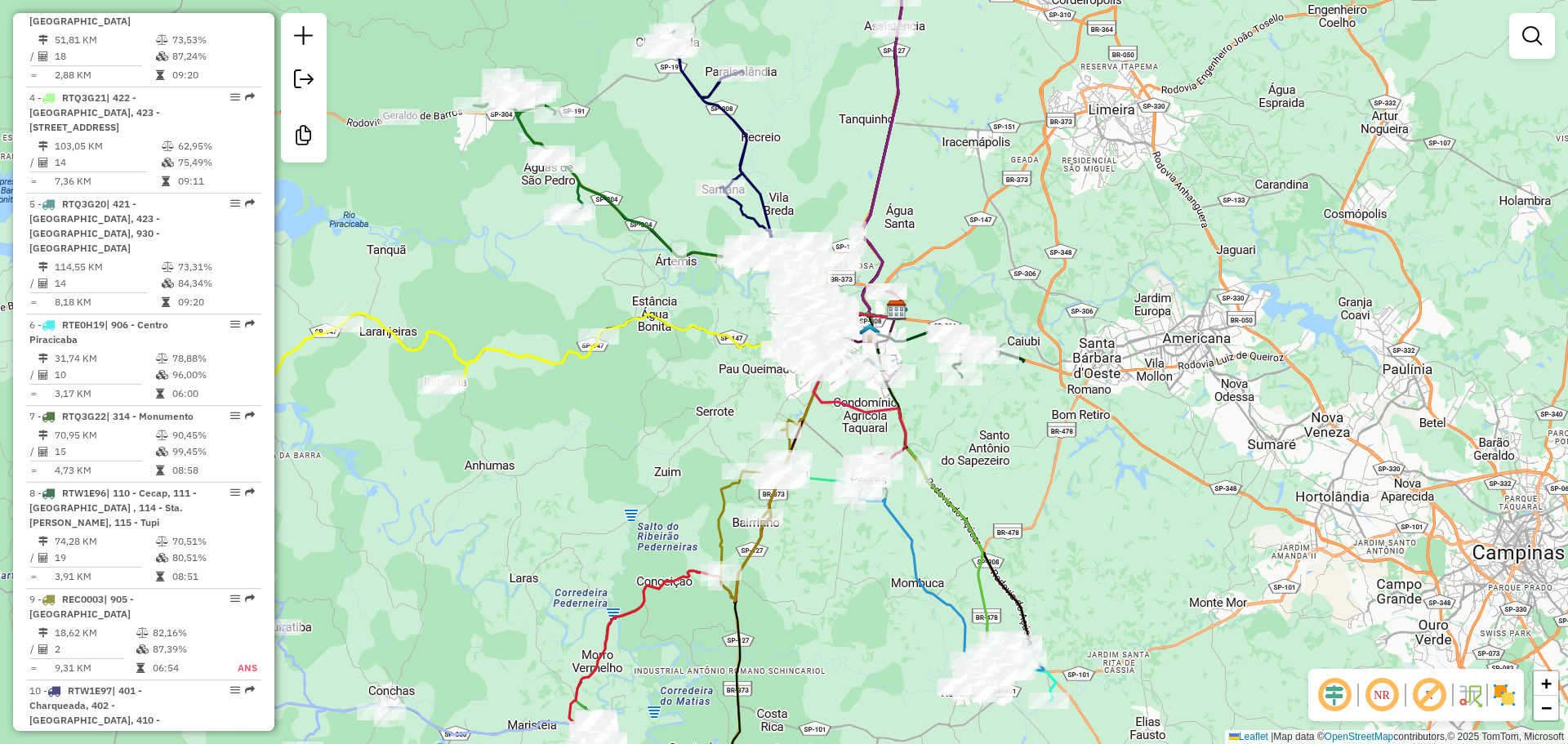
scroll to position [678, 0]
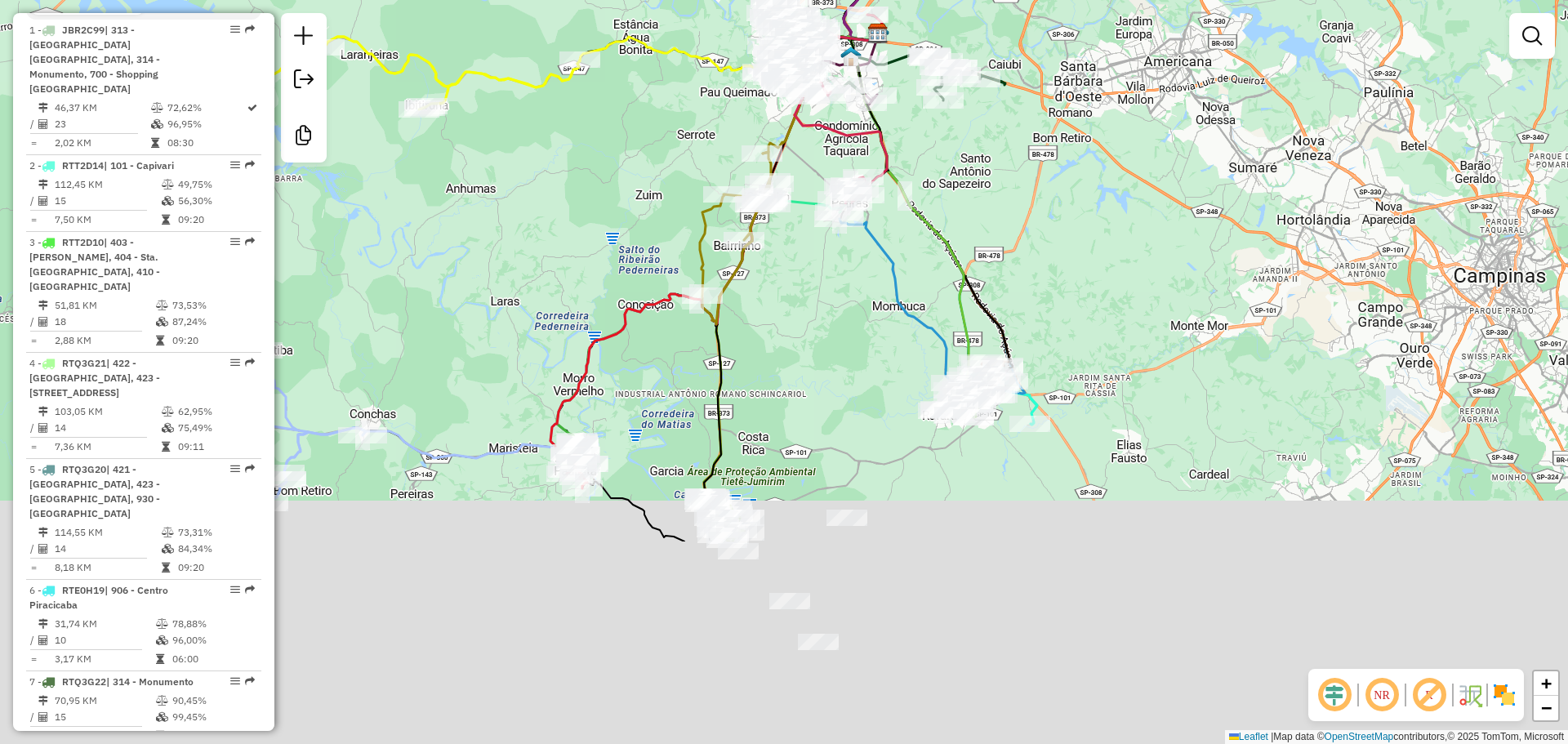
drag, startPoint x: 543, startPoint y: 460, endPoint x: 524, endPoint y: 136, distance: 324.6
click at [524, 136] on div "Janela de atendimento Grade de atendimento Capacidade Transportadoras Veículos …" at bounding box center [784, 372] width 1568 height 744
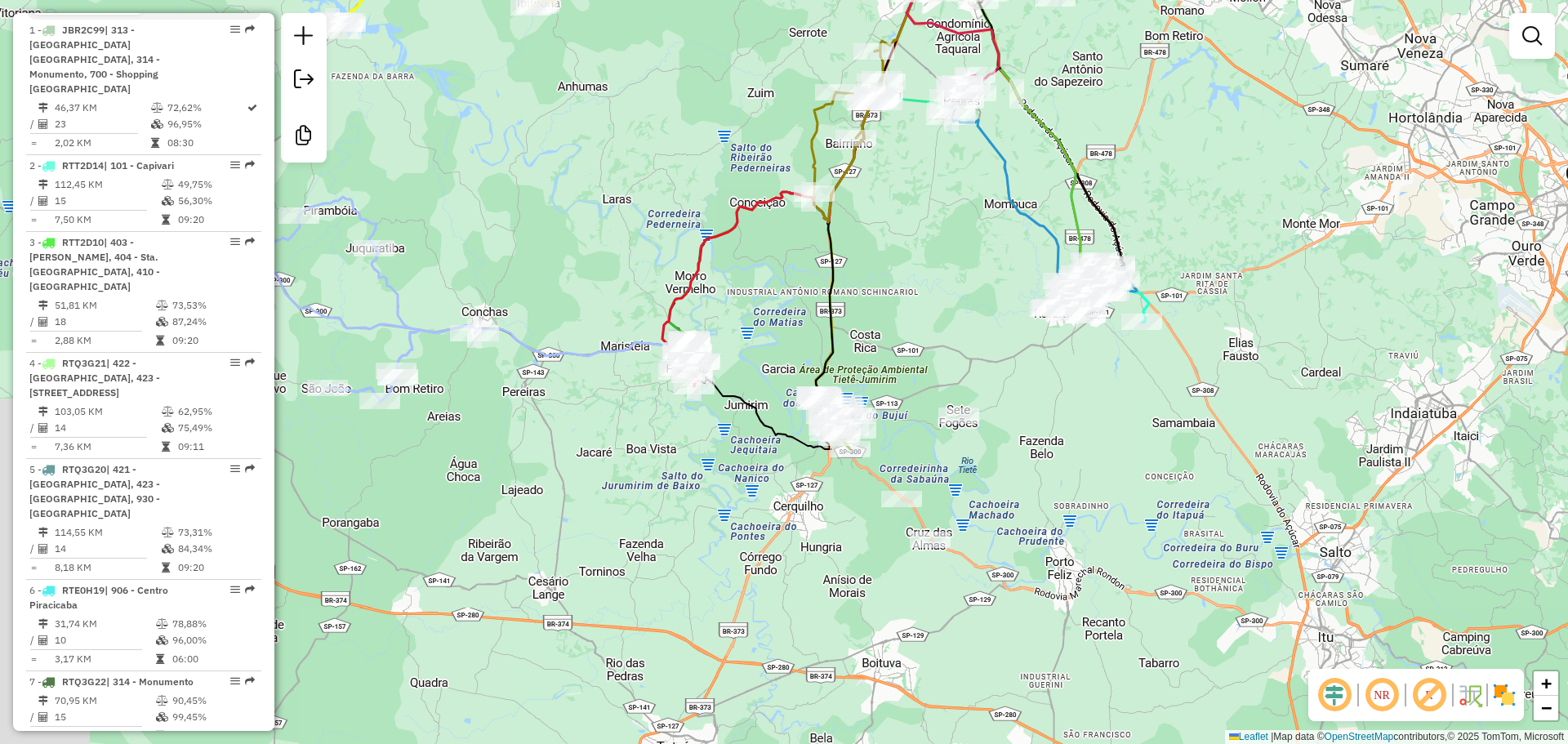
drag, startPoint x: 557, startPoint y: 372, endPoint x: 885, endPoint y: 236, distance: 355.1
click at [883, 237] on div "Janela de atendimento Grade de atendimento Capacidade Transportadoras Veículos …" at bounding box center [784, 372] width 1568 height 744
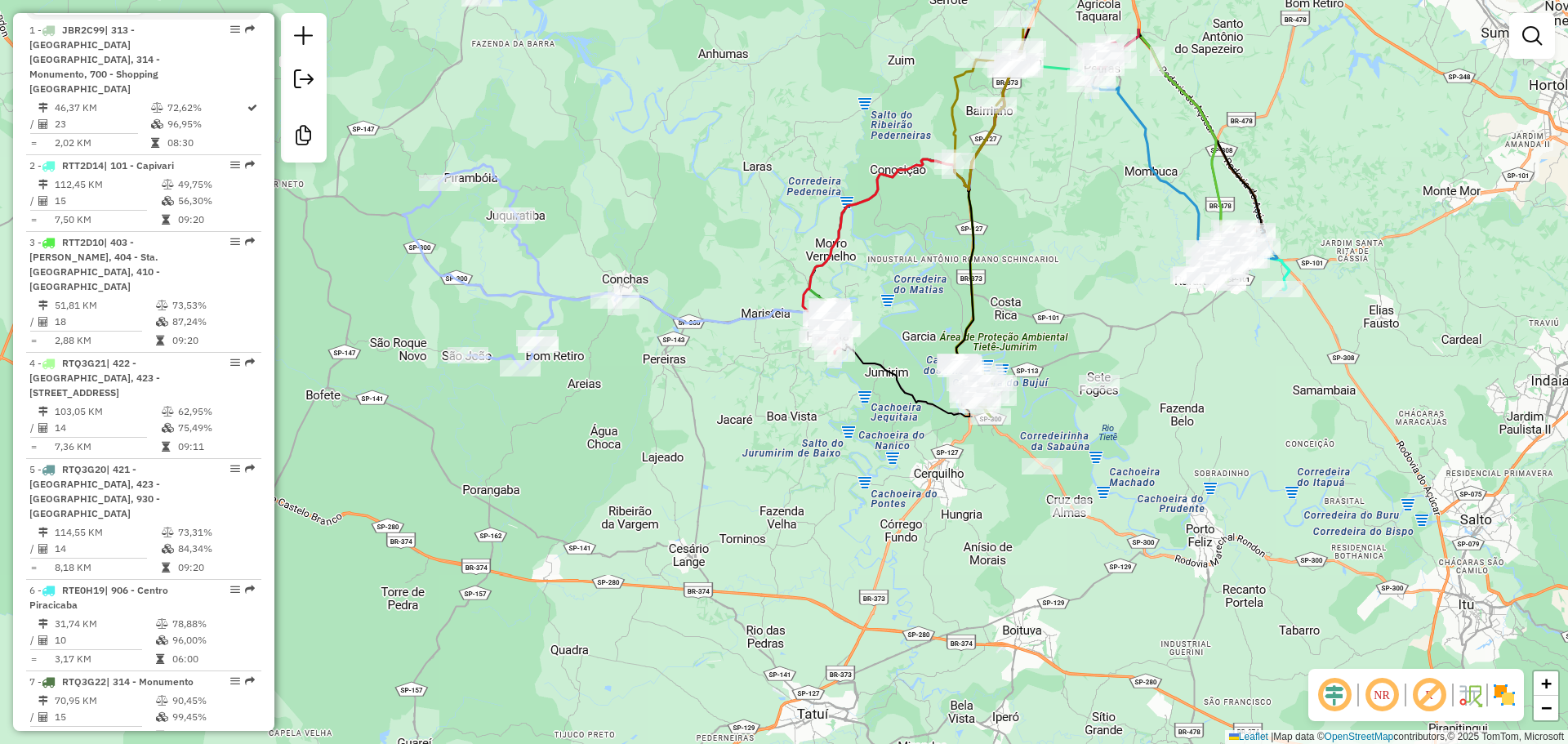
drag, startPoint x: 1033, startPoint y: 346, endPoint x: 631, endPoint y: 673, distance: 518.2
click at [632, 667] on div "Janela de atendimento Grade de atendimento Capacidade Transportadoras Veículos …" at bounding box center [784, 372] width 1568 height 744
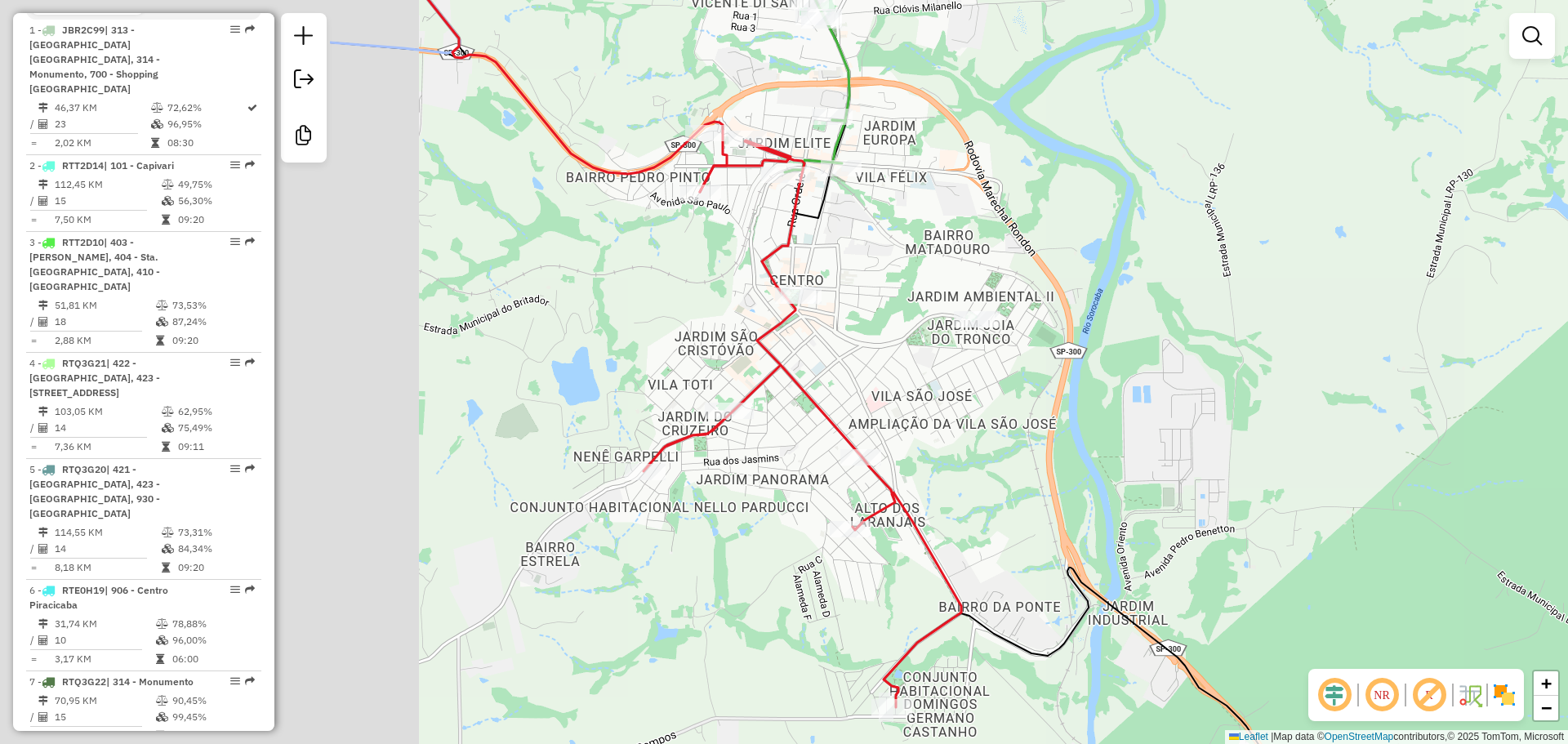
drag, startPoint x: 586, startPoint y: 444, endPoint x: 1021, endPoint y: 415, distance: 436.0
click at [1021, 415] on div "Janela de atendimento Grade de atendimento Capacidade Transportadoras Veículos …" at bounding box center [784, 372] width 1568 height 744
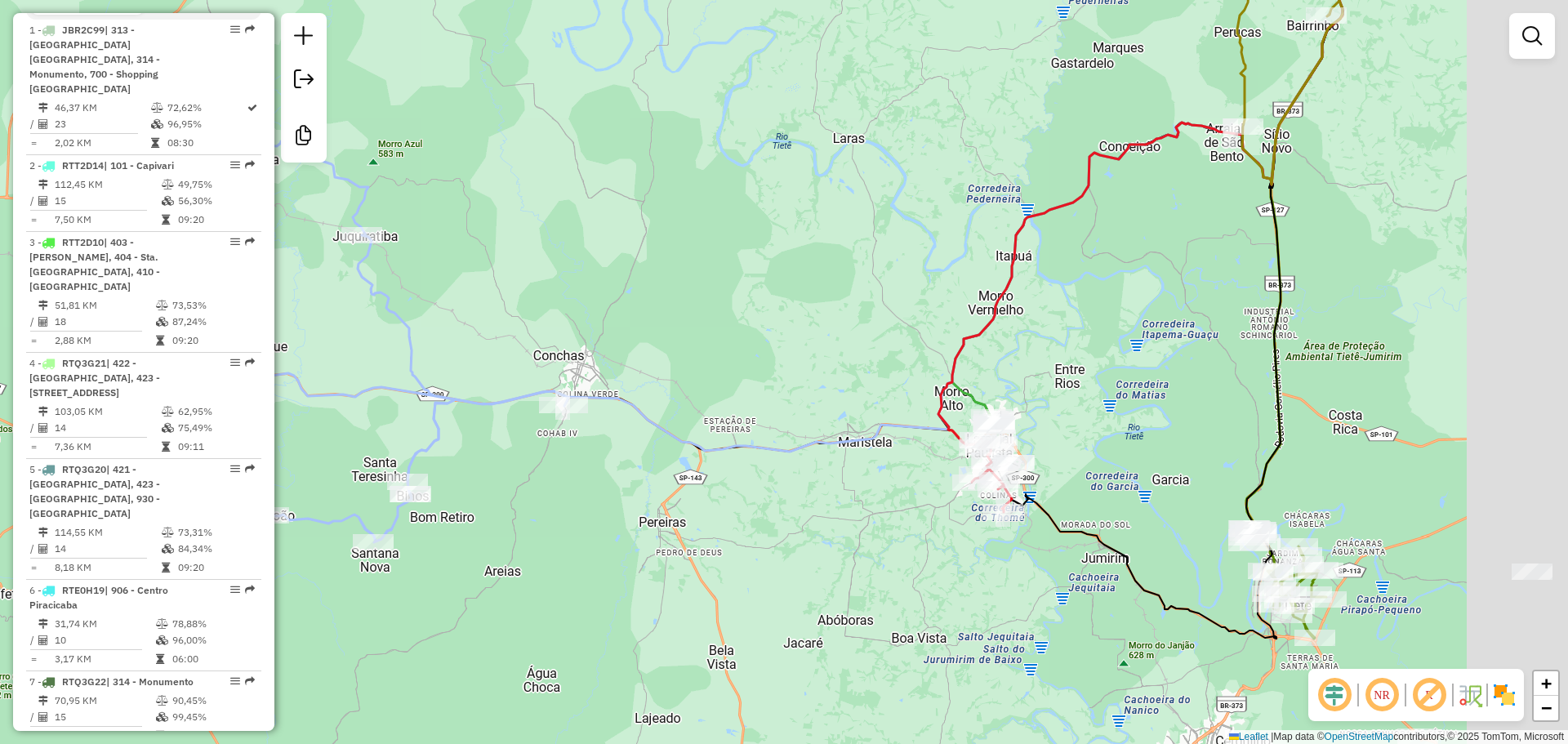
drag, startPoint x: 1221, startPoint y: 381, endPoint x: 795, endPoint y: 562, distance: 462.9
click at [797, 571] on div "Janela de atendimento Grade de atendimento Capacidade Transportadoras Veículos …" at bounding box center [784, 372] width 1568 height 744
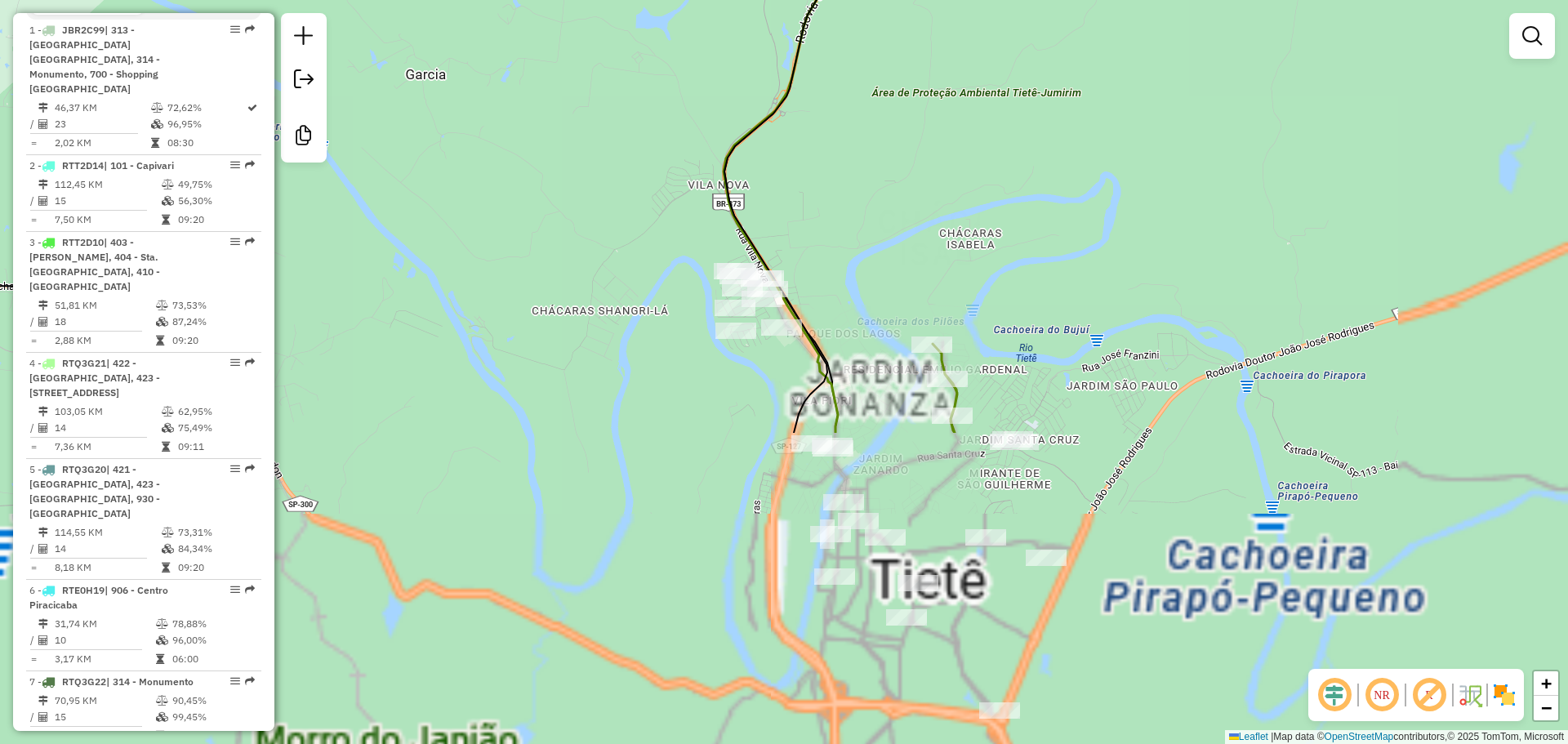
drag, startPoint x: 904, startPoint y: 564, endPoint x: 630, endPoint y: 293, distance: 385.4
click at [630, 293] on div "Janela de atendimento Grade de atendimento Capacidade Transportadoras Veículos …" at bounding box center [784, 372] width 1568 height 744
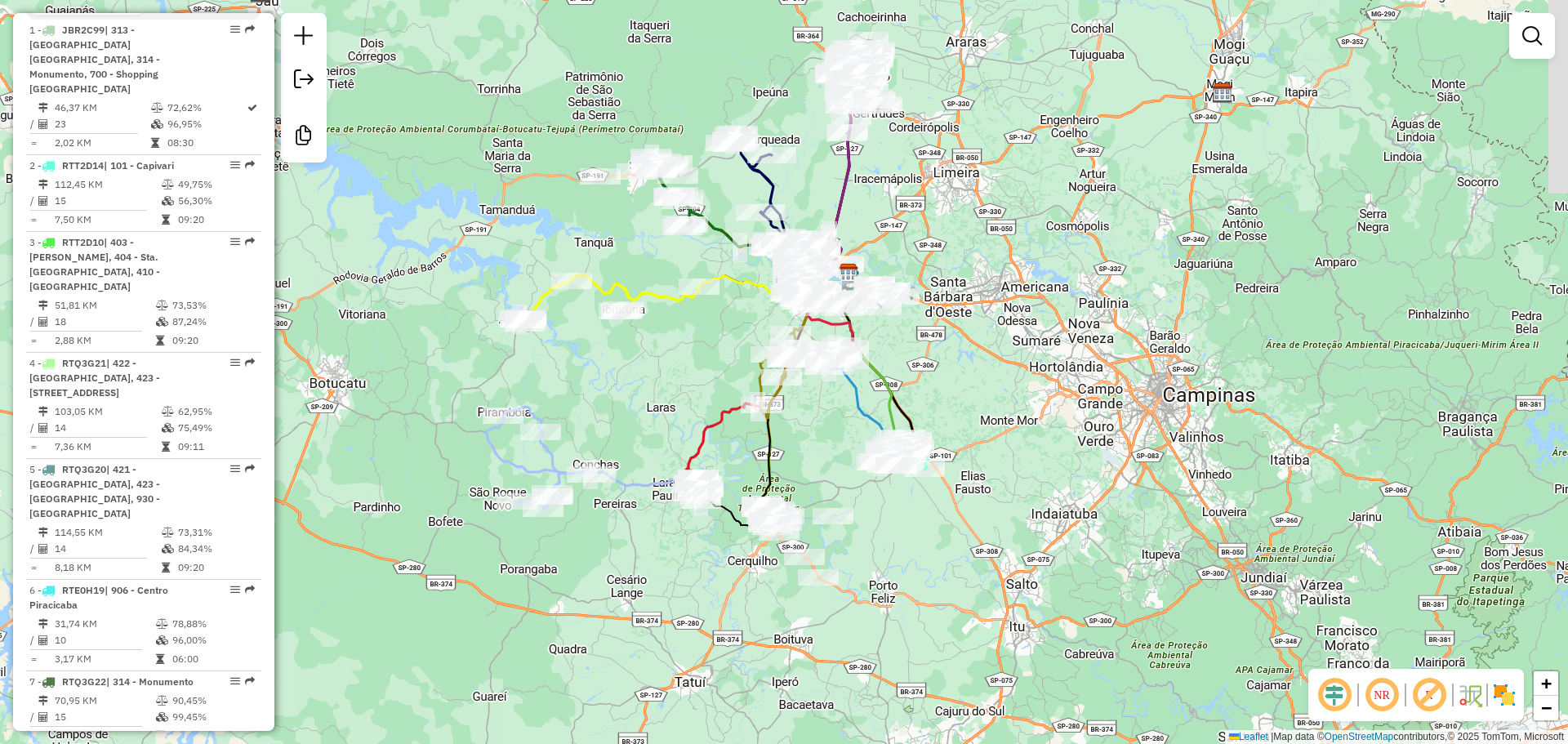
drag, startPoint x: 865, startPoint y: 380, endPoint x: 848, endPoint y: 600, distance: 220.7
click at [849, 614] on div "Janela de atendimento Grade de atendimento Capacidade Transportadoras Veículos …" at bounding box center [784, 372] width 1568 height 744
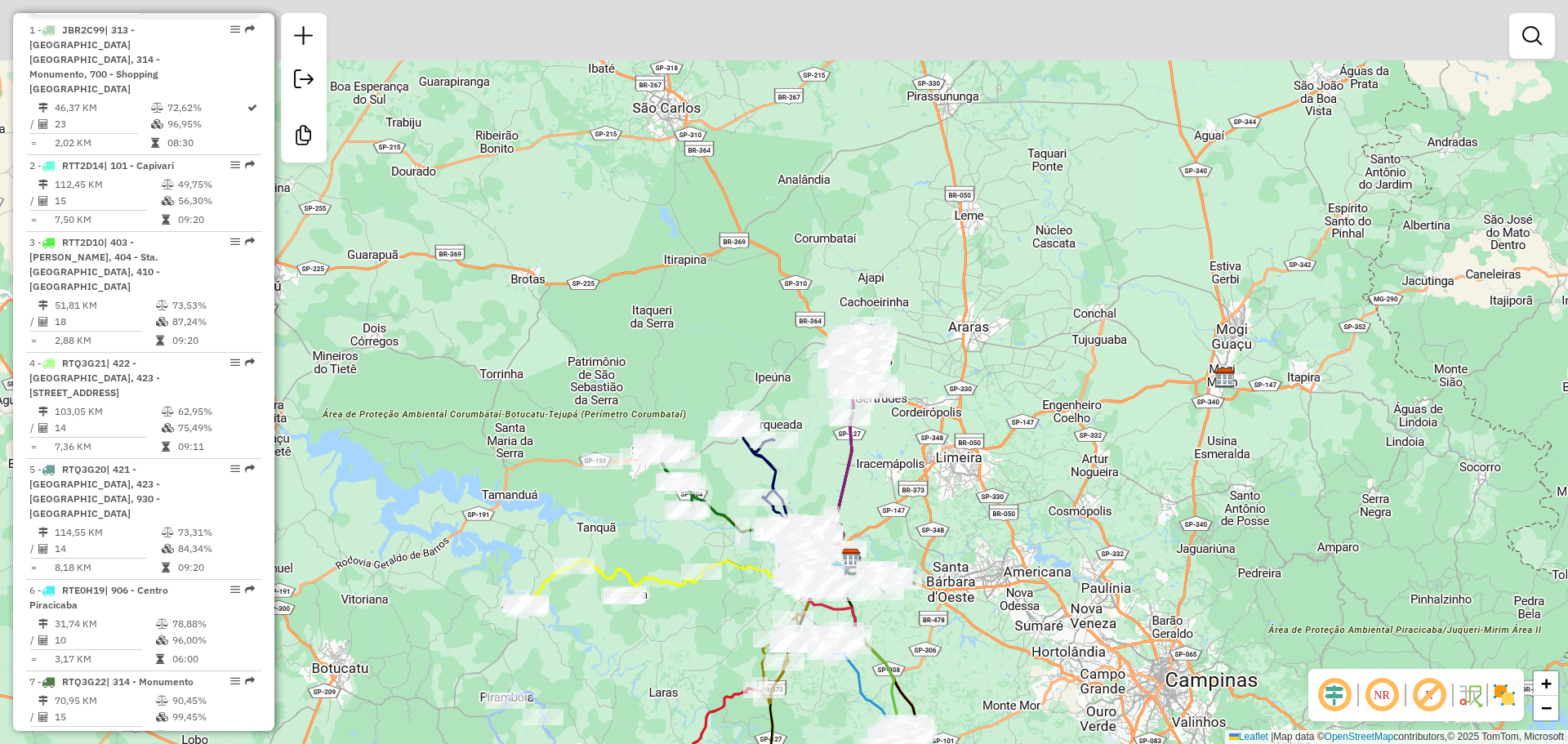
drag, startPoint x: 867, startPoint y: 152, endPoint x: 874, endPoint y: 424, distance: 272.1
click at [874, 424] on div "Janela de atendimento Grade de atendimento Capacidade Transportadoras Veículos …" at bounding box center [784, 372] width 1568 height 744
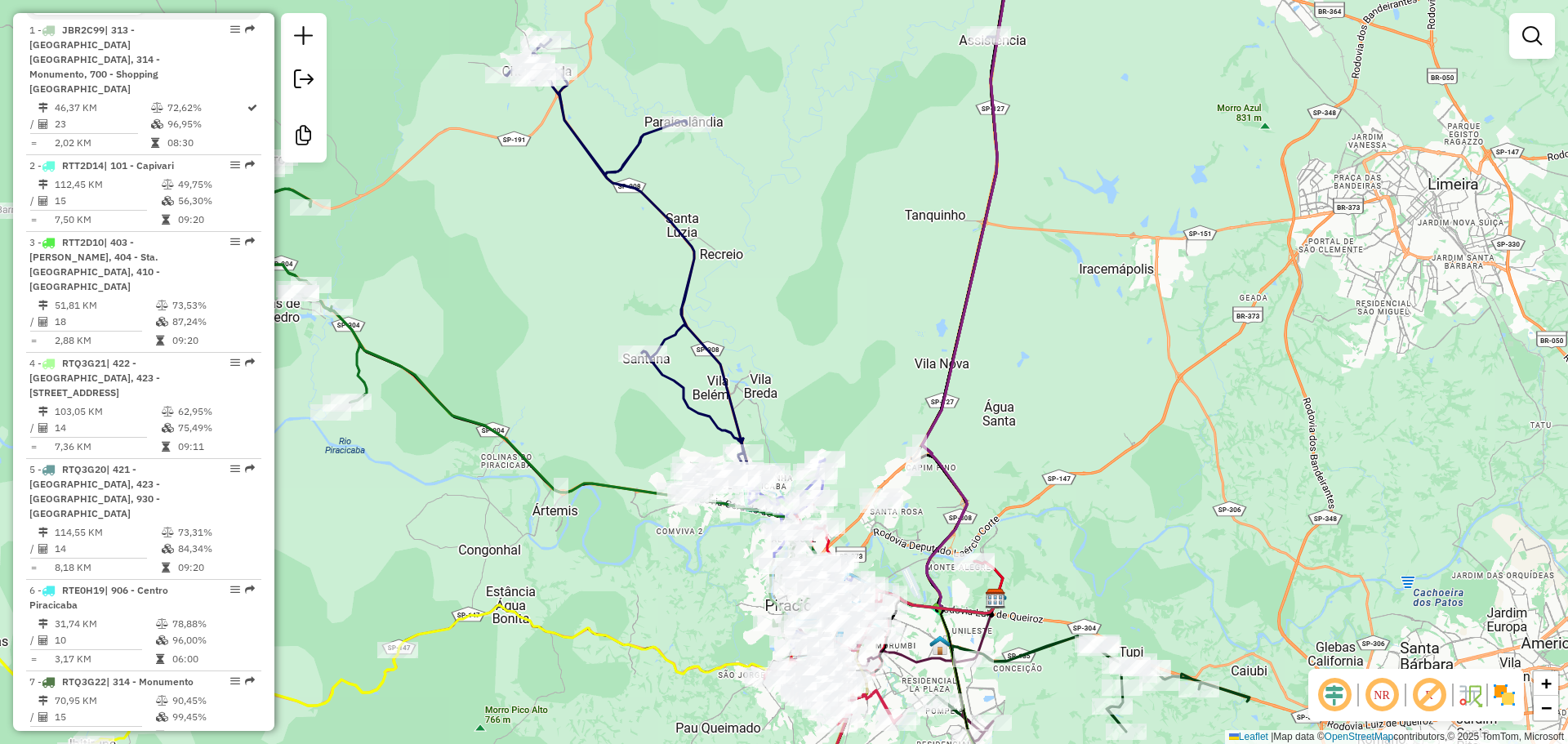
drag, startPoint x: 1092, startPoint y: 237, endPoint x: 870, endPoint y: 731, distance: 541.6
click at [872, 736] on div "Janela de atendimento Grade de atendimento Capacidade Transportadoras Veículos …" at bounding box center [784, 372] width 1568 height 744
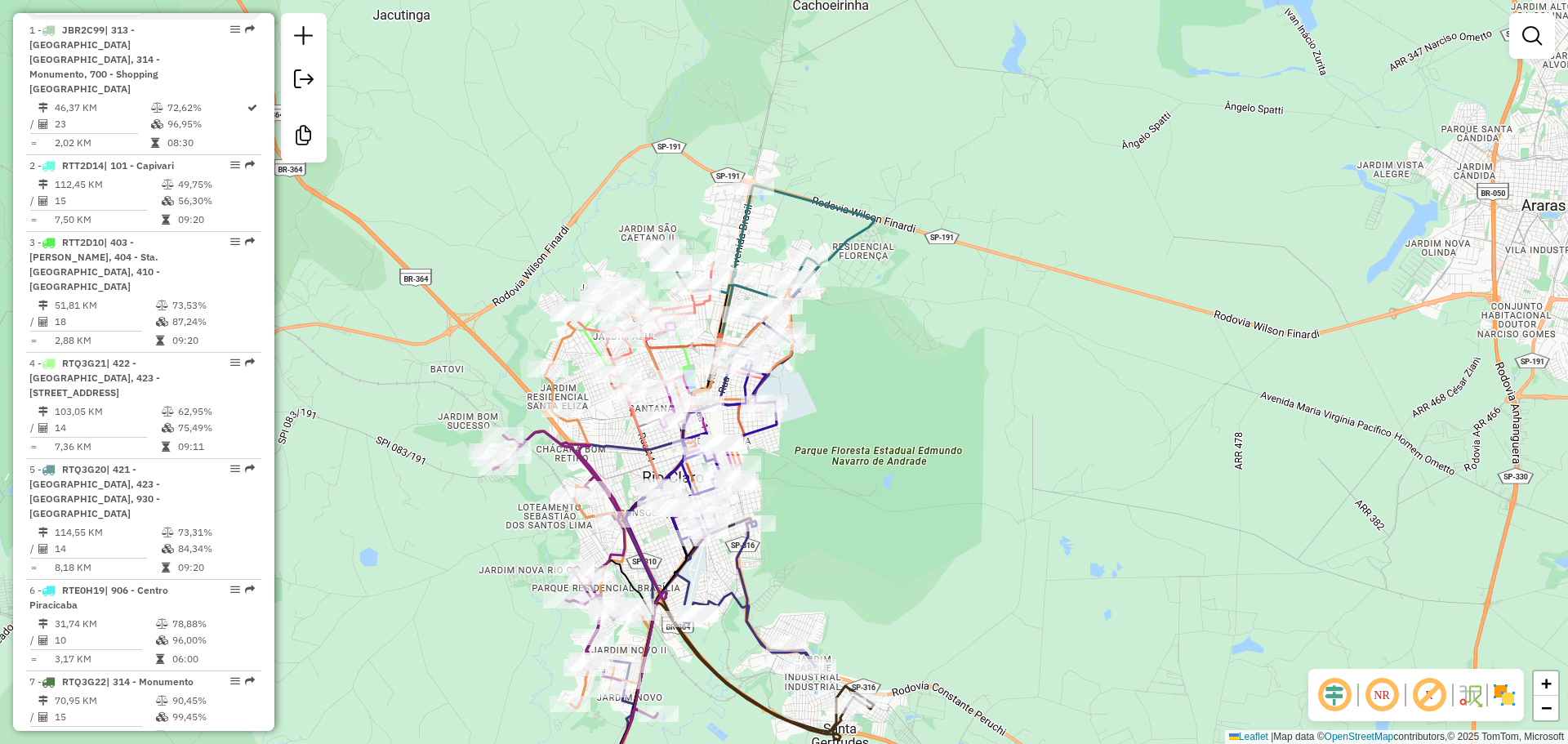
drag, startPoint x: 723, startPoint y: 564, endPoint x: 885, endPoint y: 545, distance: 163.1
click at [885, 546] on div "Janela de atendimento Grade de atendimento Capacidade Transportadoras Veículos …" at bounding box center [784, 372] width 1568 height 744
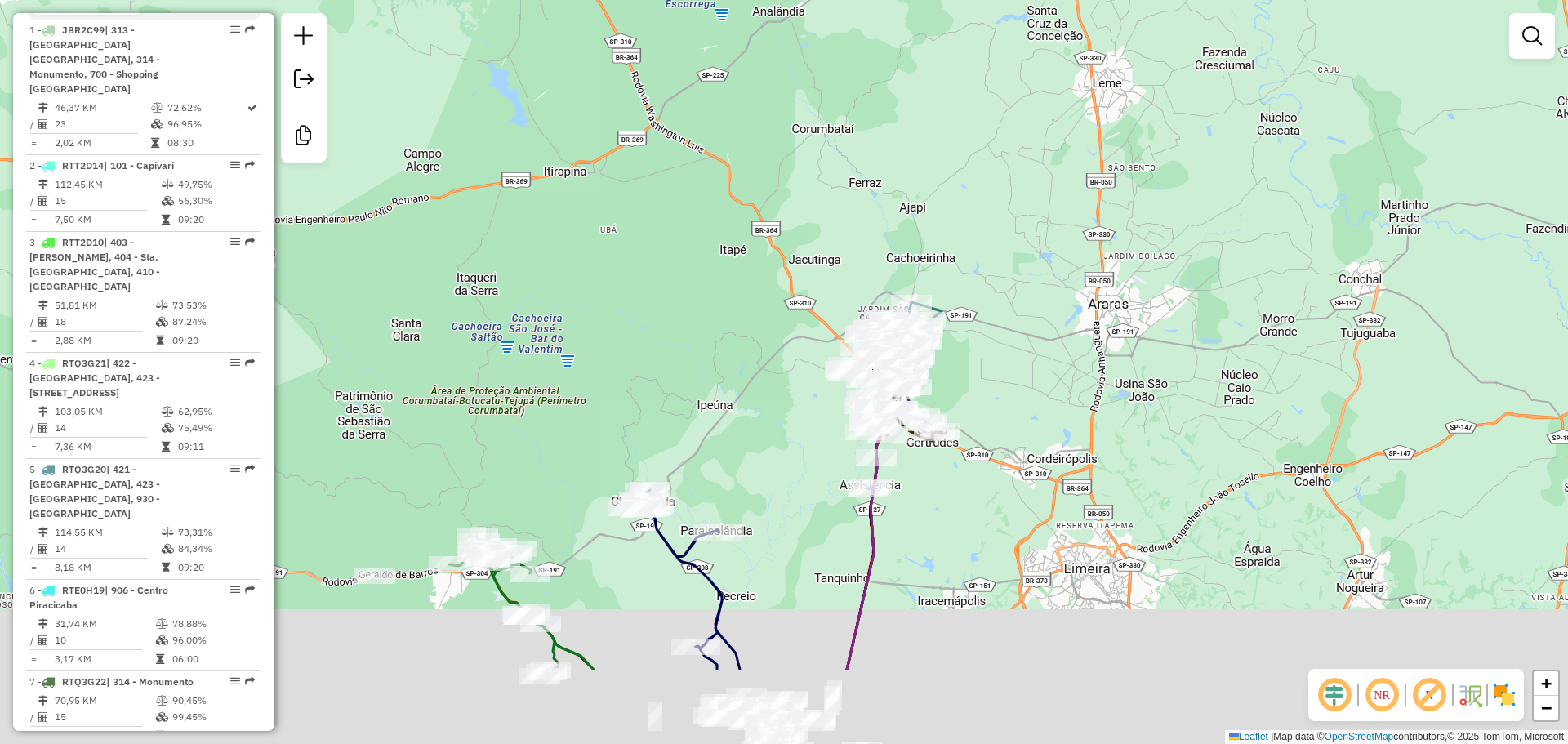
drag, startPoint x: 959, startPoint y: 495, endPoint x: 980, endPoint y: 177, distance: 318.7
click at [980, 177] on div "Janela de atendimento Grade de atendimento Capacidade Transportadoras Veículos …" at bounding box center [784, 372] width 1568 height 744
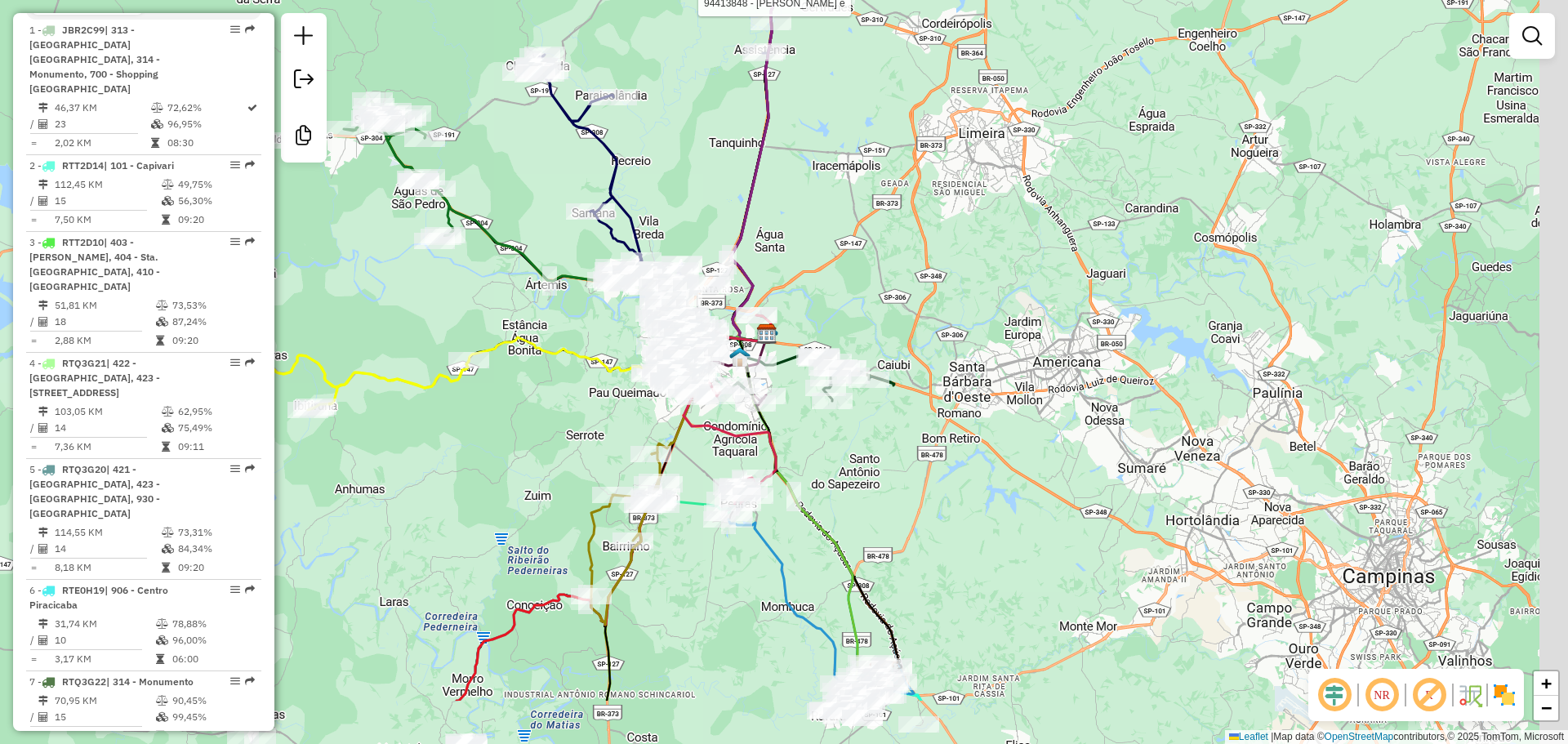
drag, startPoint x: 933, startPoint y: 570, endPoint x: 796, endPoint y: 463, distance: 173.8
click at [802, 458] on div "Rota 22 - Placa AGE6J32 94413848 - RODRIGUES e Janela de atendimento Grade de a…" at bounding box center [784, 372] width 1568 height 744
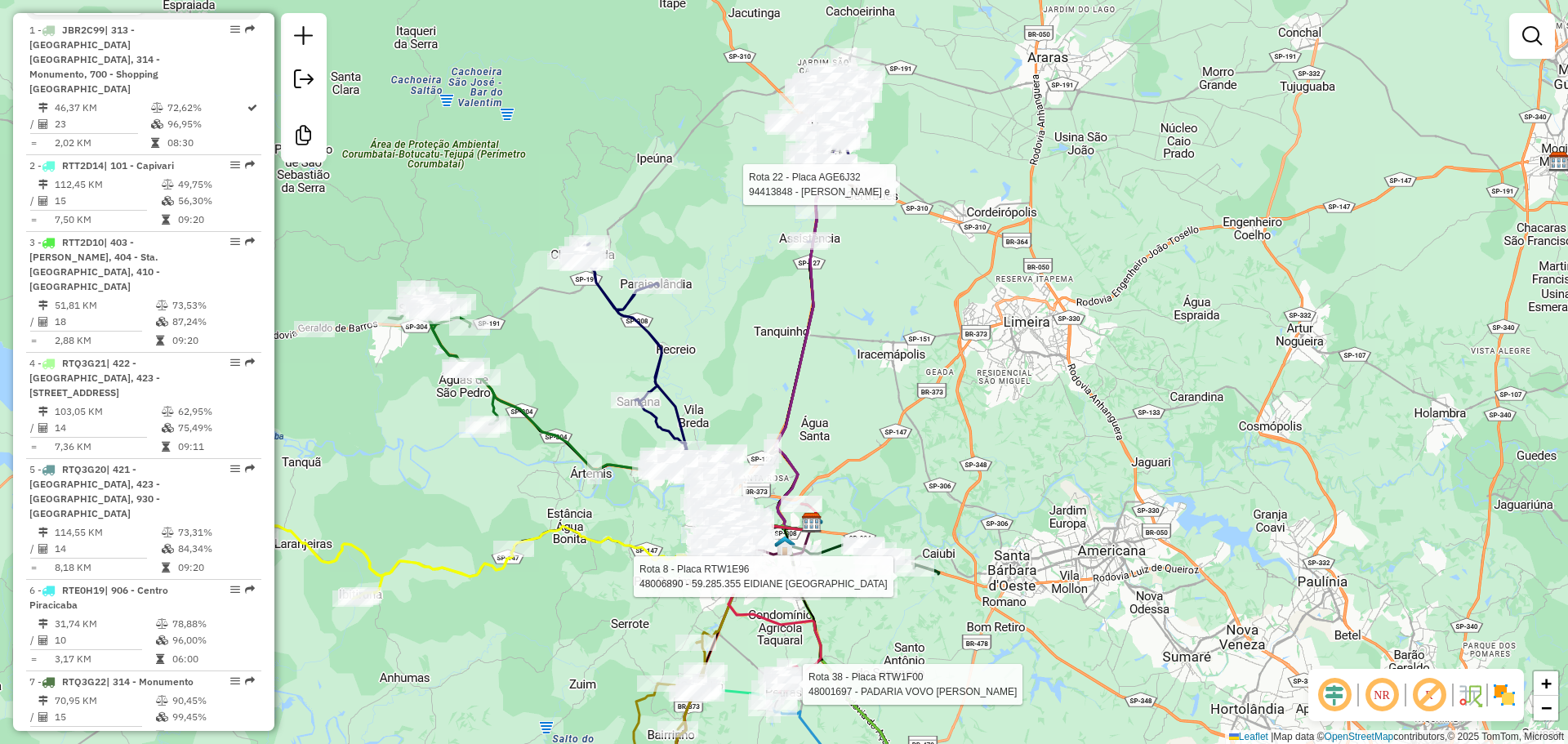
drag, startPoint x: 887, startPoint y: 161, endPoint x: 938, endPoint y: 342, distance: 188.0
click at [938, 342] on div "Rota 22 - Placa AGE6J32 94413848 - RODRIGUES e Rota 8 - Placa RTW1E96 48006890 …" at bounding box center [784, 372] width 1568 height 744
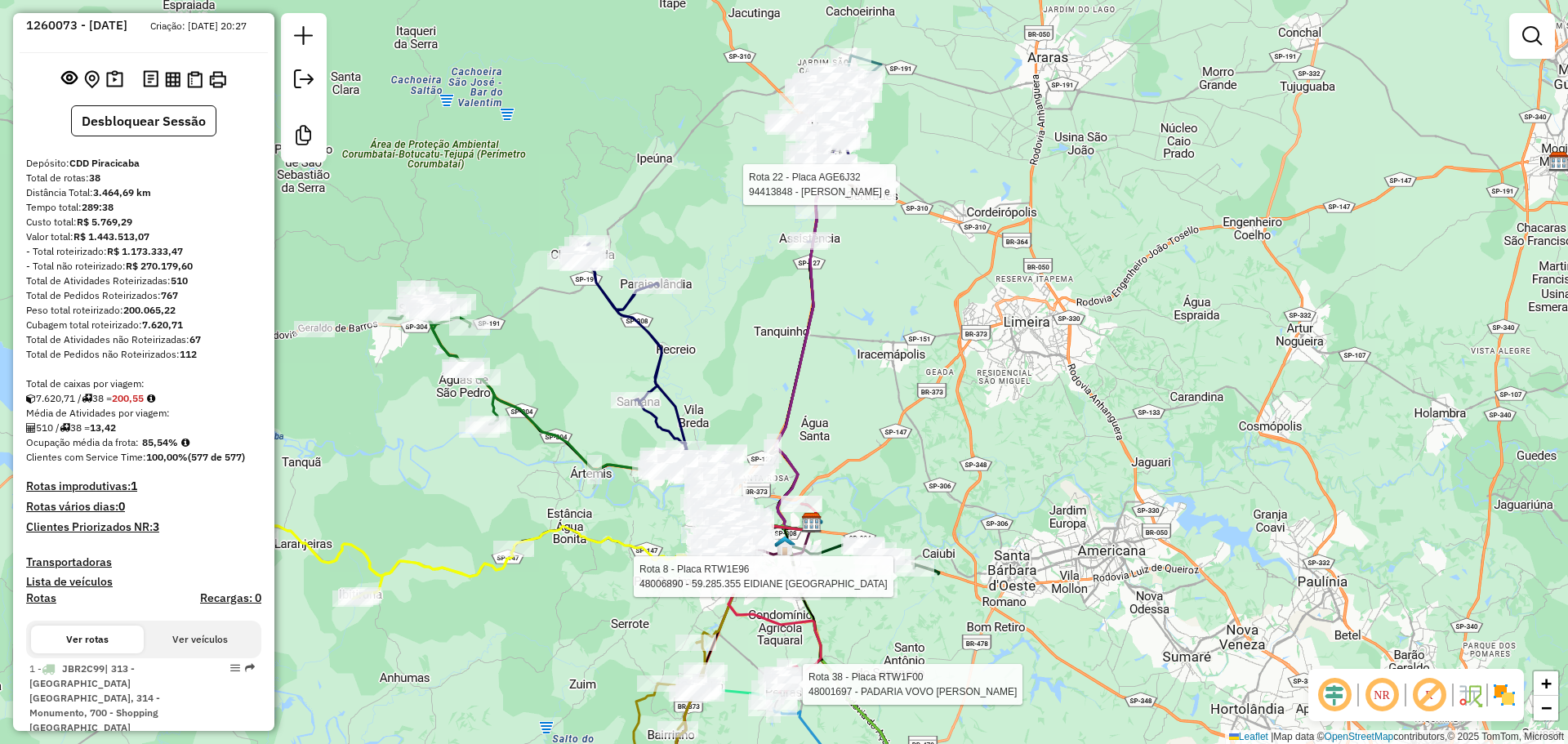
scroll to position [0, 0]
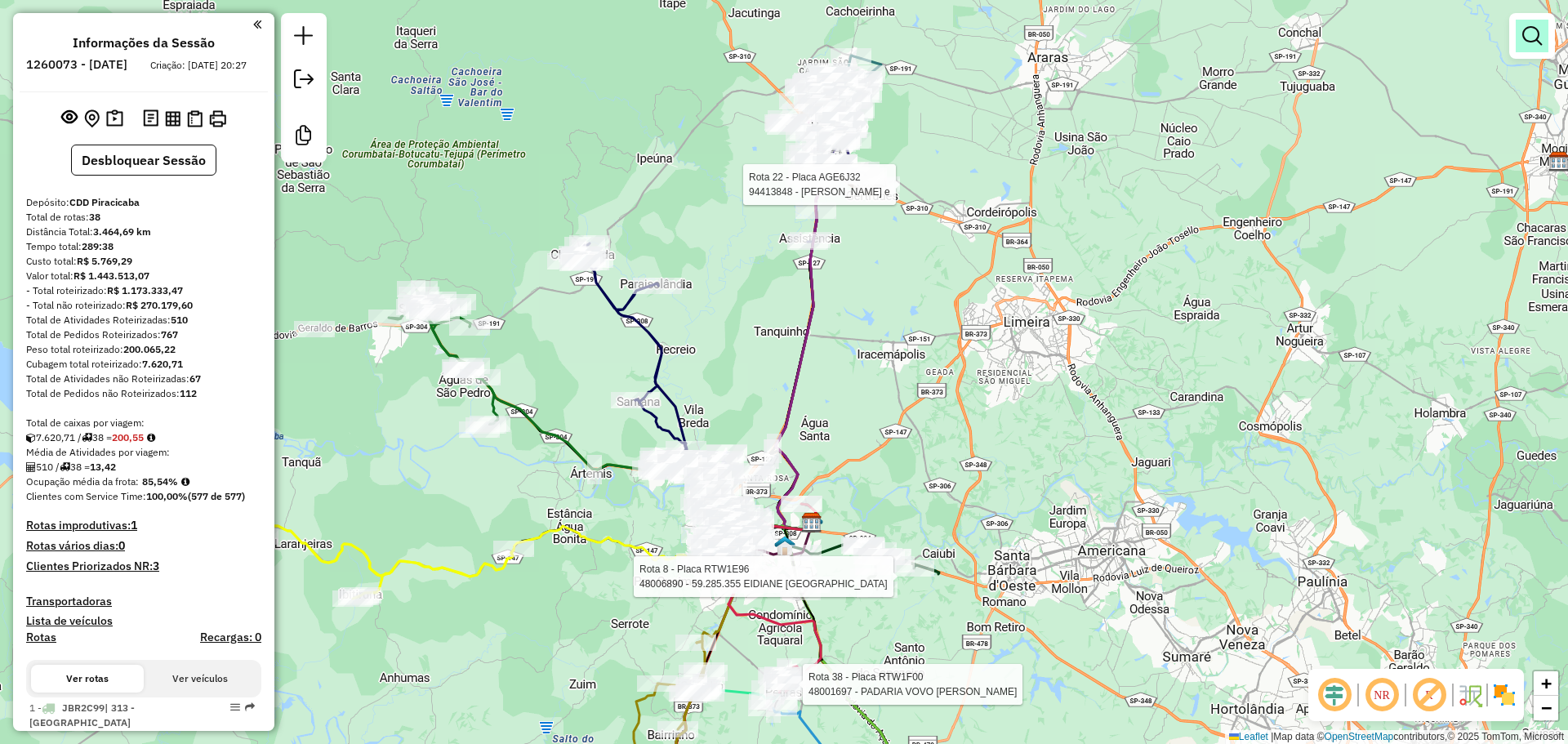
click at [1535, 37] on em at bounding box center [1533, 36] width 20 height 20
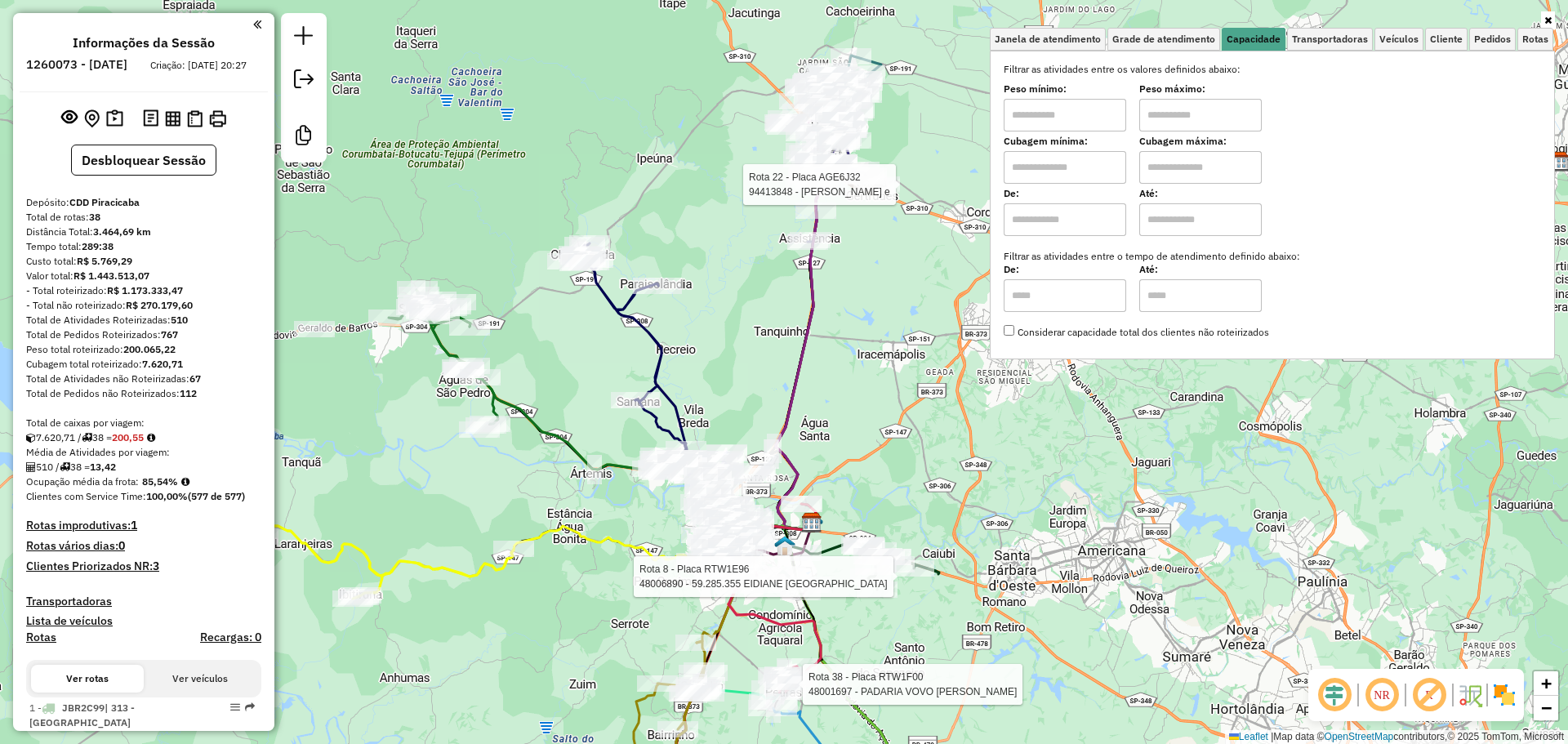
click at [1107, 166] on input "text" at bounding box center [1065, 167] width 122 height 32
type input "****"
click at [1198, 177] on input "text" at bounding box center [1200, 167] width 122 height 32
type input "****"
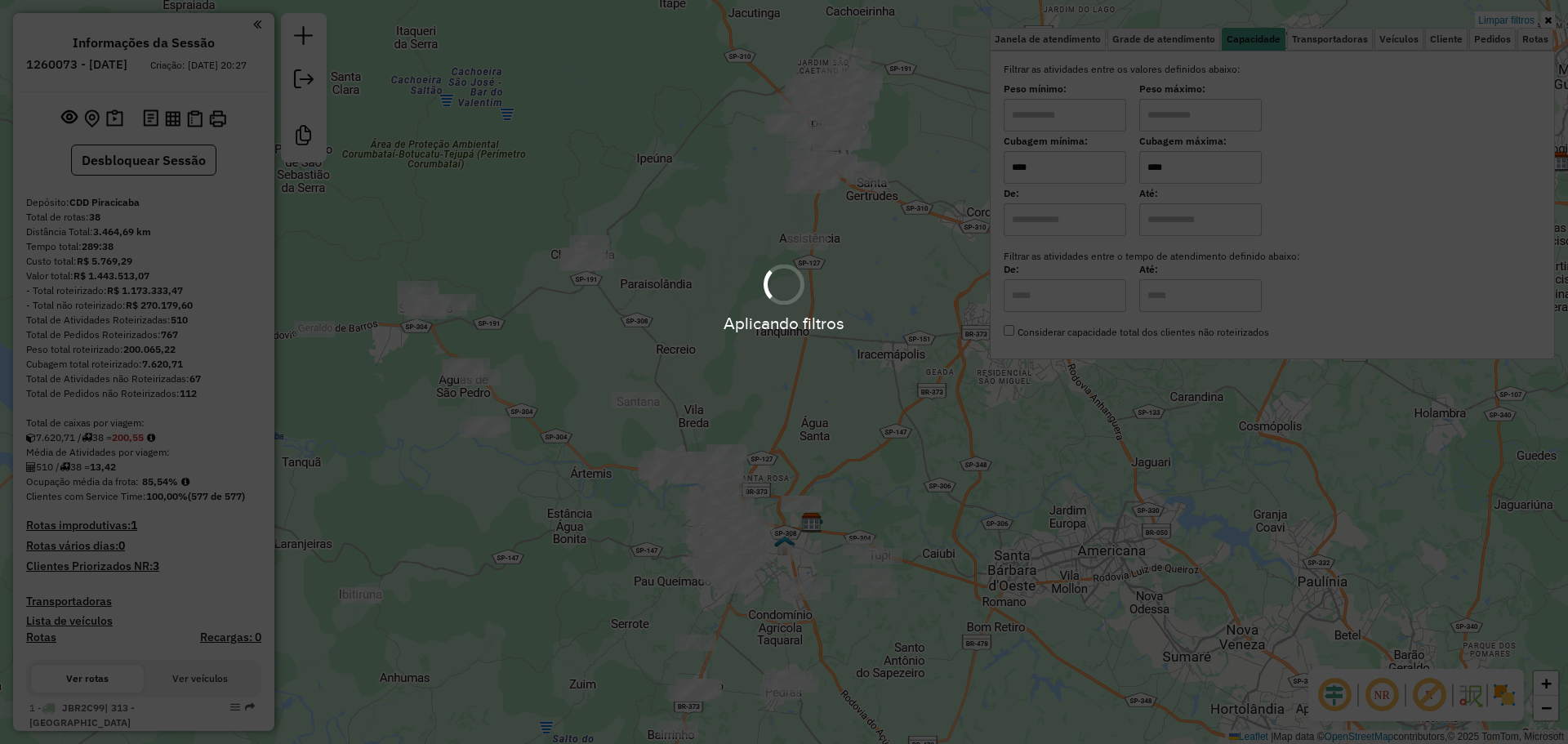
click at [898, 432] on hb-app "Aplicando filtros Pop-up bloqueado! Seu navegador bloqueou automáticamente a ab…" at bounding box center [784, 372] width 1568 height 744
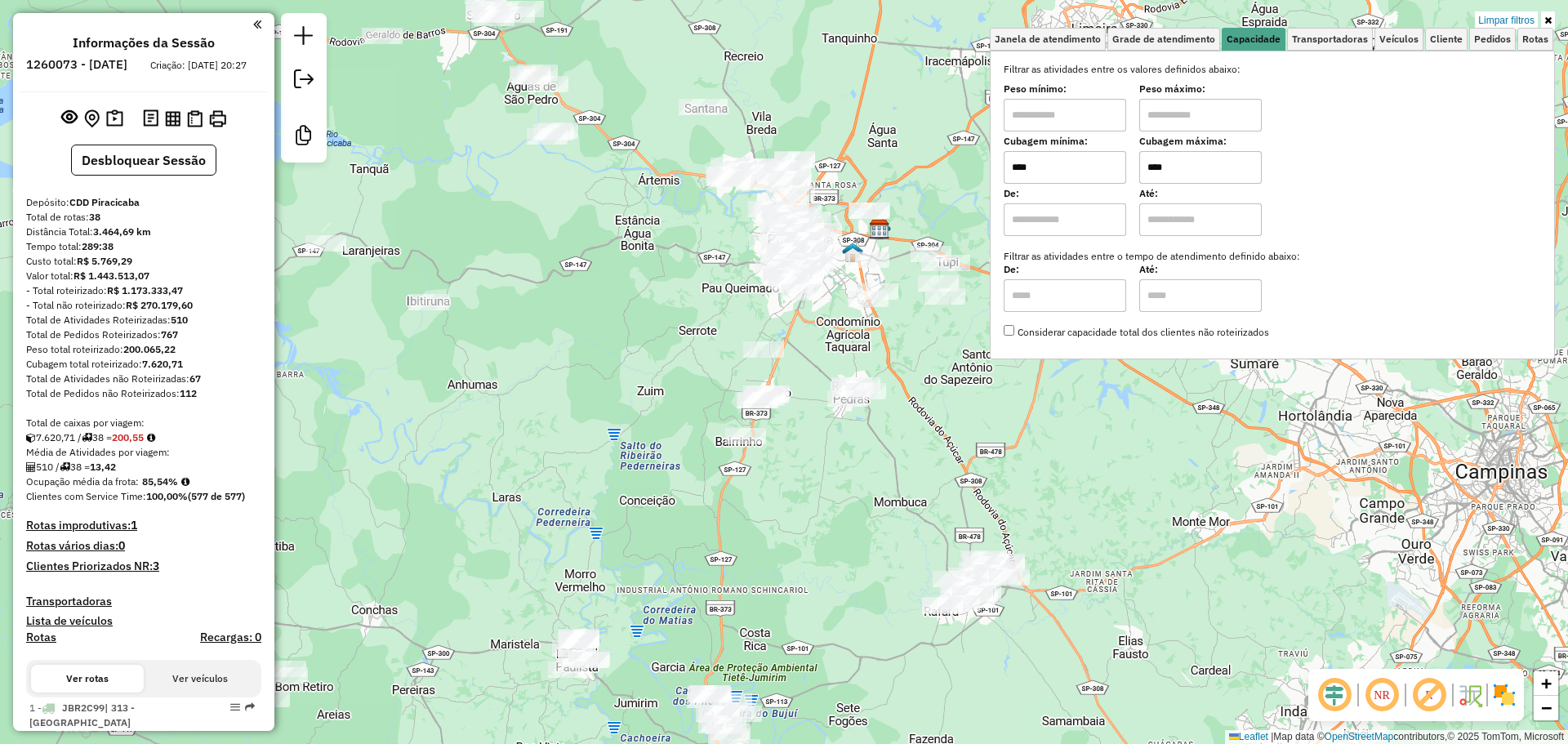
drag, startPoint x: 829, startPoint y: 385, endPoint x: 895, endPoint y: 145, distance: 248.9
click at [895, 57] on div "Limpar filtros Janela de atendimento Grade de atendimento Capacidade Transporta…" at bounding box center [784, 372] width 1568 height 744
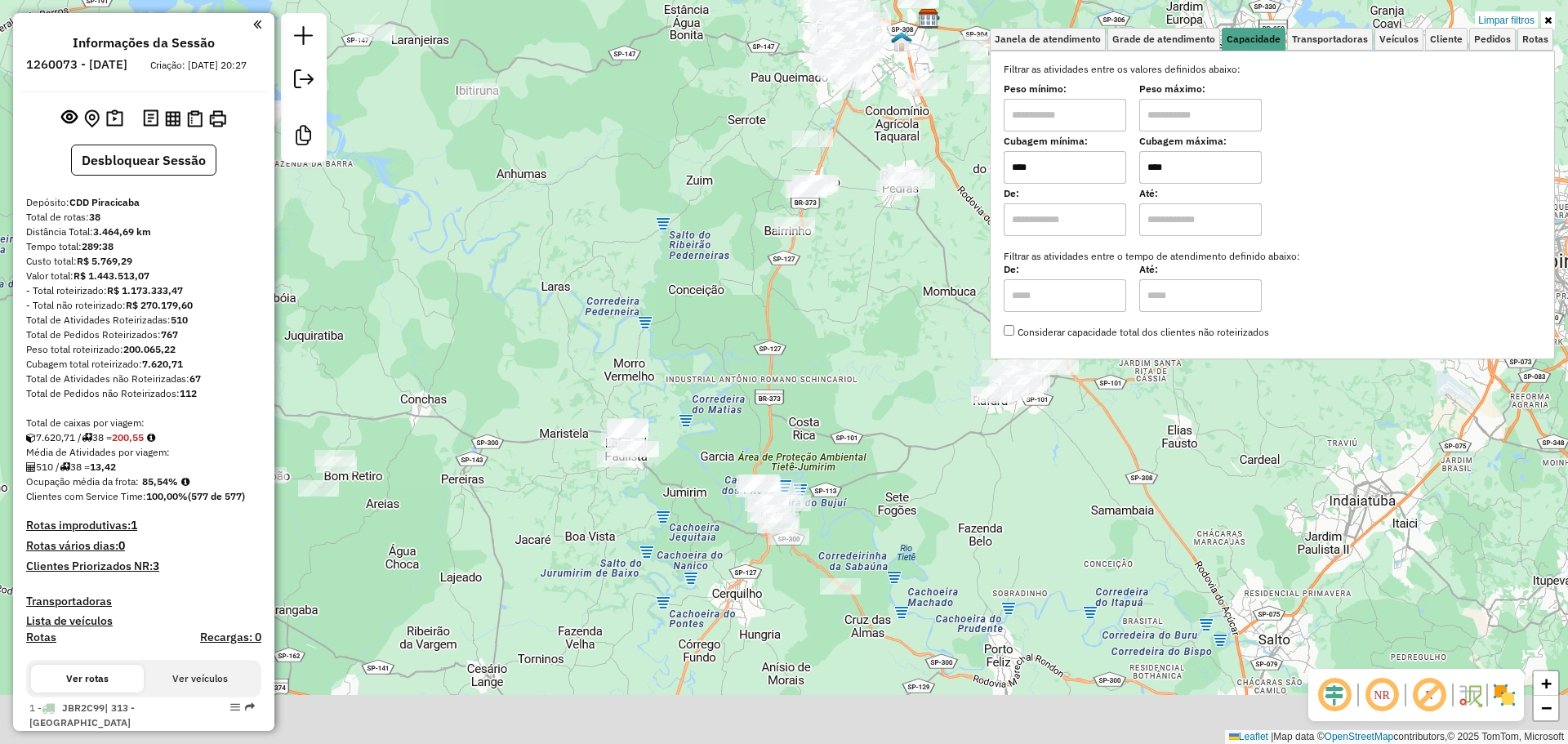
drag, startPoint x: 812, startPoint y: 512, endPoint x: 833, endPoint y: 445, distance: 70.2
click at [833, 445] on div "Limpar filtros Janela de atendimento Grade de atendimento Capacidade Transporta…" at bounding box center [784, 372] width 1568 height 744
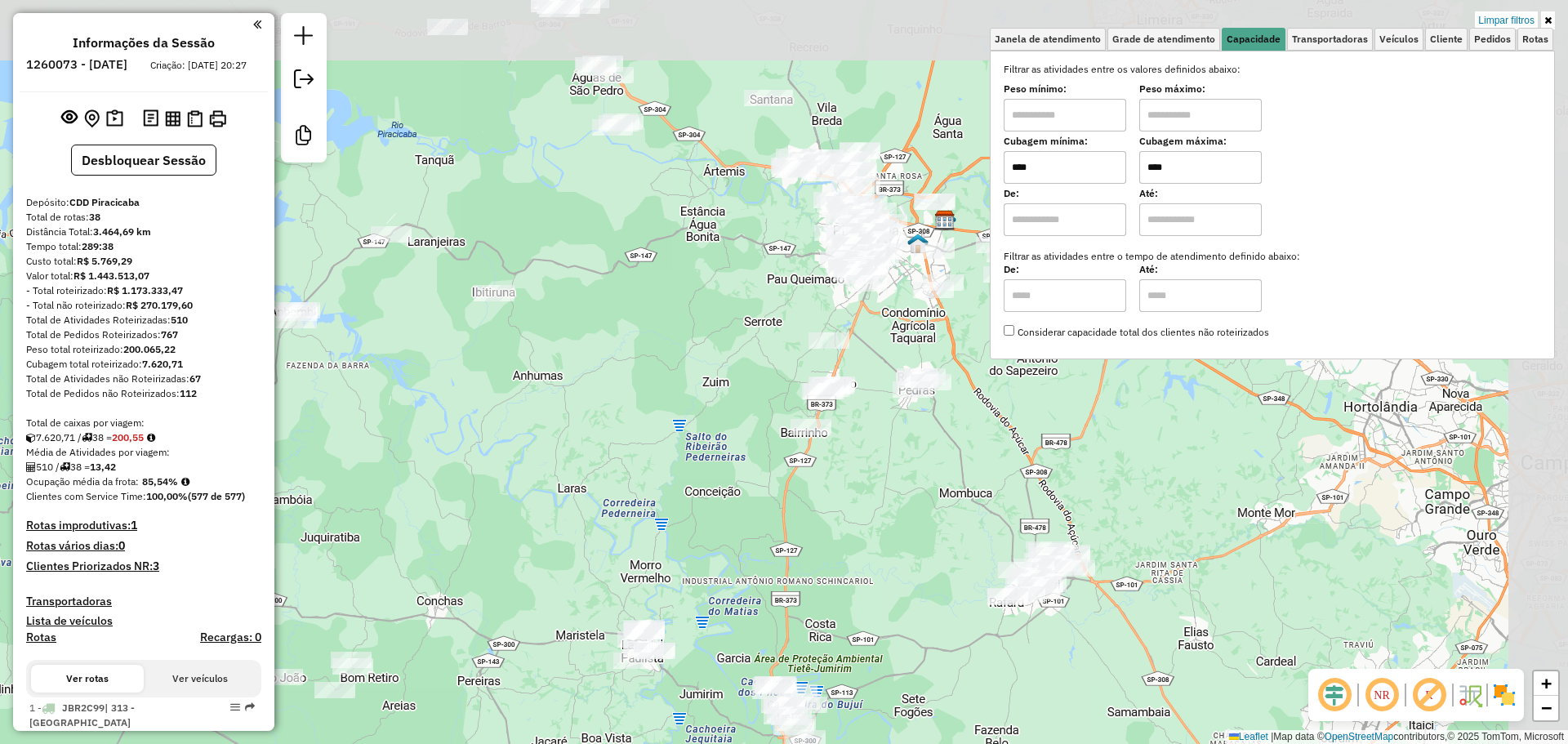
drag, startPoint x: 953, startPoint y: 422, endPoint x: 824, endPoint y: 571, distance: 197.1
click at [824, 571] on div "Limpar filtros Janela de atendimento Grade de atendimento Capacidade Transporta…" at bounding box center [784, 372] width 1568 height 744
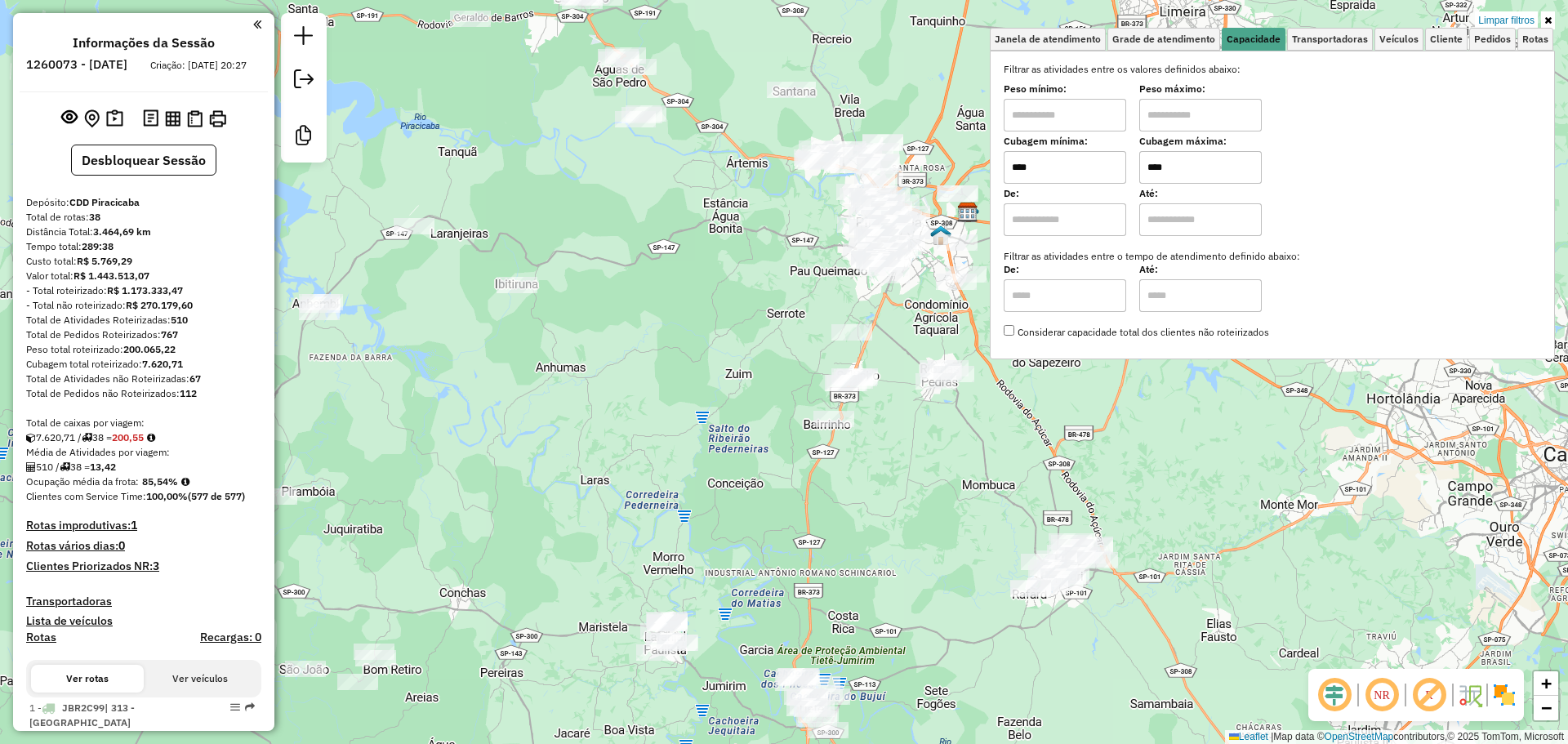
drag, startPoint x: 719, startPoint y: 648, endPoint x: 838, endPoint y: 449, distance: 231.9
click at [838, 449] on div "Limpar filtros Janela de atendimento Grade de atendimento Capacidade Transporta…" at bounding box center [784, 372] width 1568 height 744
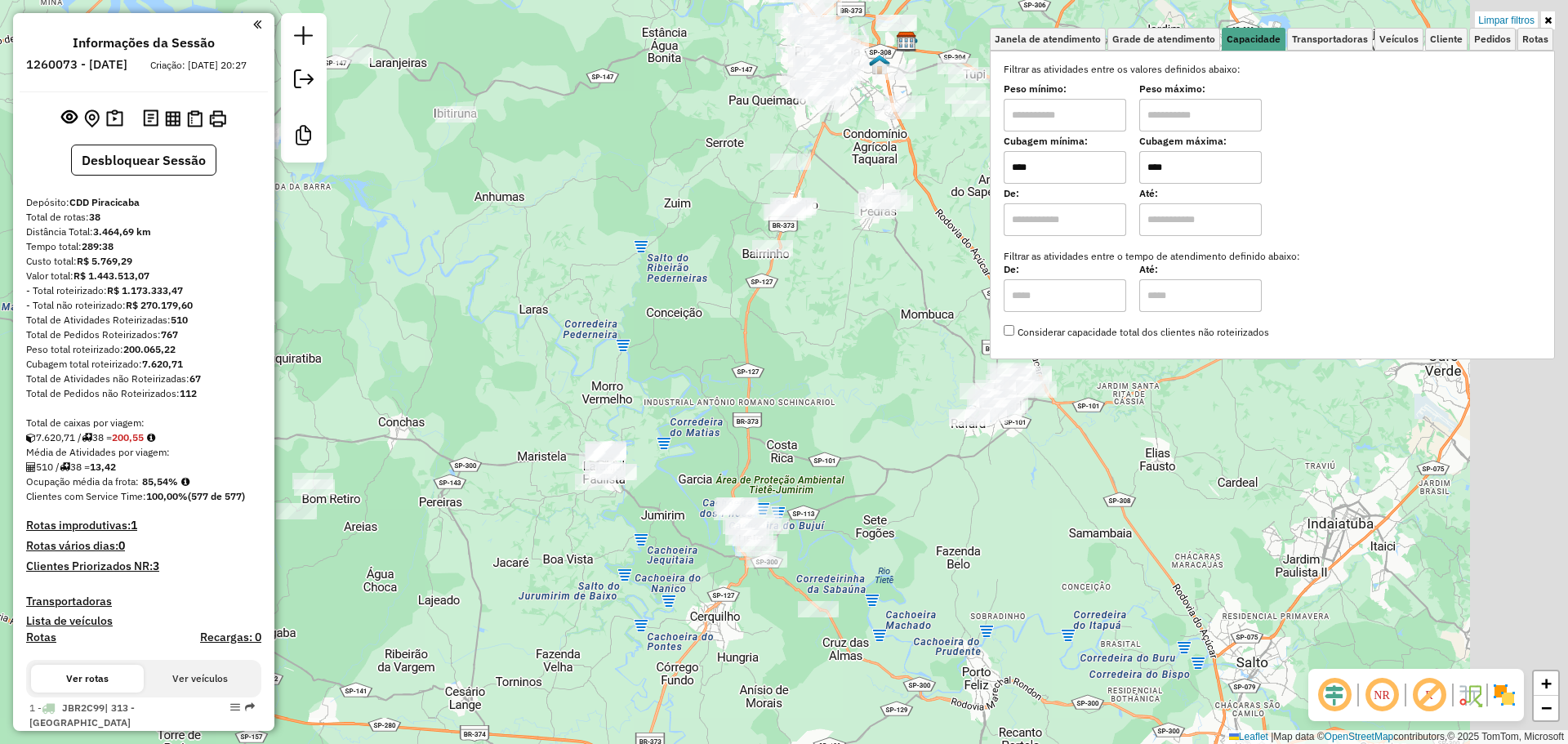
drag, startPoint x: 943, startPoint y: 413, endPoint x: 728, endPoint y: 460, distance: 220.1
click at [728, 459] on div "Limpar filtros Janela de atendimento Grade de atendimento Capacidade Transporta…" at bounding box center [784, 372] width 1568 height 744
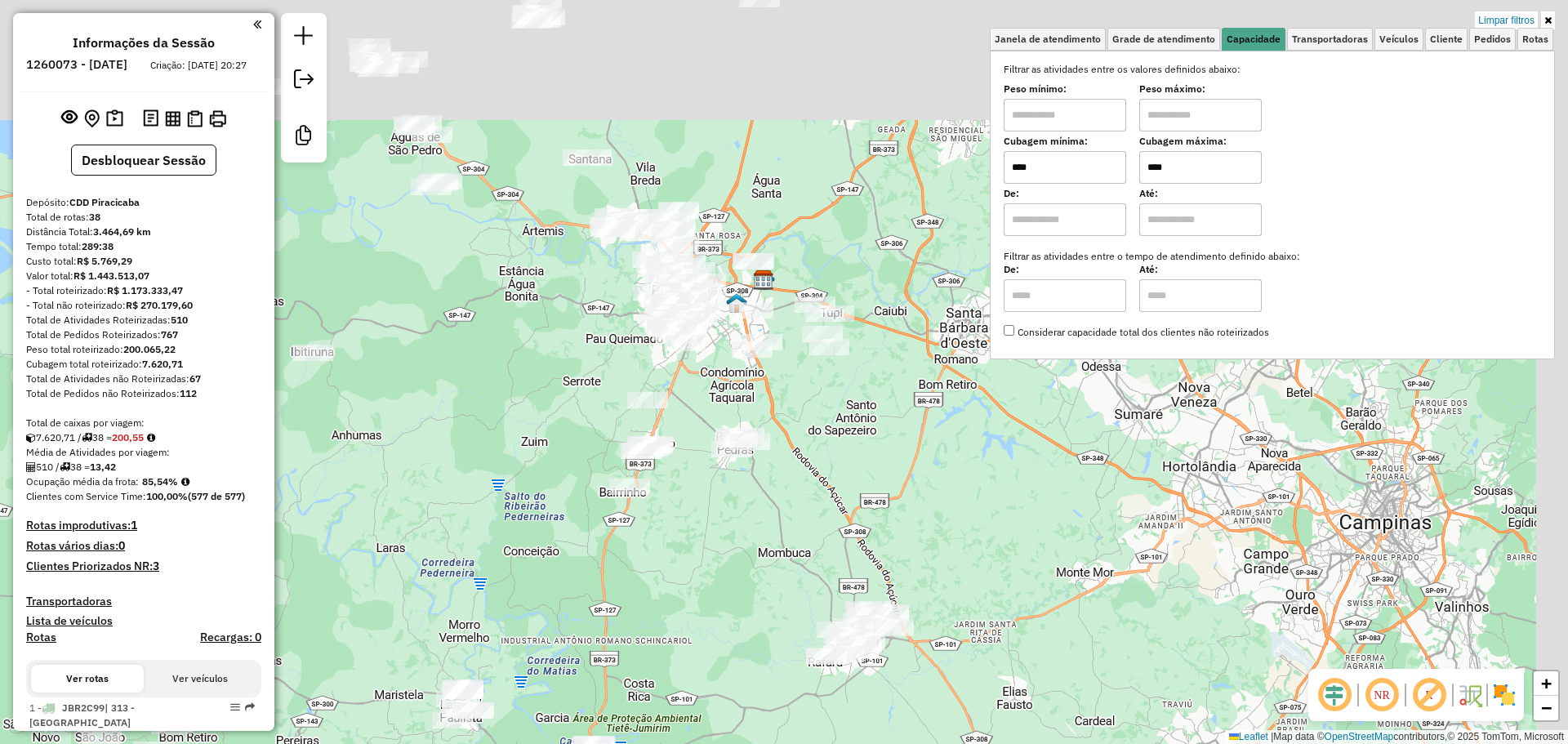
drag, startPoint x: 816, startPoint y: 416, endPoint x: 701, endPoint y: 559, distance: 183.5
click at [701, 559] on div "Limpar filtros Janela de atendimento Grade de atendimento Capacidade Transporta…" at bounding box center [784, 372] width 1568 height 744
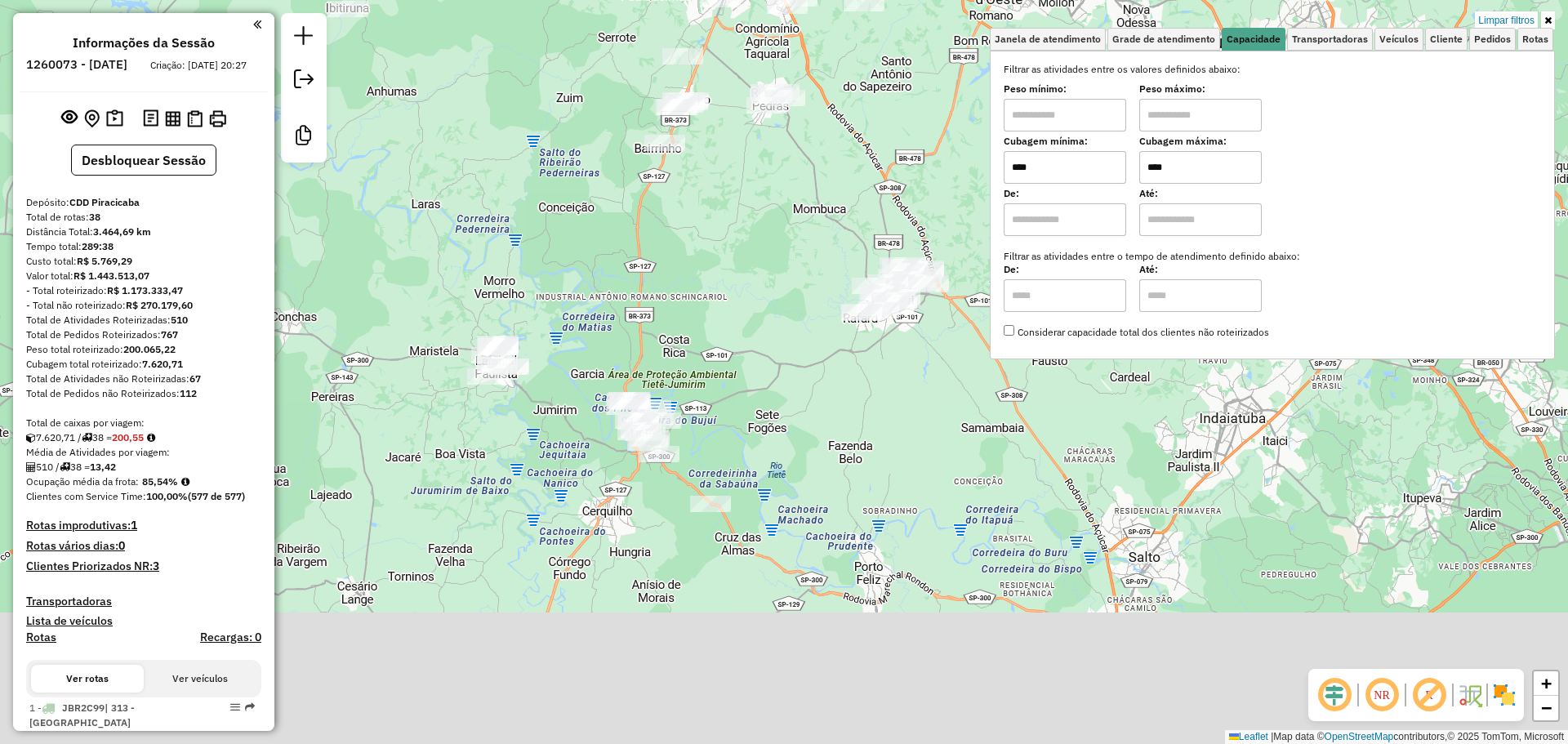
drag, startPoint x: 748, startPoint y: 276, endPoint x: 754, endPoint y: 204, distance: 72.2
click at [754, 204] on div "Limpar filtros Janela de atendimento Grade de atendimento Capacidade Transporta…" at bounding box center [784, 372] width 1568 height 744
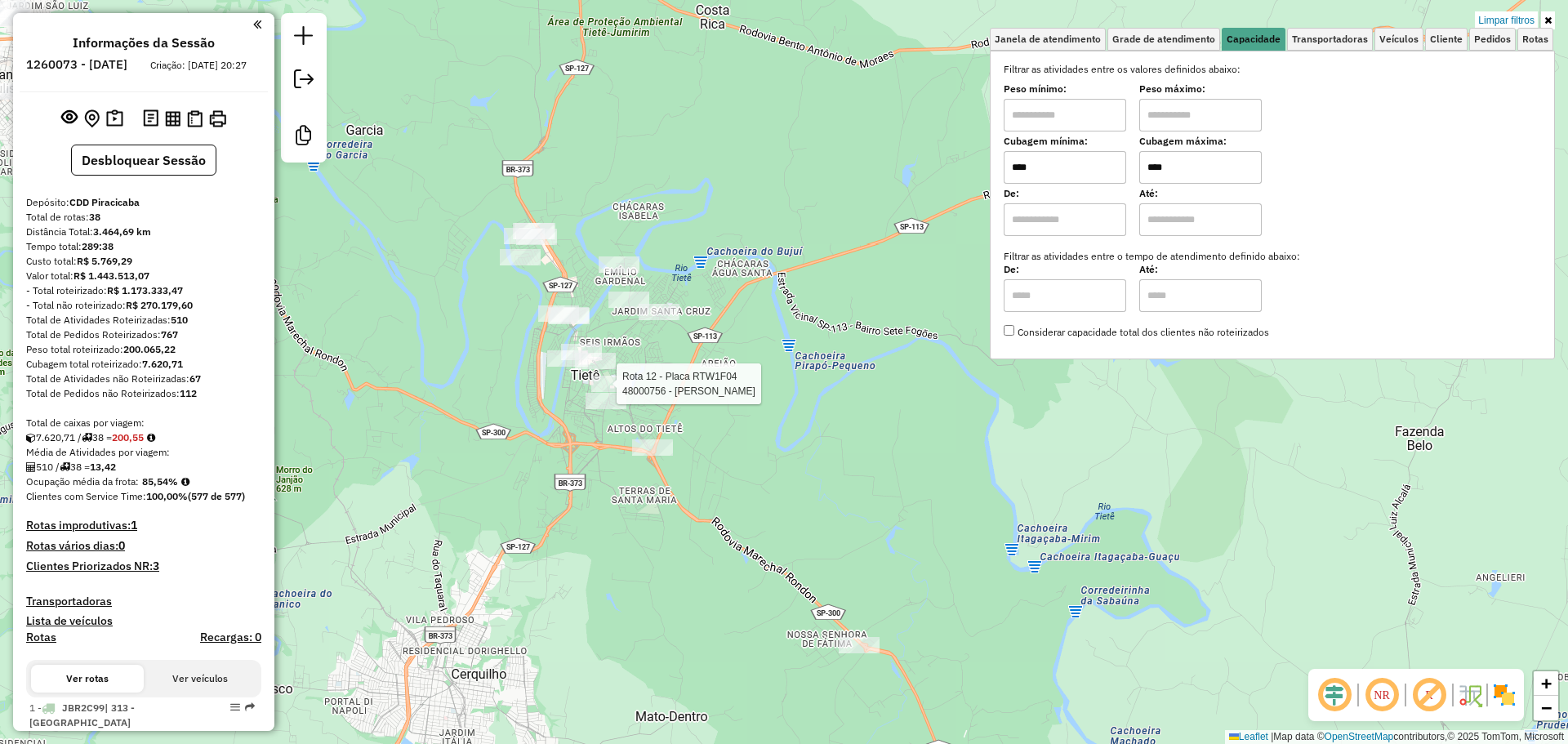
select select "**********"
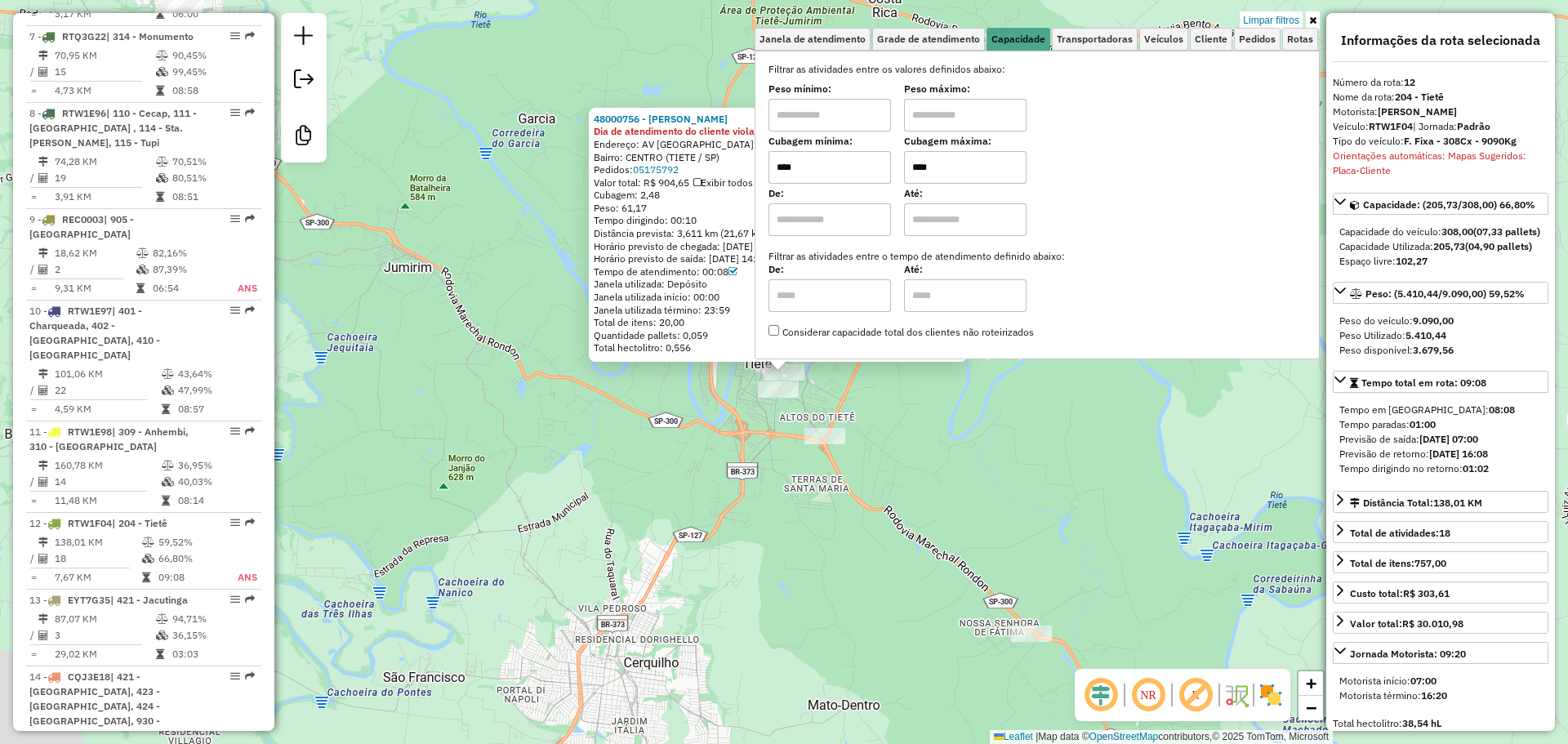
scroll to position [1765, 0]
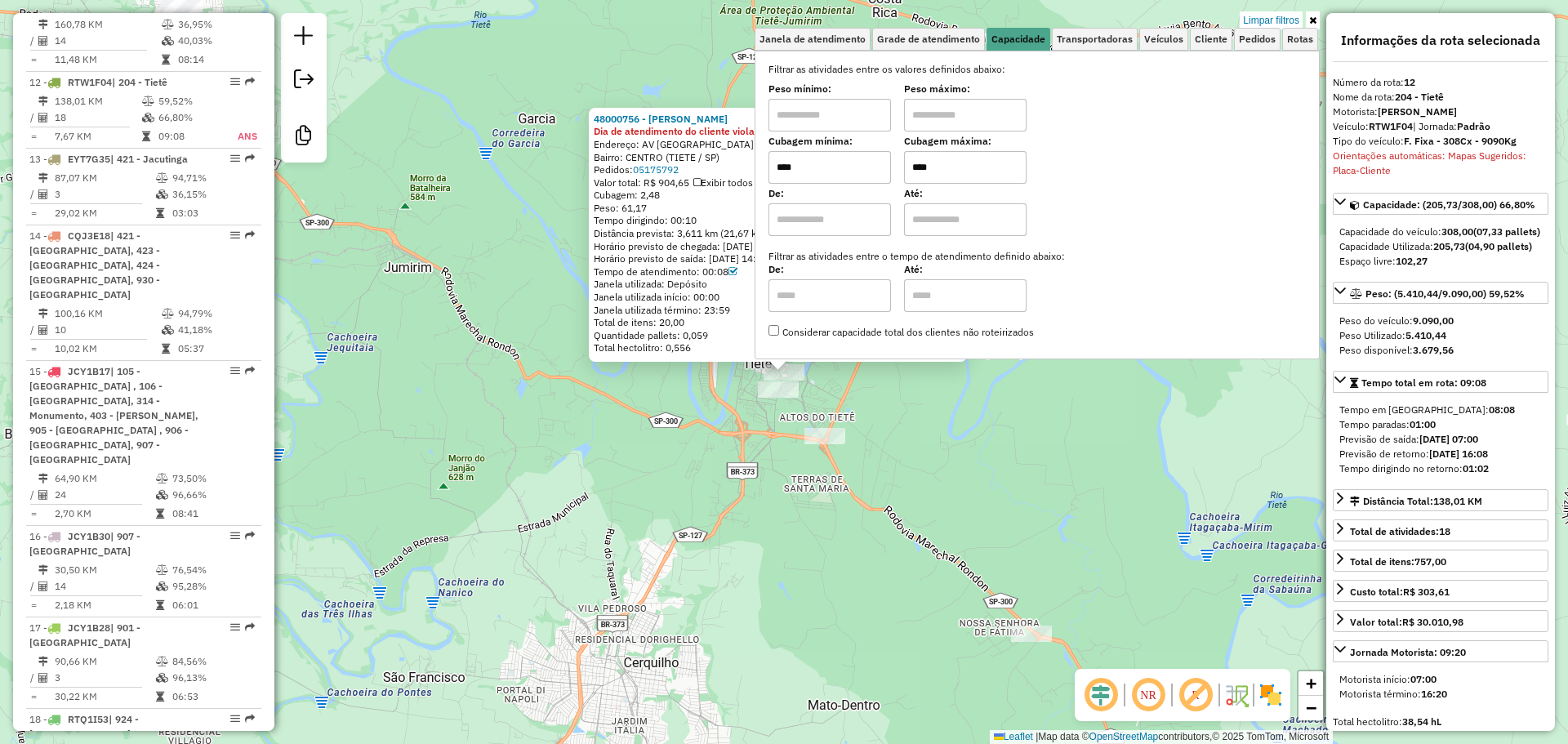
click at [1093, 383] on div "48000756 - MONIQUE CRISTINA PIL Dia de atendimento do cliente violado Endereço:…" at bounding box center [784, 372] width 1568 height 744
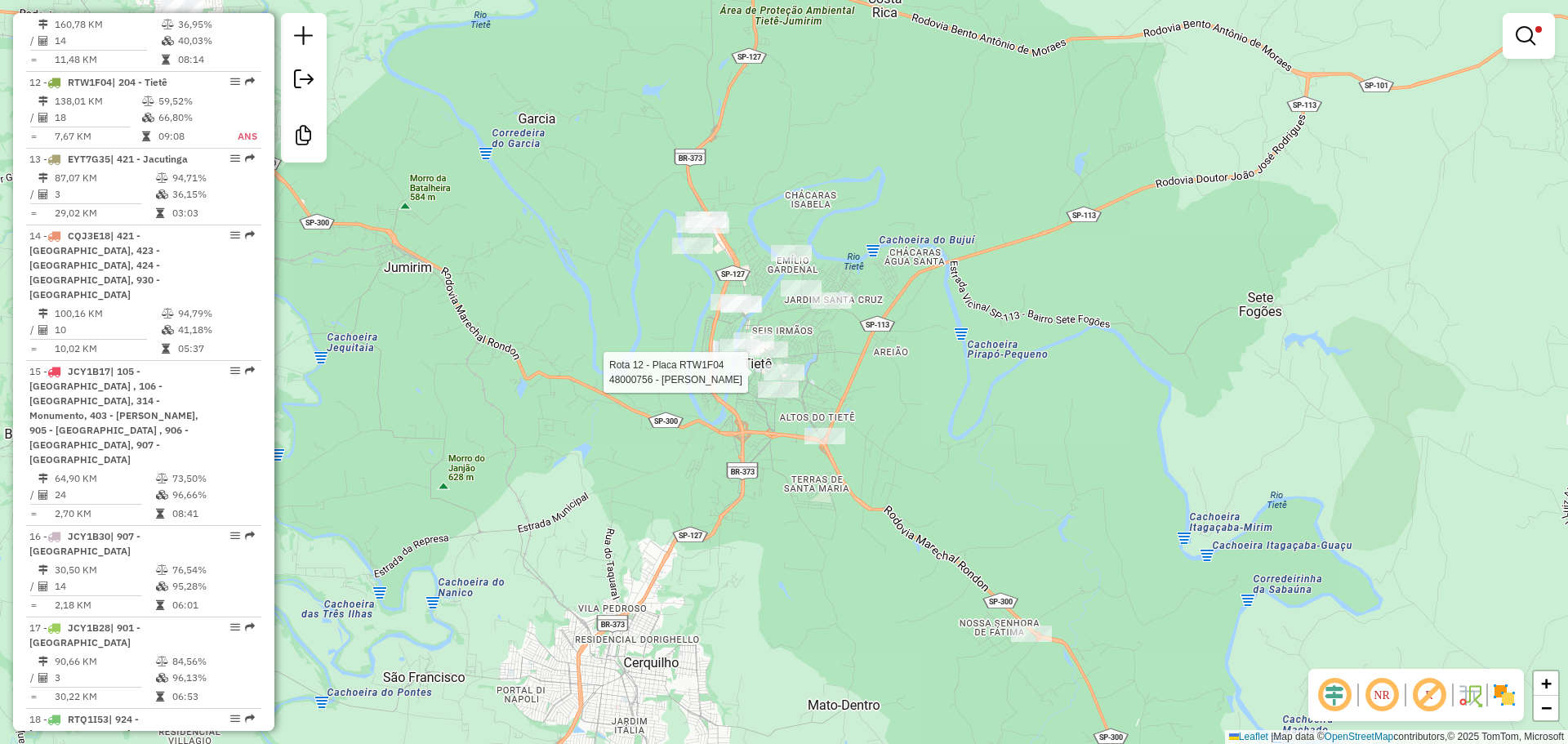
select select "**********"
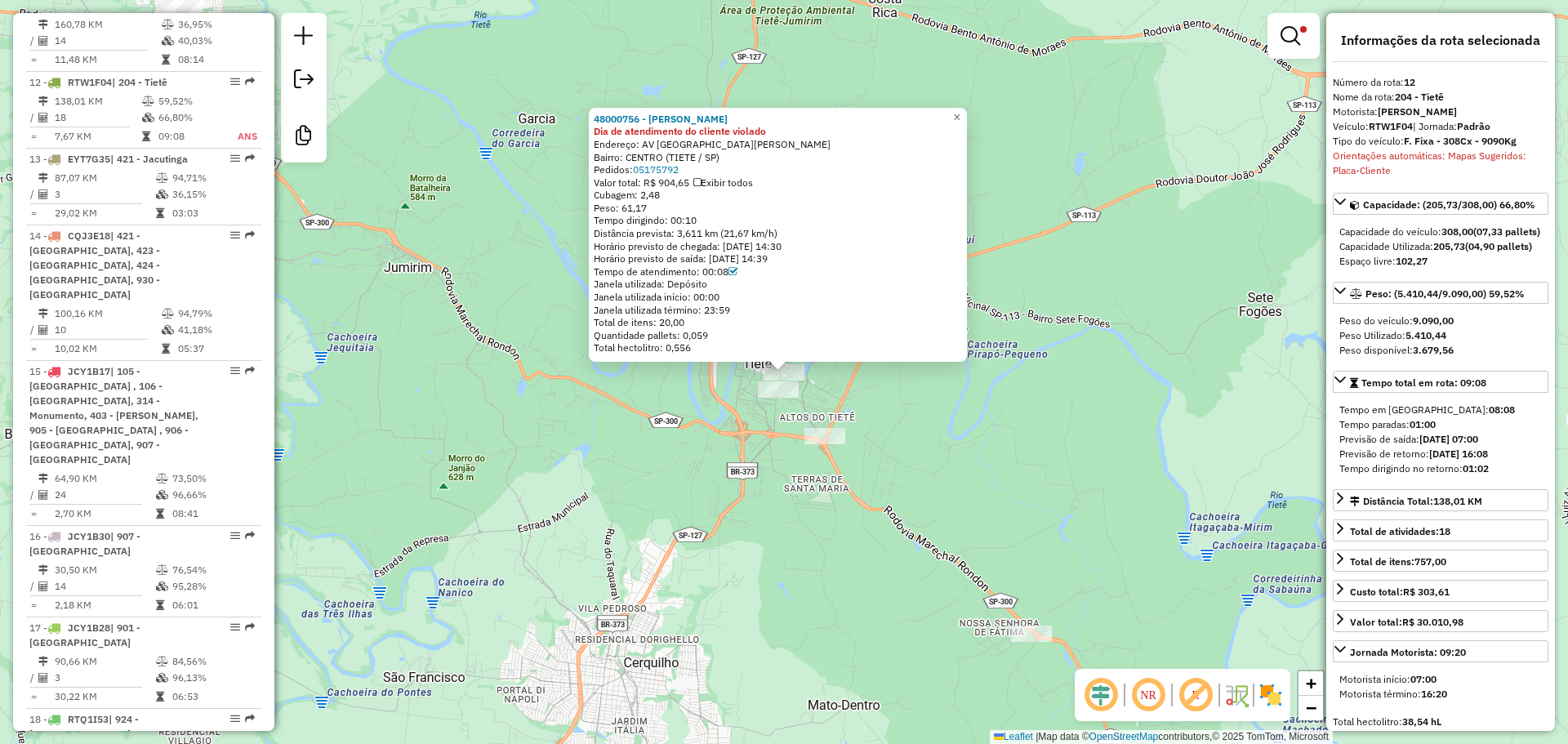
click at [973, 455] on div "48000756 - MONIQUE CRISTINA PIL Dia de atendimento do cliente violado Endereço:…" at bounding box center [784, 372] width 1568 height 744
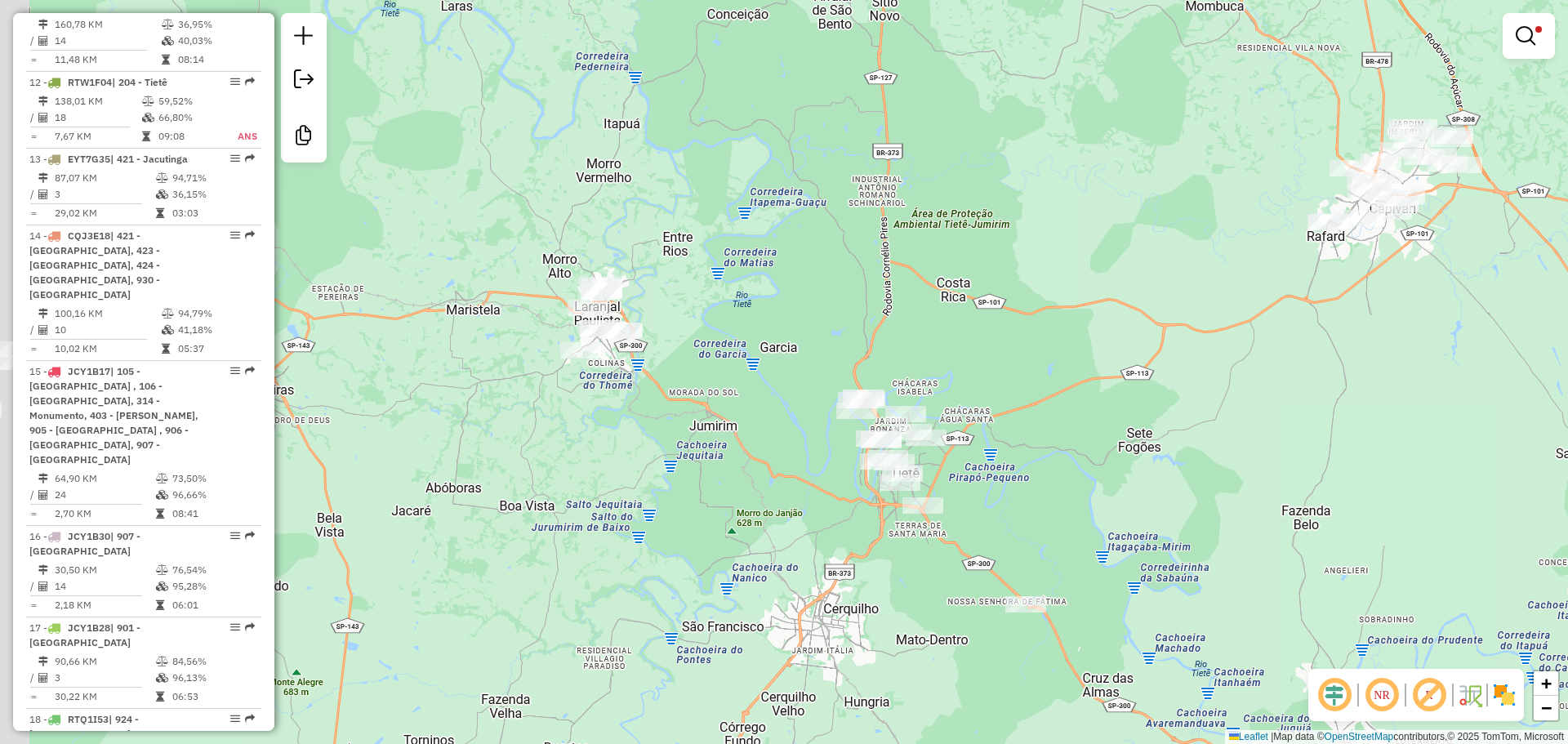
drag, startPoint x: 610, startPoint y: 445, endPoint x: 834, endPoint y: 520, distance: 236.2
click at [823, 518] on div "Limpar filtros Janela de atendimento Grade de atendimento Capacidade Transporta…" at bounding box center [784, 372] width 1568 height 744
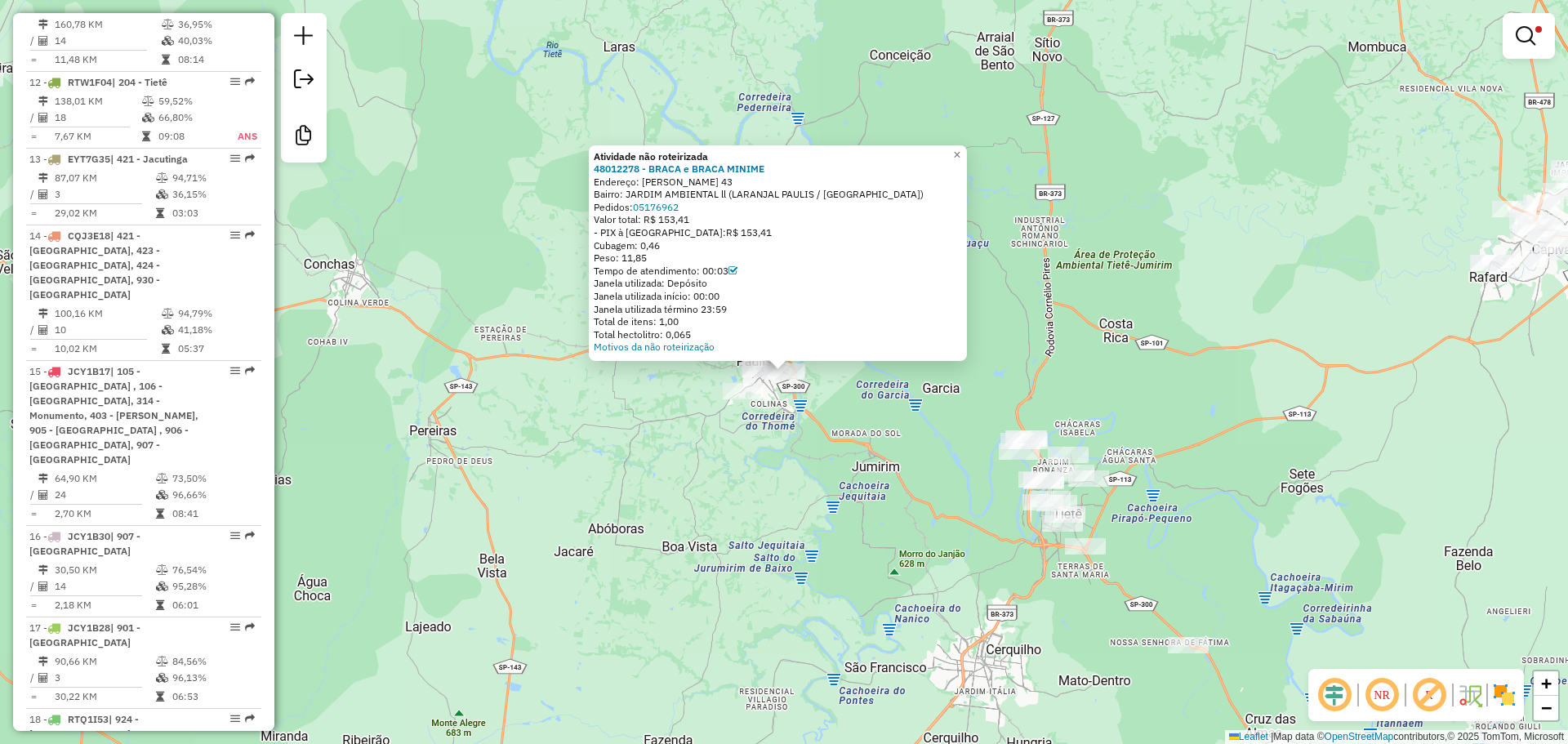
drag, startPoint x: 904, startPoint y: 443, endPoint x: 889, endPoint y: 446, distance: 15.3
click at [904, 443] on div "Atividade não roteirizada 48012278 - BRACA e BRACA MINIME Endereço: R GILSON RO…" at bounding box center [784, 372] width 1568 height 744
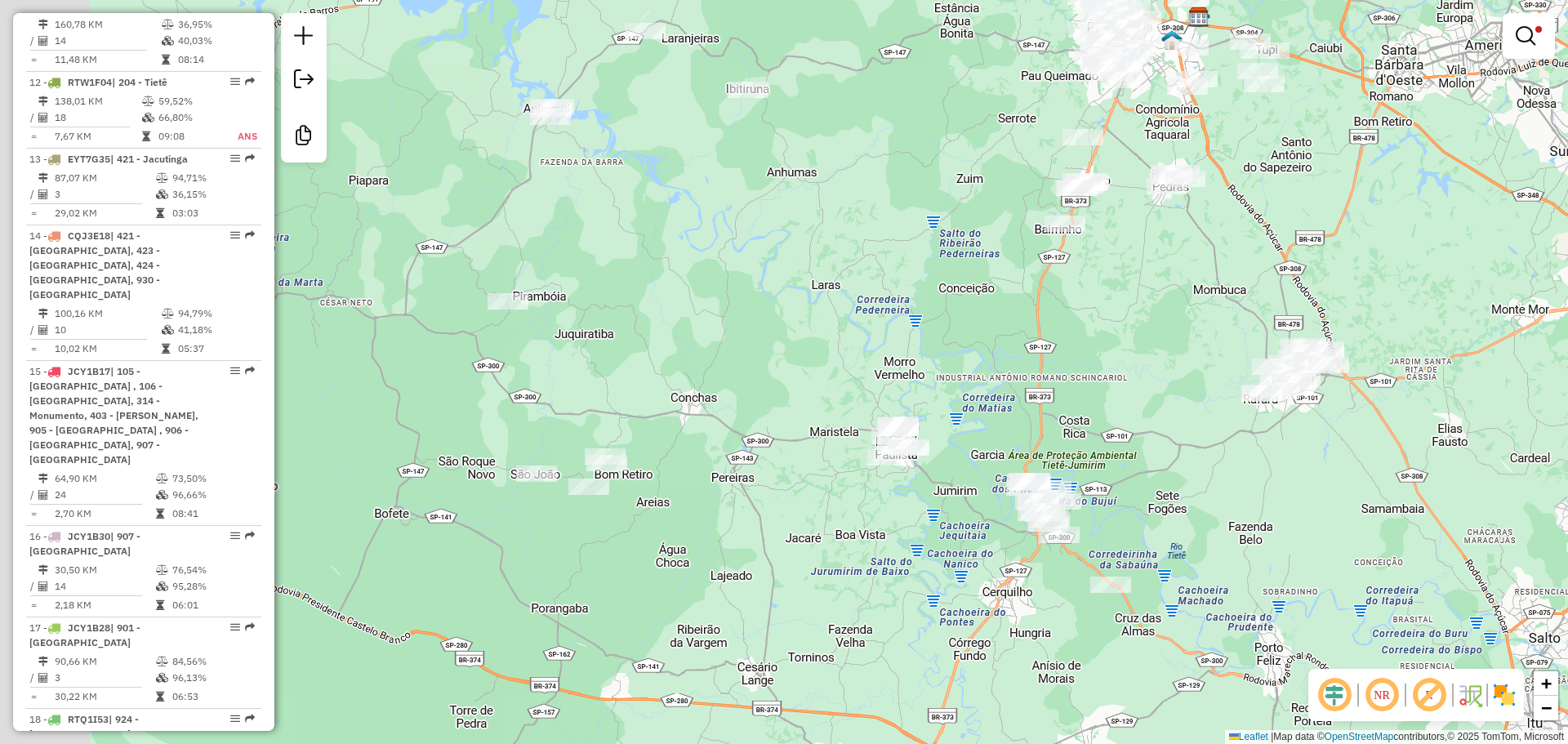
drag, startPoint x: 557, startPoint y: 483, endPoint x: 862, endPoint y: 500, distance: 305.5
click at [862, 501] on div "Limpar filtros Janela de atendimento Grade de atendimento Capacidade Transporta…" at bounding box center [784, 372] width 1568 height 744
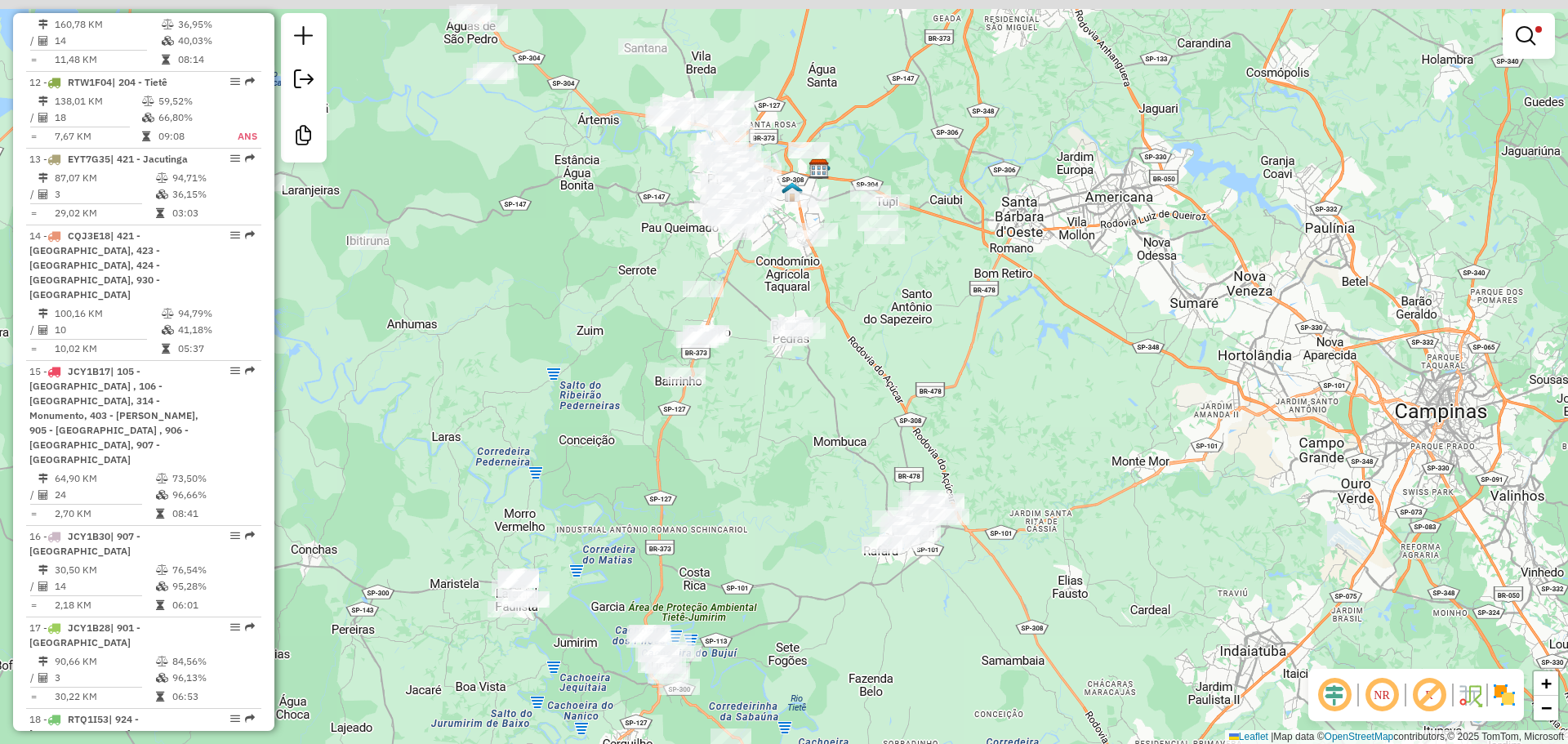
drag, startPoint x: 994, startPoint y: 313, endPoint x: 508, endPoint y: 466, distance: 509.5
click at [508, 466] on div "Limpar filtros Janela de atendimento Grade de atendimento Capacidade Transporta…" at bounding box center [784, 372] width 1568 height 744
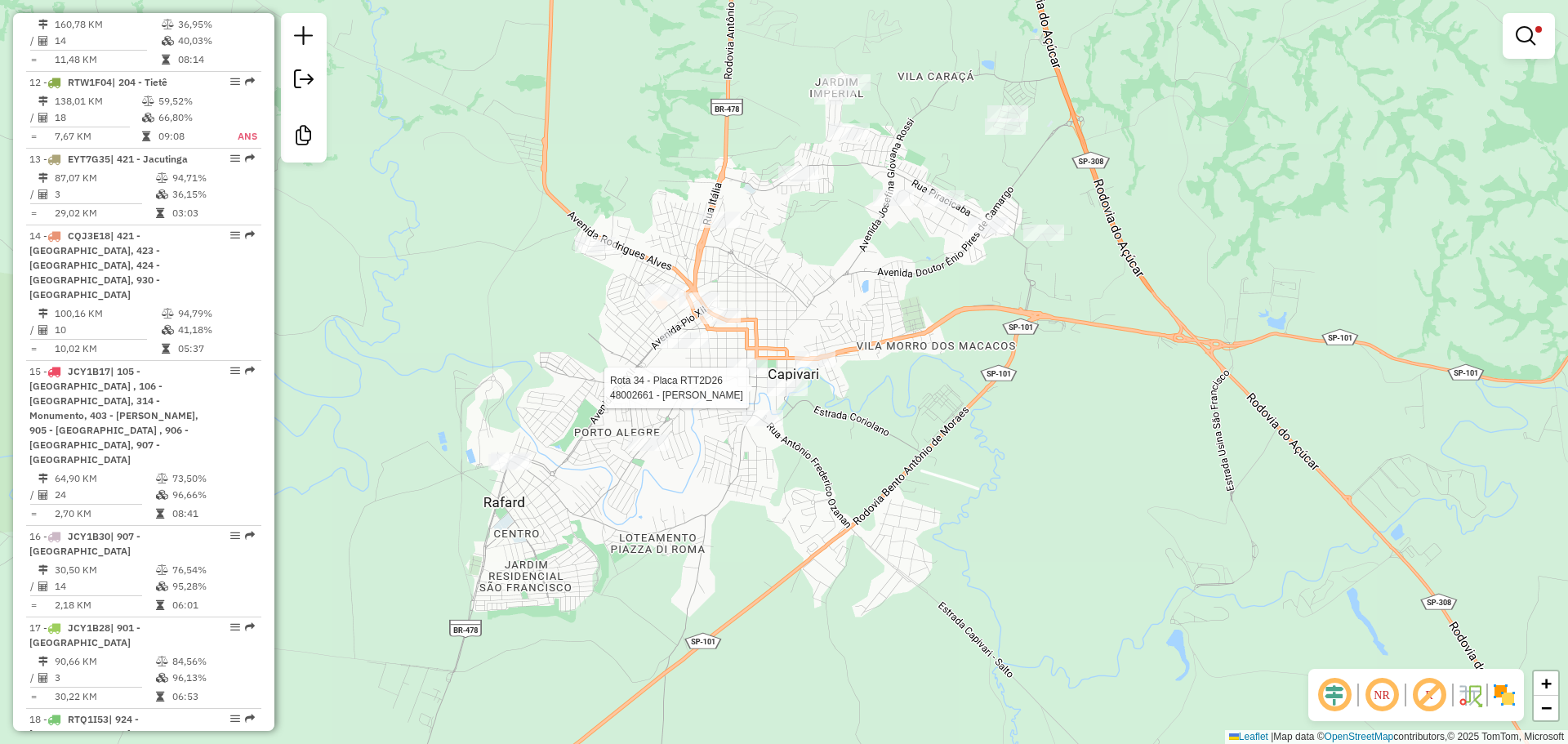
select select "**********"
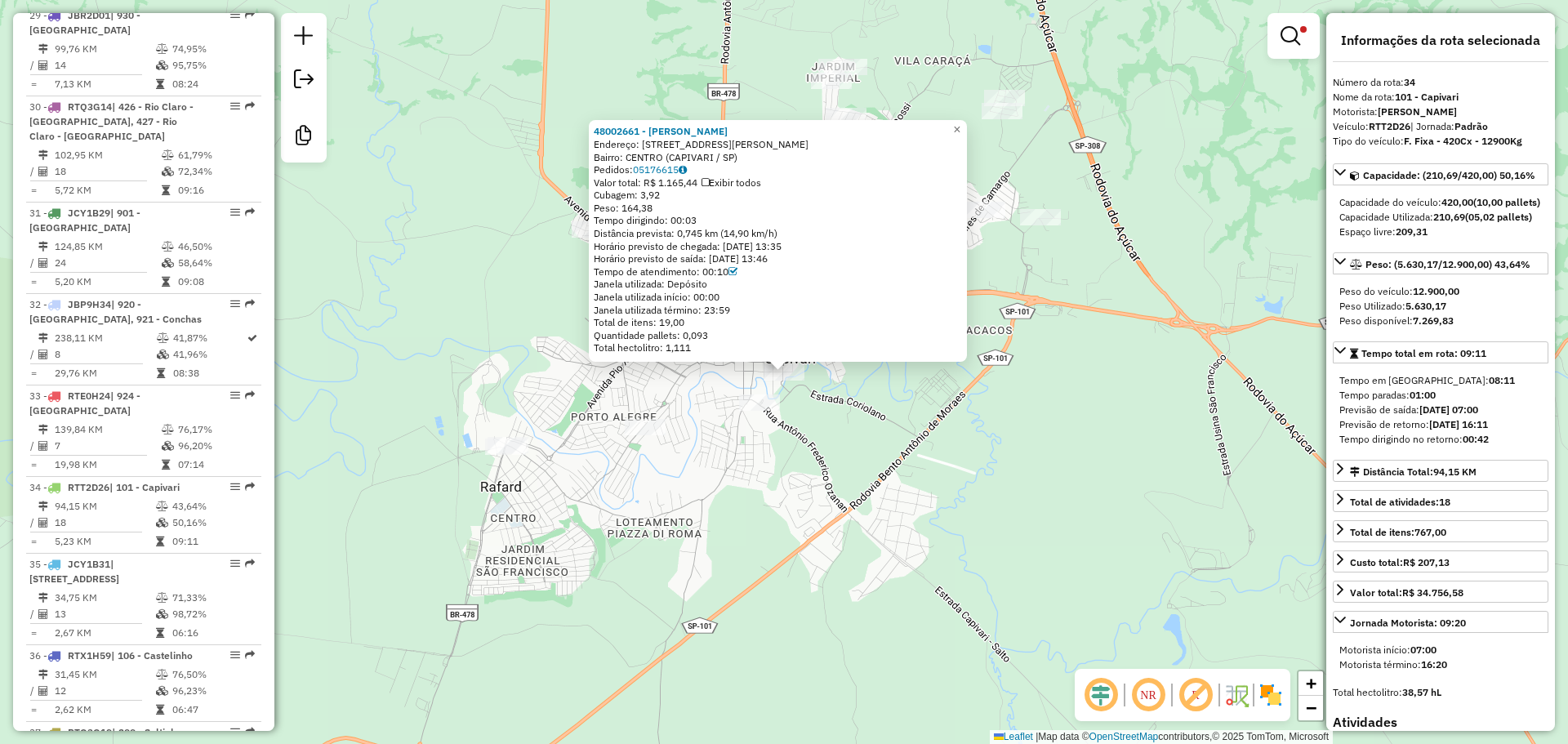
scroll to position [3880, 0]
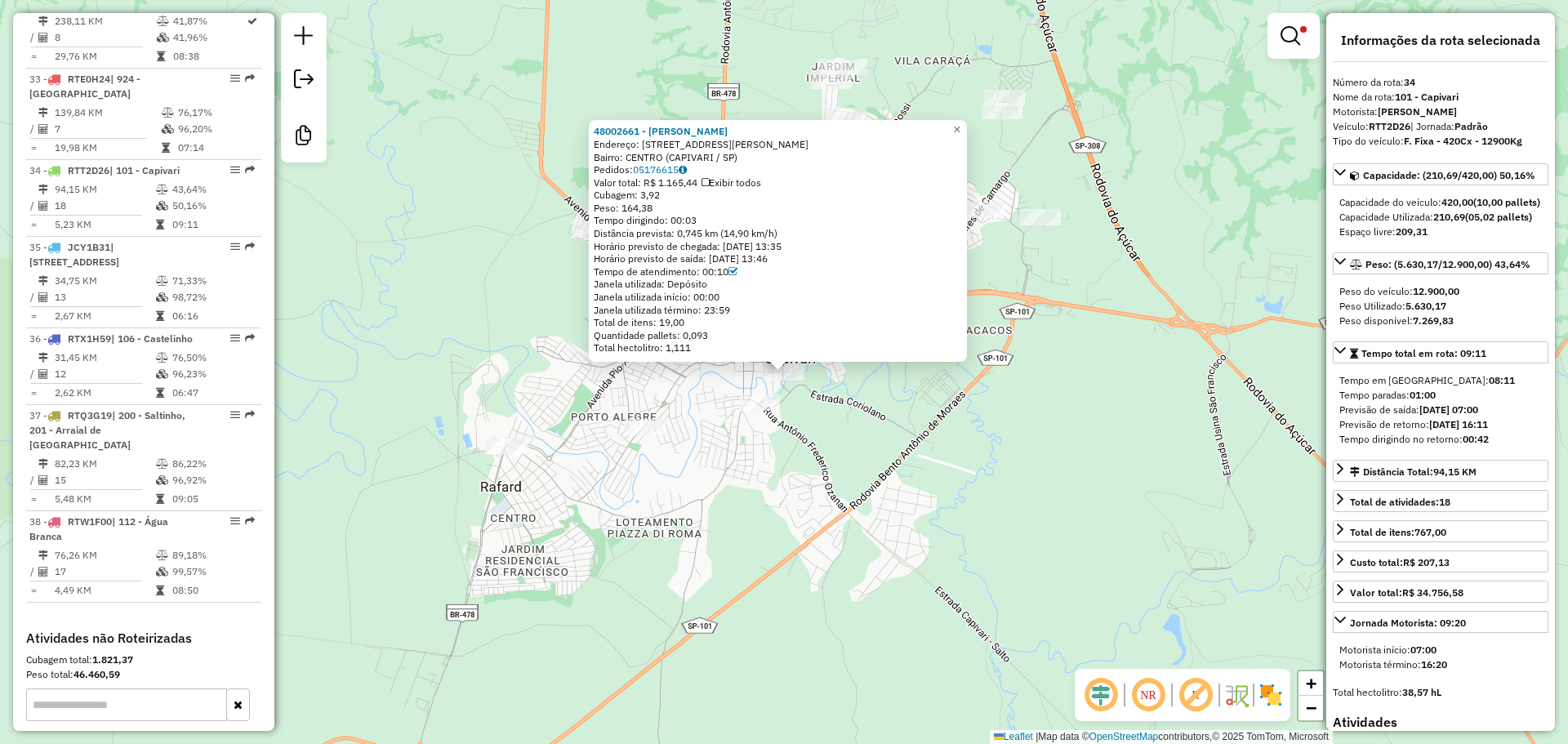
click at [957, 445] on div "48002661 - ELIS REGINA DE SOUSA Endereço: R RUA ANTONIO PIRES 86 Bairro: CENTRO…" at bounding box center [784, 372] width 1568 height 744
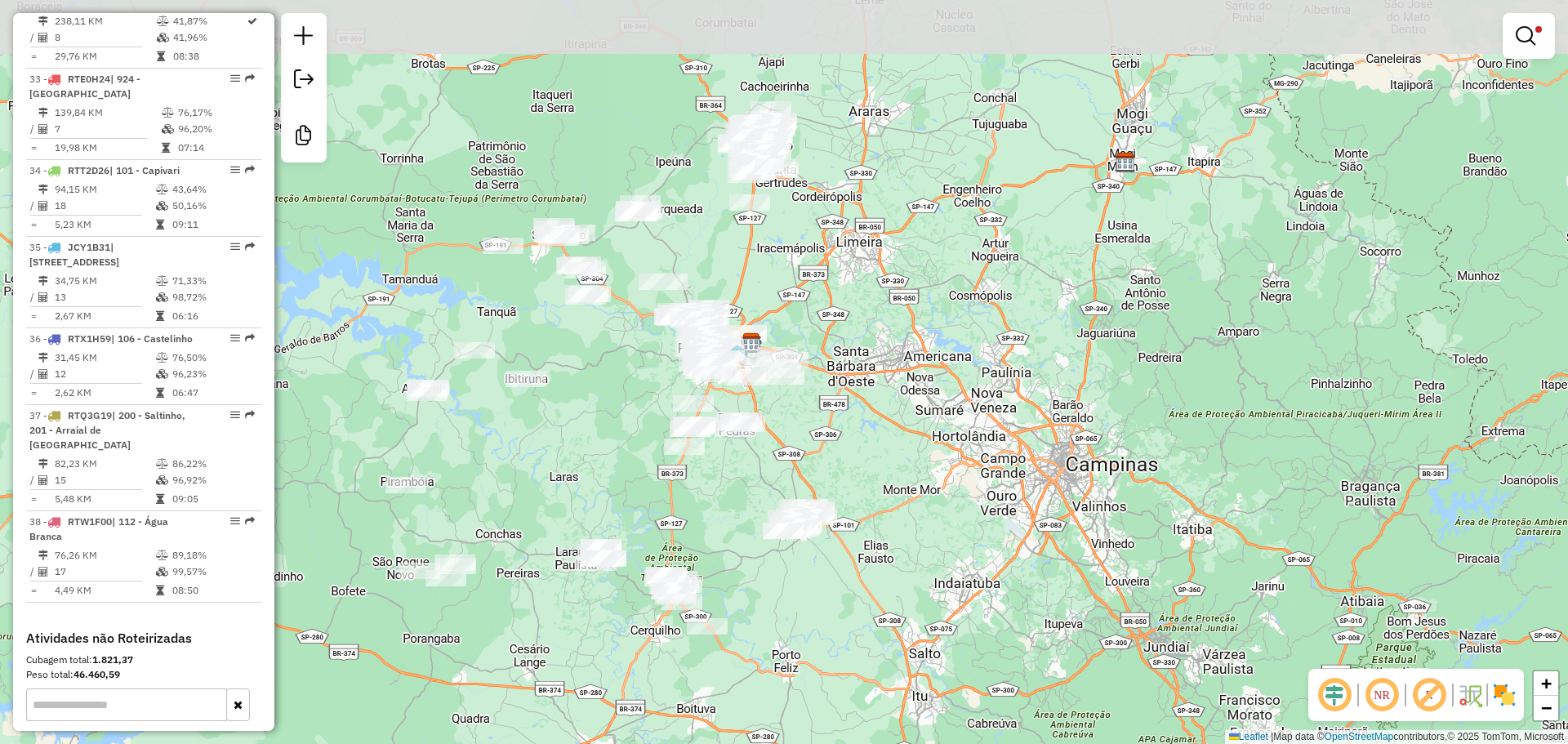
drag, startPoint x: 695, startPoint y: 352, endPoint x: 775, endPoint y: 525, distance: 190.6
click at [773, 528] on div "Limpar filtros Janela de atendimento Grade de atendimento Capacidade Transporta…" at bounding box center [784, 372] width 1568 height 744
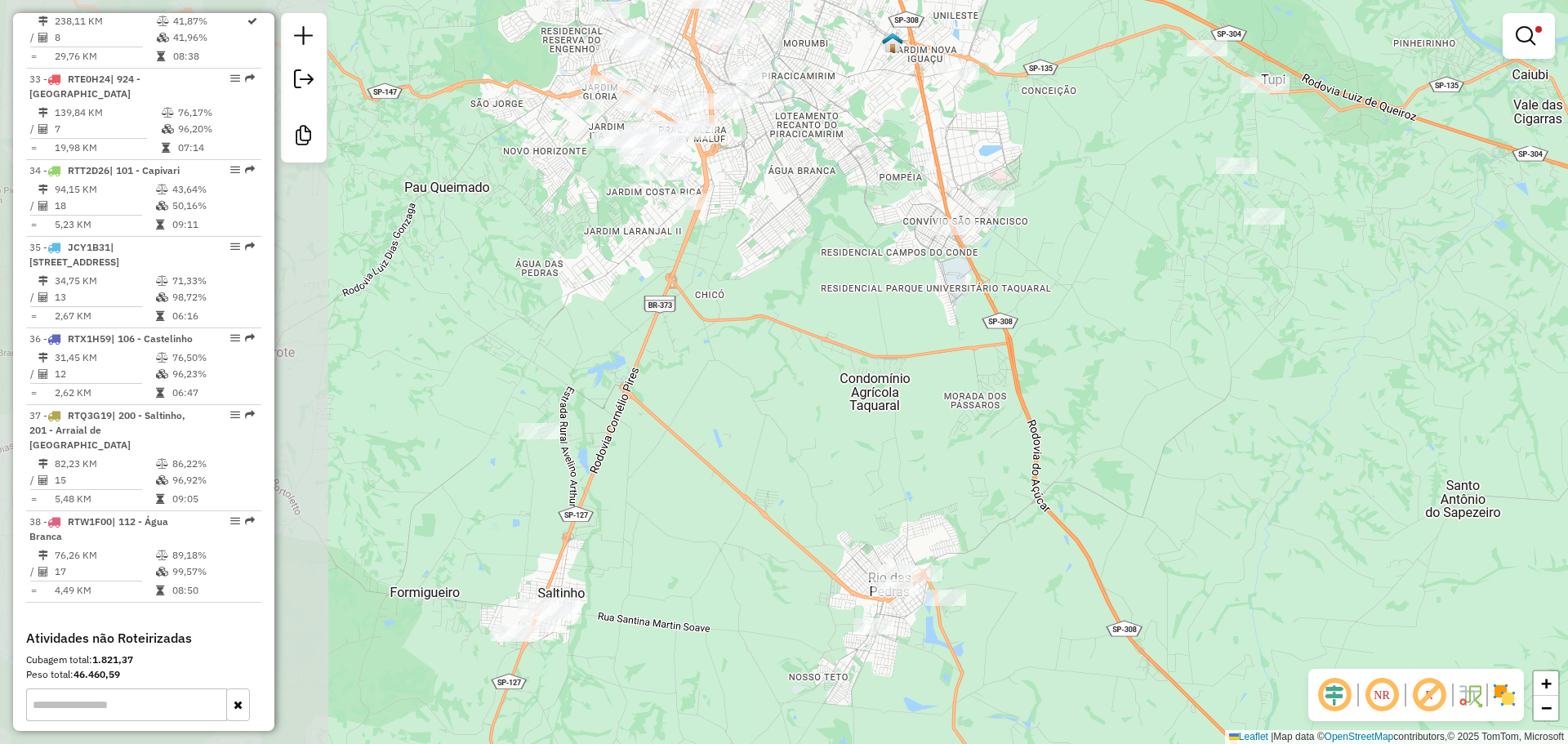
drag, startPoint x: 531, startPoint y: 359, endPoint x: 908, endPoint y: 187, distance: 414.4
click at [908, 187] on div "Limpar filtros Janela de atendimento Grade de atendimento Capacidade Transporta…" at bounding box center [784, 372] width 1568 height 744
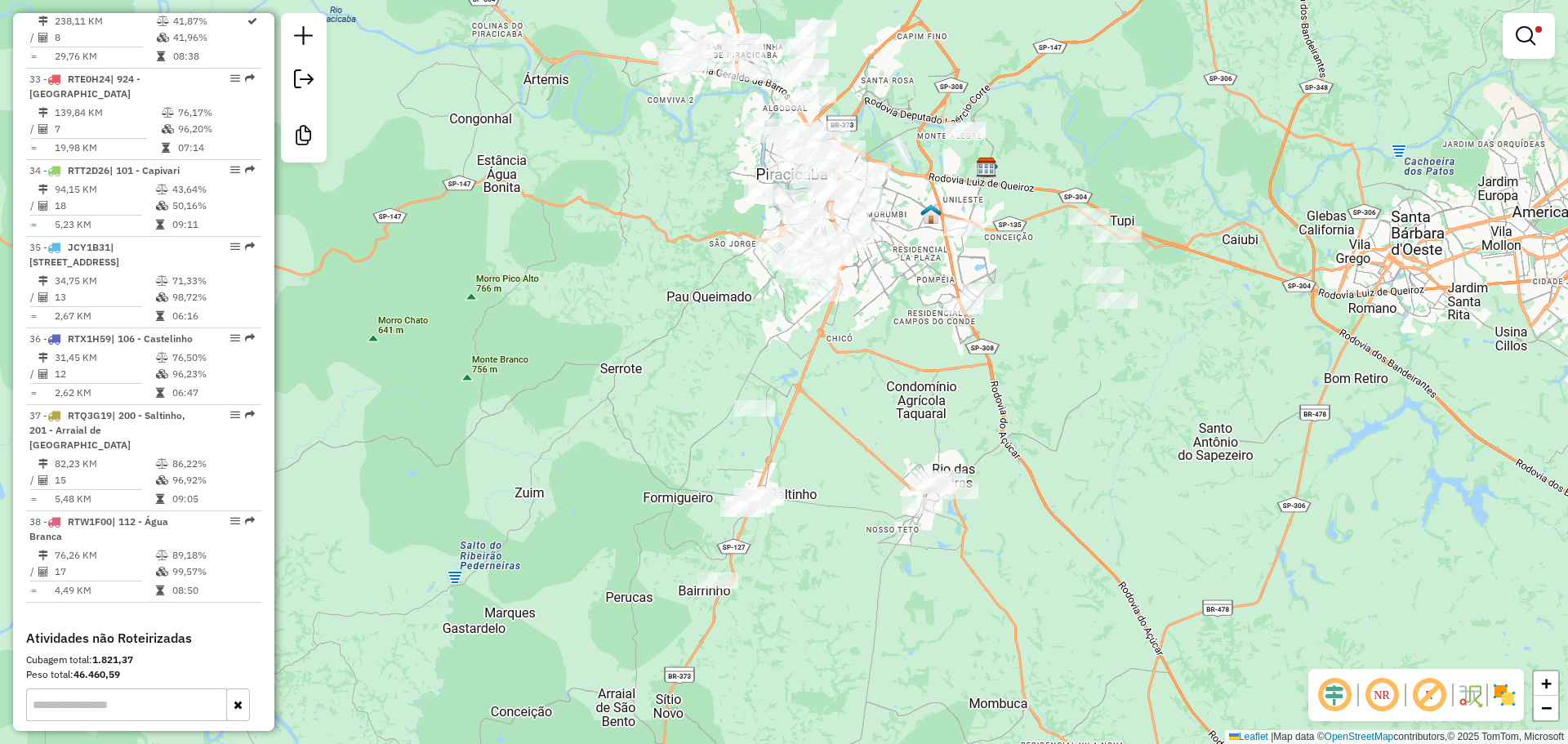
drag, startPoint x: 912, startPoint y: 324, endPoint x: 820, endPoint y: 555, distance: 248.6
click at [831, 560] on div "Limpar filtros Janela de atendimento Grade de atendimento Capacidade Transporta…" at bounding box center [784, 372] width 1568 height 744
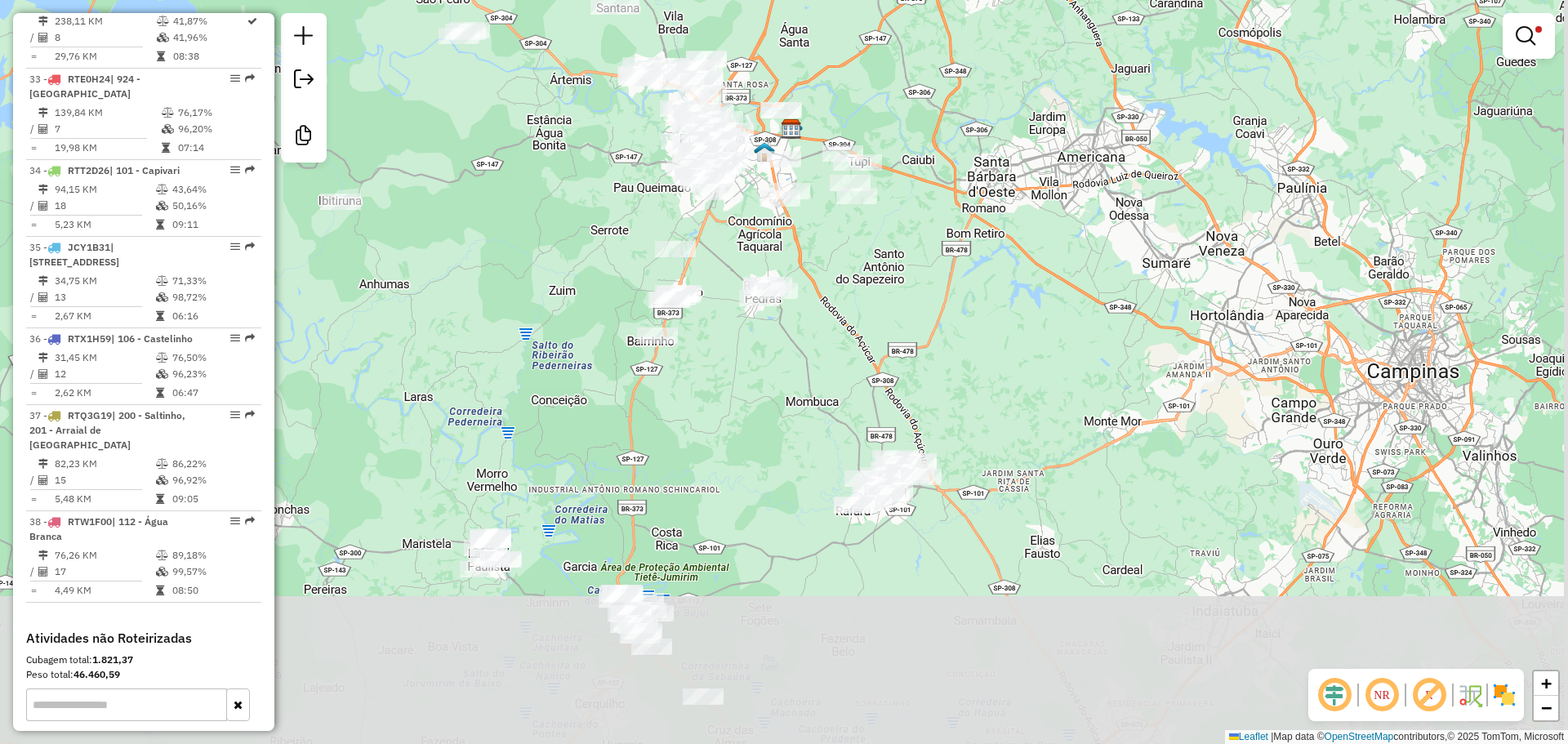
drag, startPoint x: 781, startPoint y: 519, endPoint x: 716, endPoint y: 193, distance: 332.4
click at [716, 193] on div "Rota 15 - Placa JCY1B17 48002169 - ALINE P DOS SANTOS S Limpar filtros Janela d…" at bounding box center [784, 372] width 1568 height 744
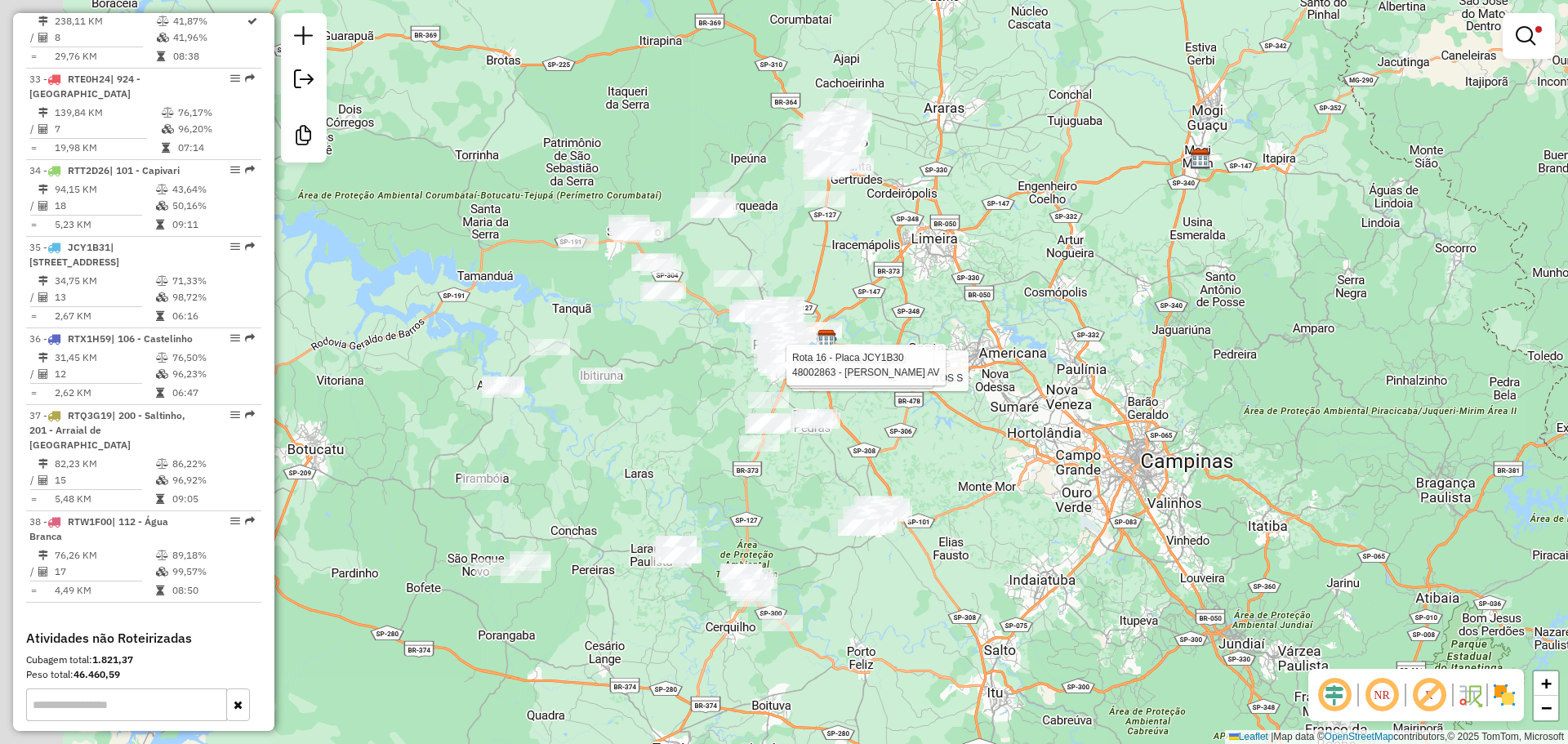
drag, startPoint x: 529, startPoint y: 667, endPoint x: 745, endPoint y: 638, distance: 217.9
click at [745, 638] on div "Rota 15 - Placa JCY1B17 48002169 - ALINE P DOS SANTOS S Rota 16 - Placa JCY1B30…" at bounding box center [784, 372] width 1568 height 744
